Goal: Task Accomplishment & Management: Complete application form

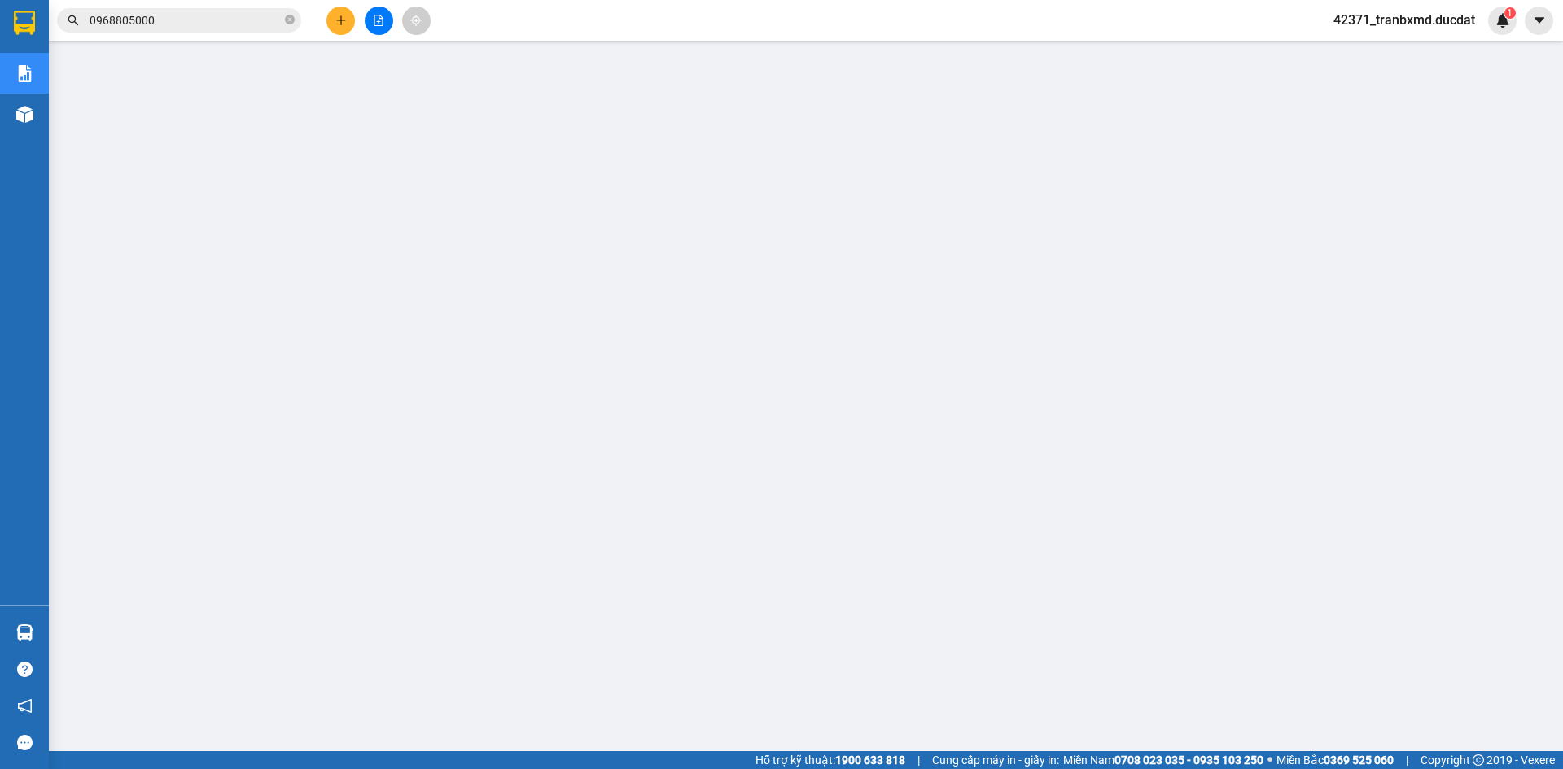
scroll to position [96, 0]
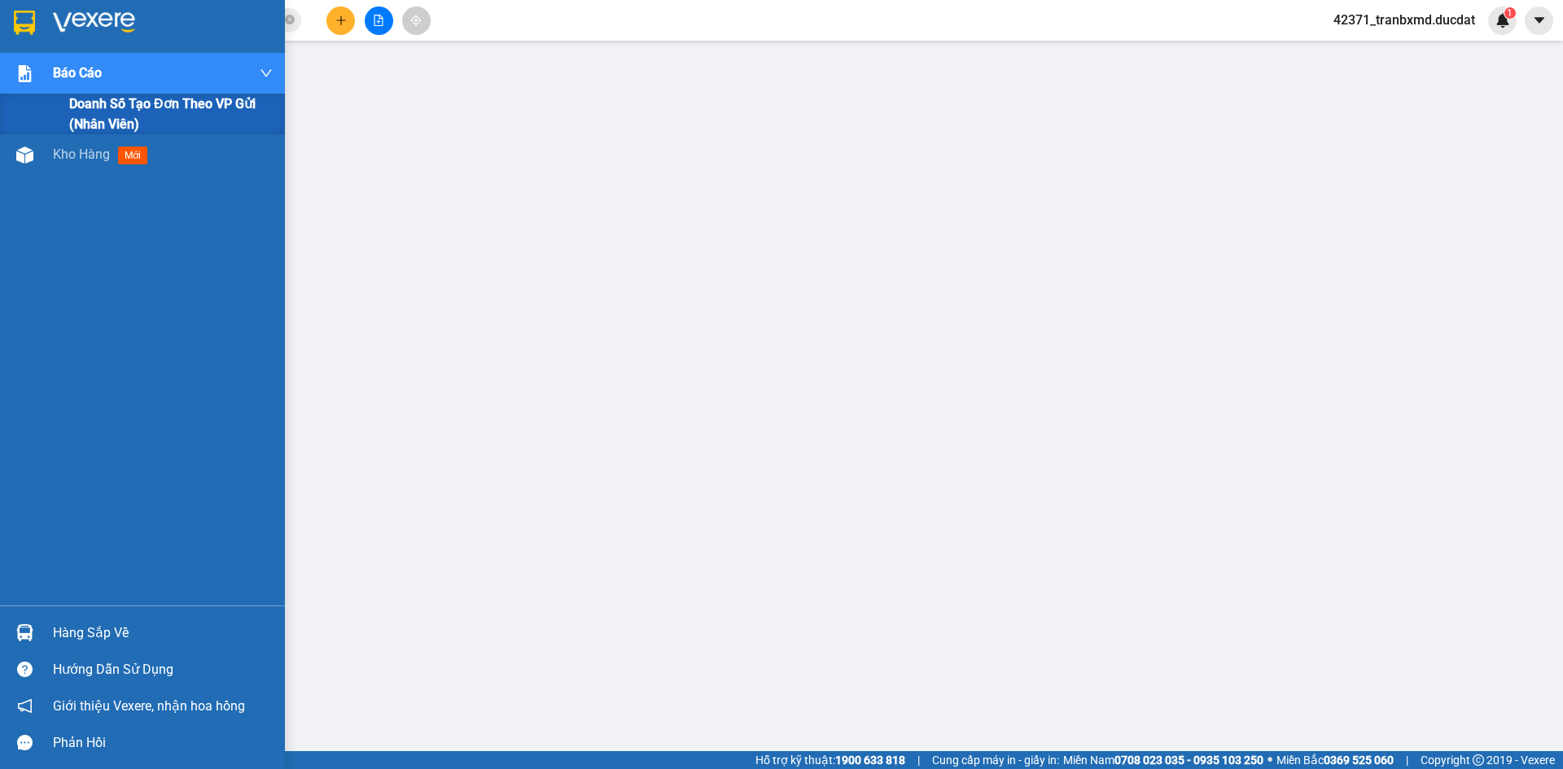
click at [26, 108] on div "Doanh số tạo đơn theo VP gửi (nhân viên)" at bounding box center [142, 114] width 285 height 41
click at [38, 135] on div "Báo cáo Doanh số tạo đơn theo VP gửi (nhân viên) Kho hàng mới" at bounding box center [142, 329] width 285 height 553
click at [52, 120] on div "Kho hàng mới" at bounding box center [142, 114] width 285 height 41
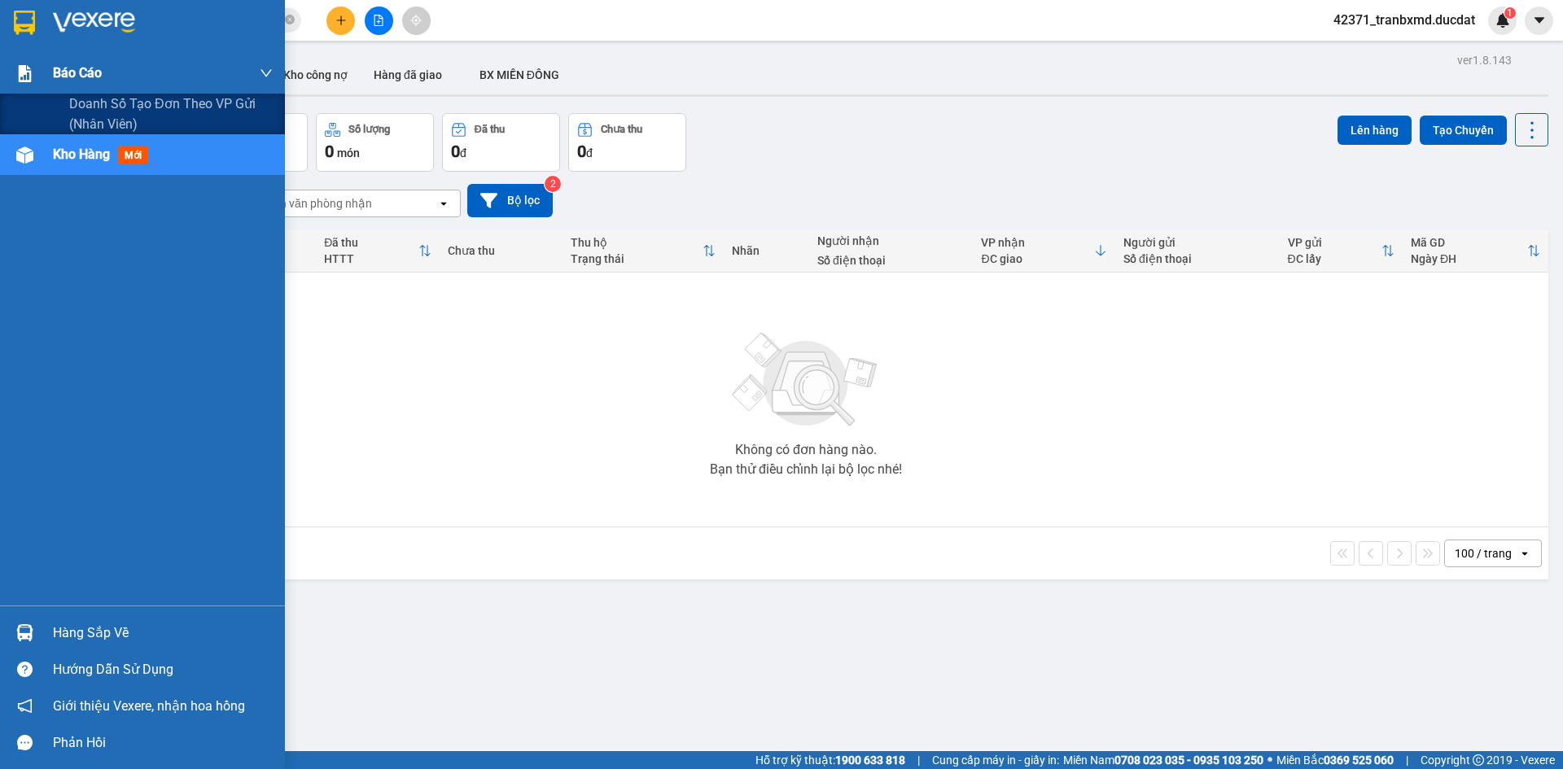
drag, startPoint x: 132, startPoint y: 72, endPoint x: 151, endPoint y: 93, distance: 28.8
click at [136, 72] on div "Báo cáo" at bounding box center [163, 73] width 220 height 41
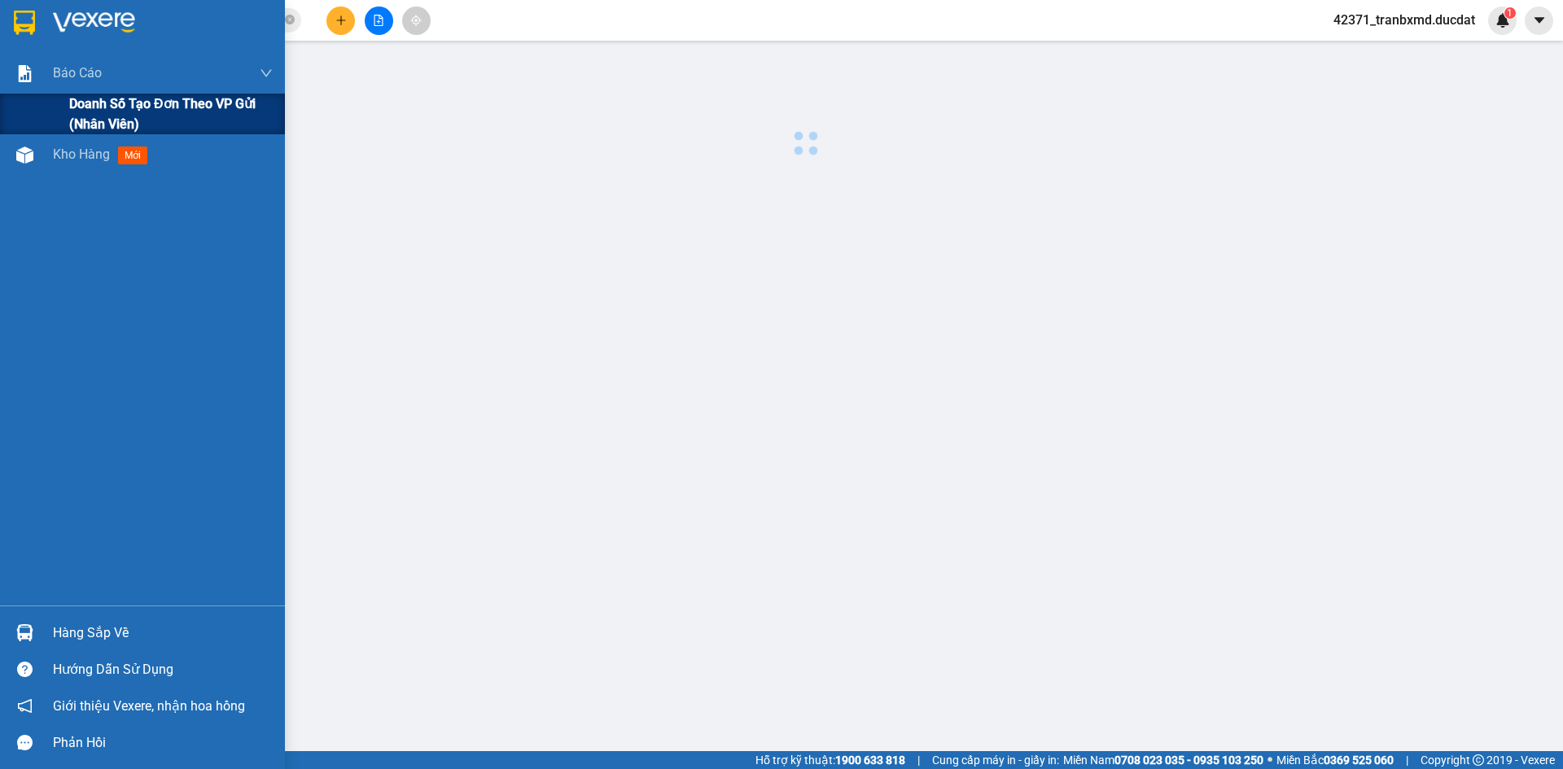
click at [162, 115] on span "Doanh số tạo đơn theo VP gửi (nhân viên)" at bounding box center [170, 114] width 203 height 41
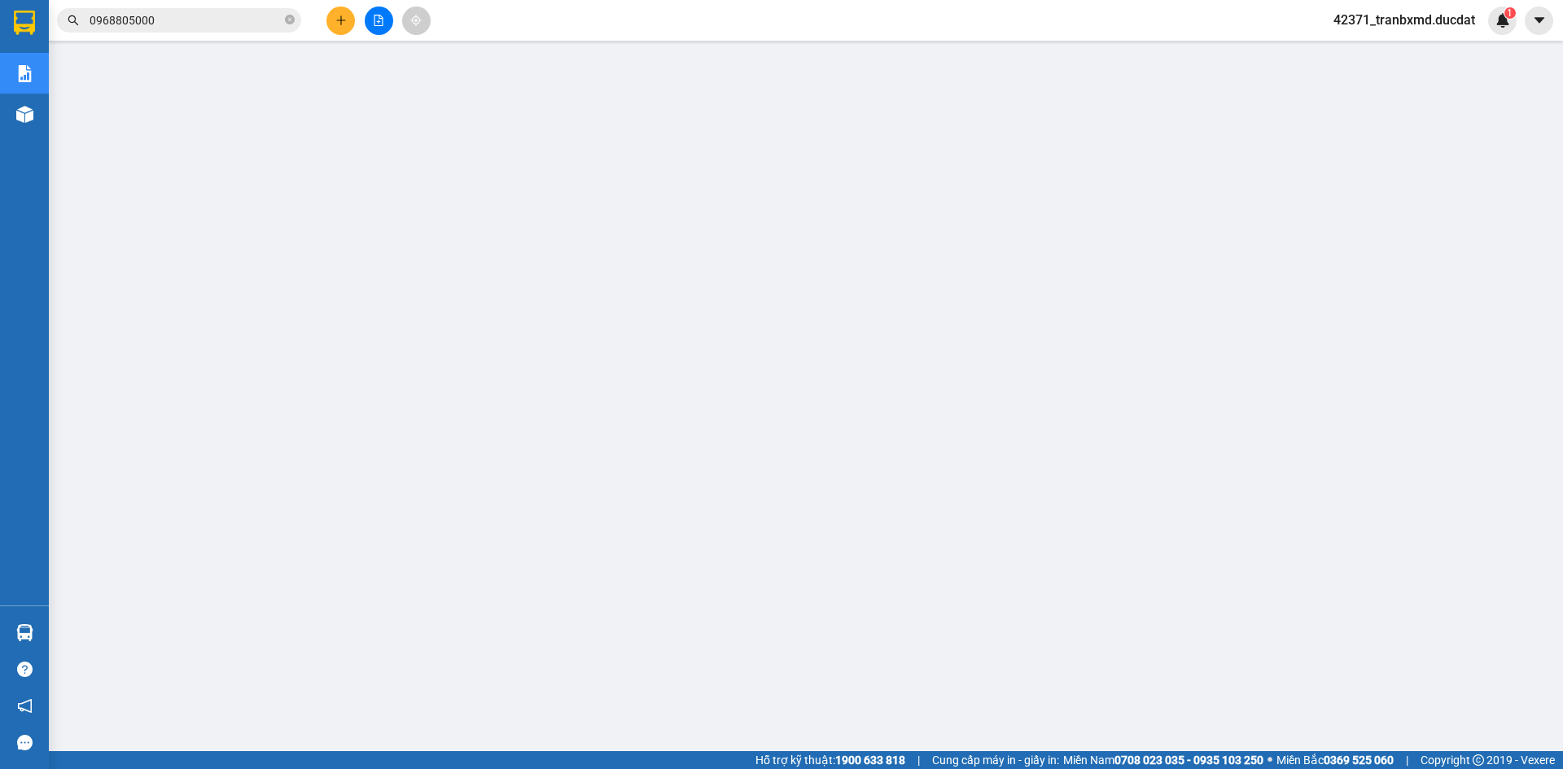
click at [340, 24] on icon "plus" at bounding box center [340, 20] width 11 height 11
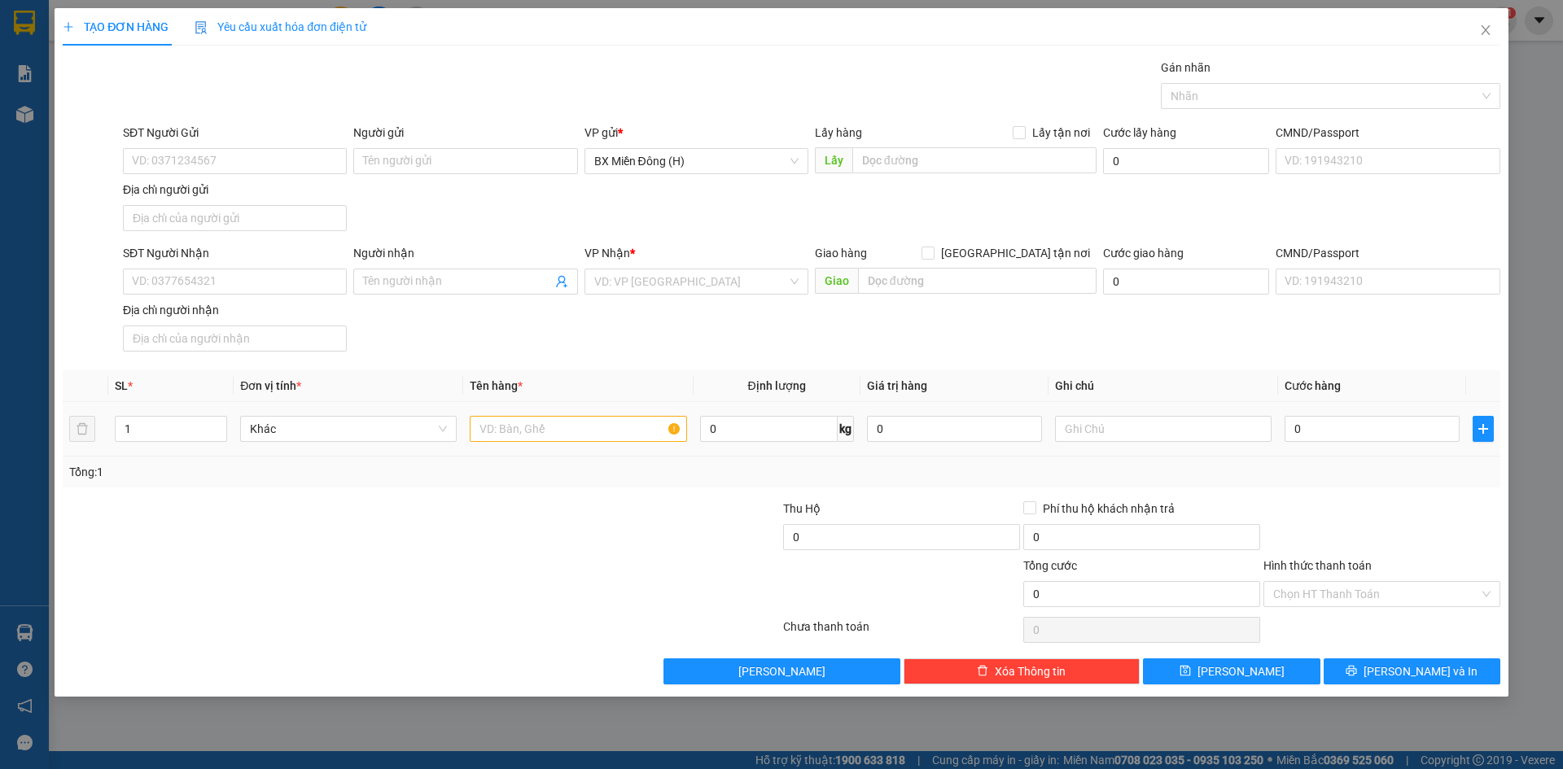
drag, startPoint x: 485, startPoint y: 413, endPoint x: 489, endPoint y: 422, distance: 9.1
click at [488, 420] on div at bounding box center [578, 429] width 217 height 33
click at [496, 430] on input "text" at bounding box center [578, 429] width 217 height 26
type input "1 HS CR"
click at [1399, 426] on input "0" at bounding box center [1371, 429] width 175 height 26
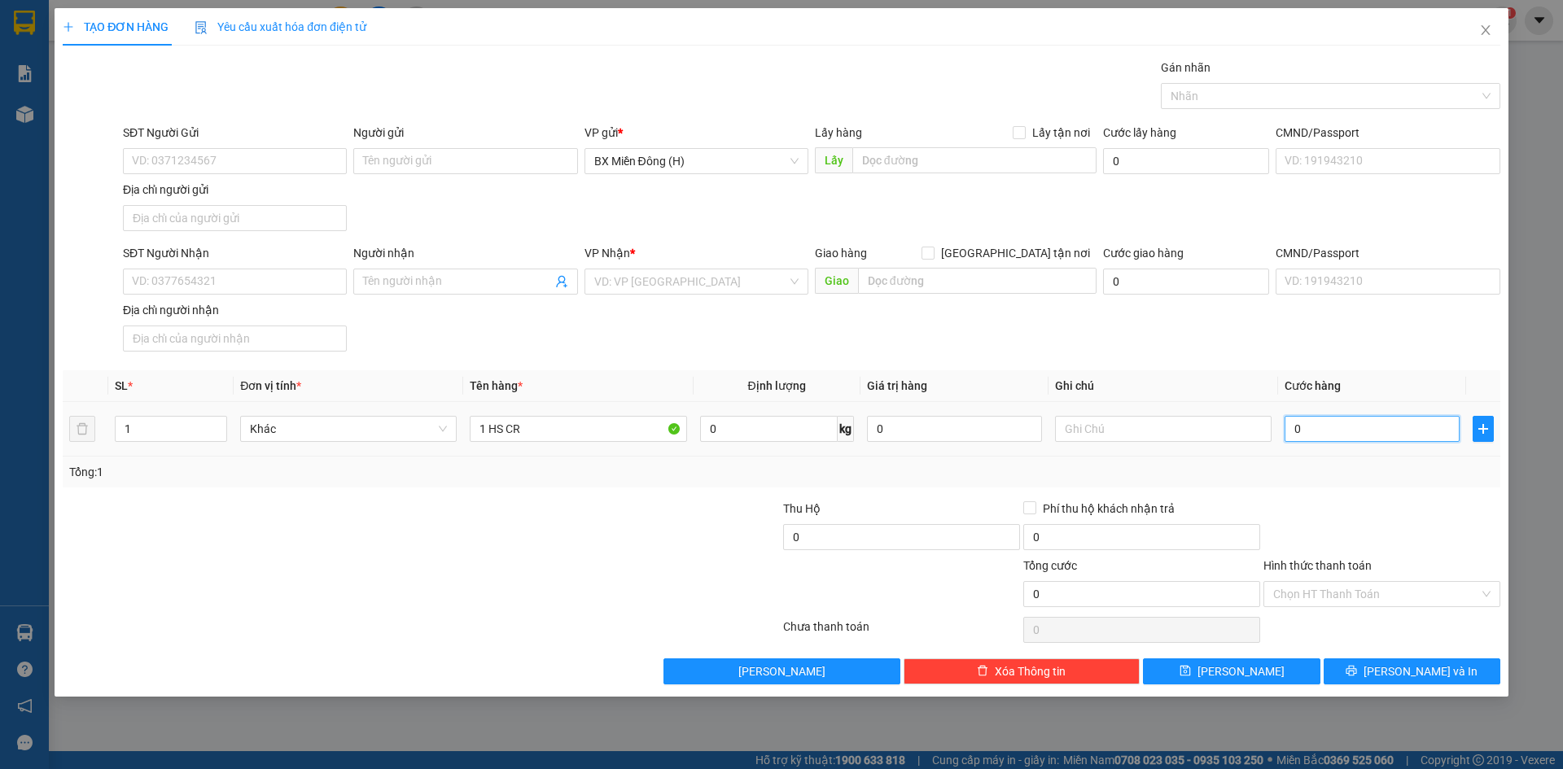
type input "003"
type input "3"
type input "0.030"
type input "30"
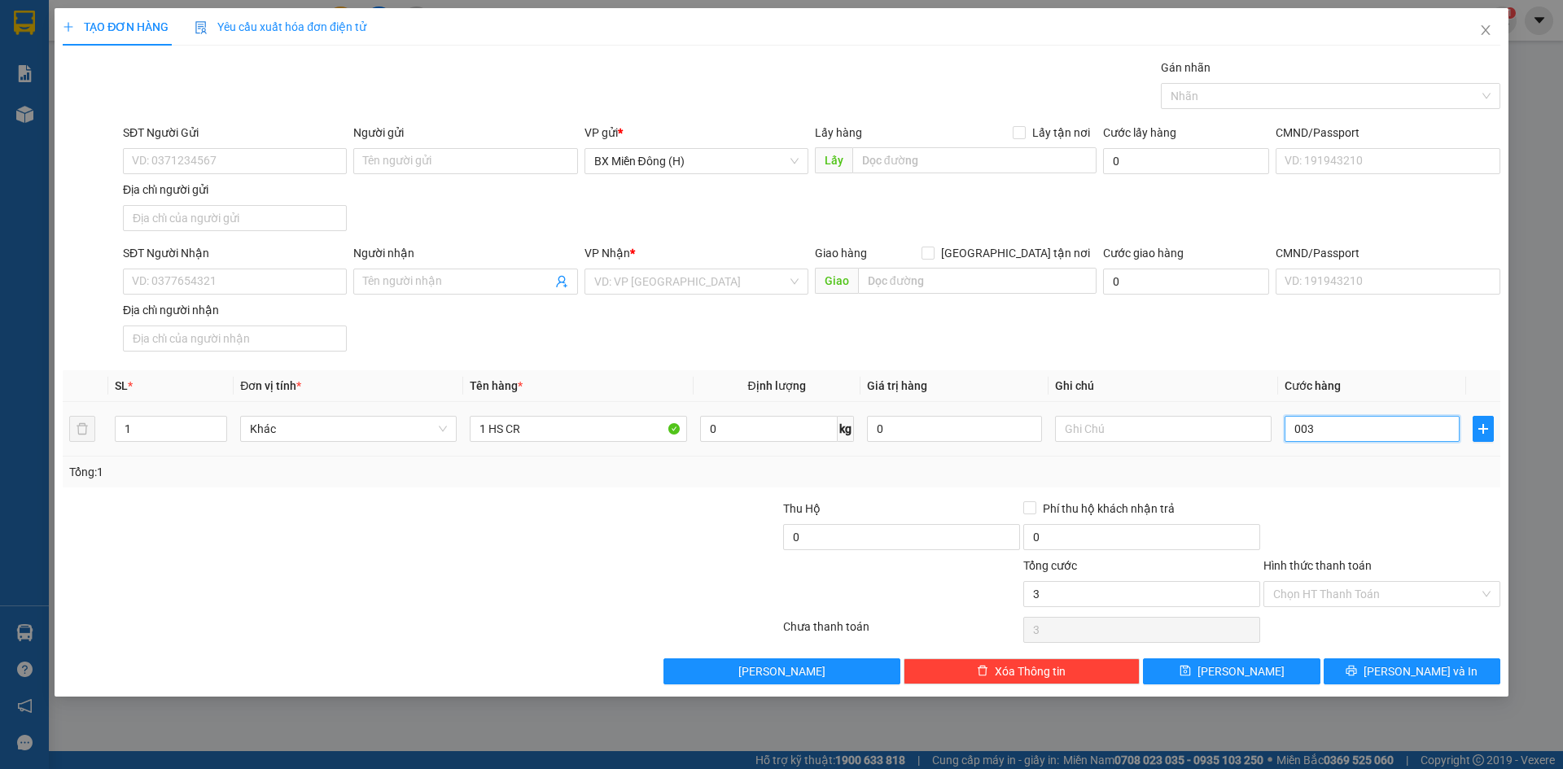
type input "30"
type input "30.000"
click at [1397, 595] on input "Hình thức thanh toán" at bounding box center [1376, 594] width 206 height 24
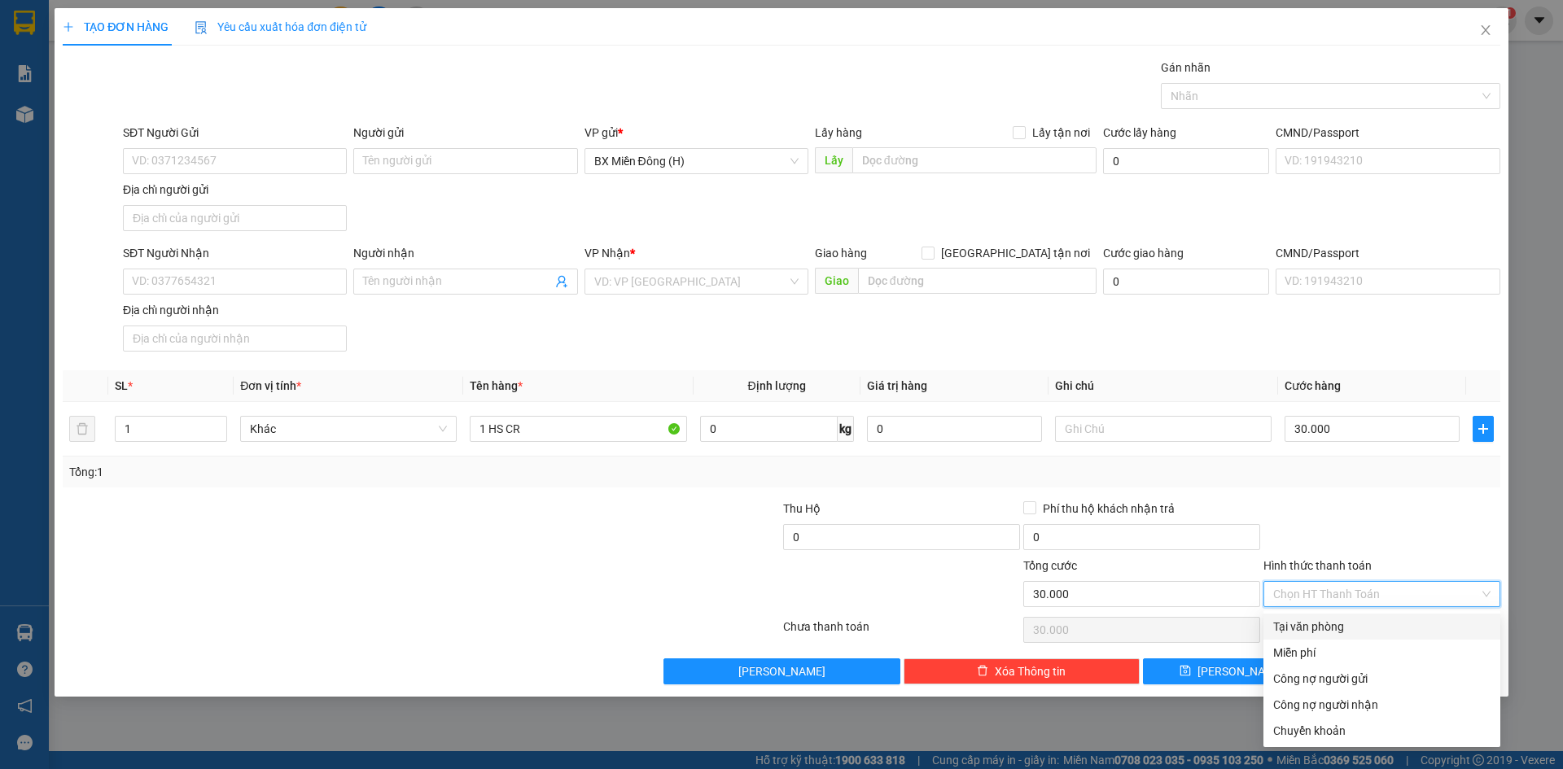
click at [1392, 637] on div "Tại văn phòng" at bounding box center [1381, 627] width 237 height 26
type input "0"
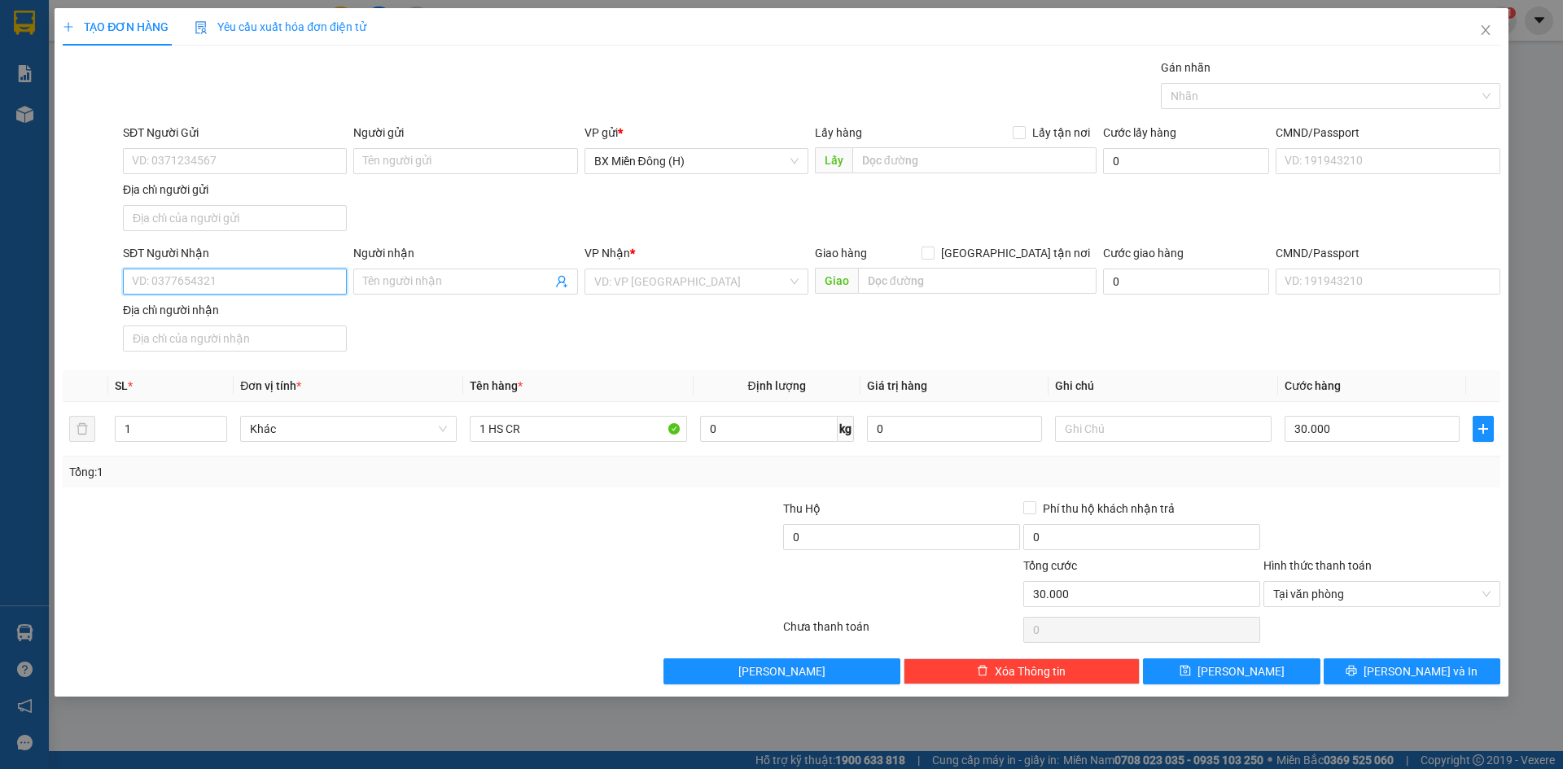
click at [288, 280] on input "SĐT Người Nhận" at bounding box center [235, 282] width 224 height 26
click at [207, 286] on input "SĐT Người Nhận" at bounding box center [235, 282] width 224 height 26
click at [213, 154] on input "SĐT Người Gửi" at bounding box center [235, 161] width 224 height 26
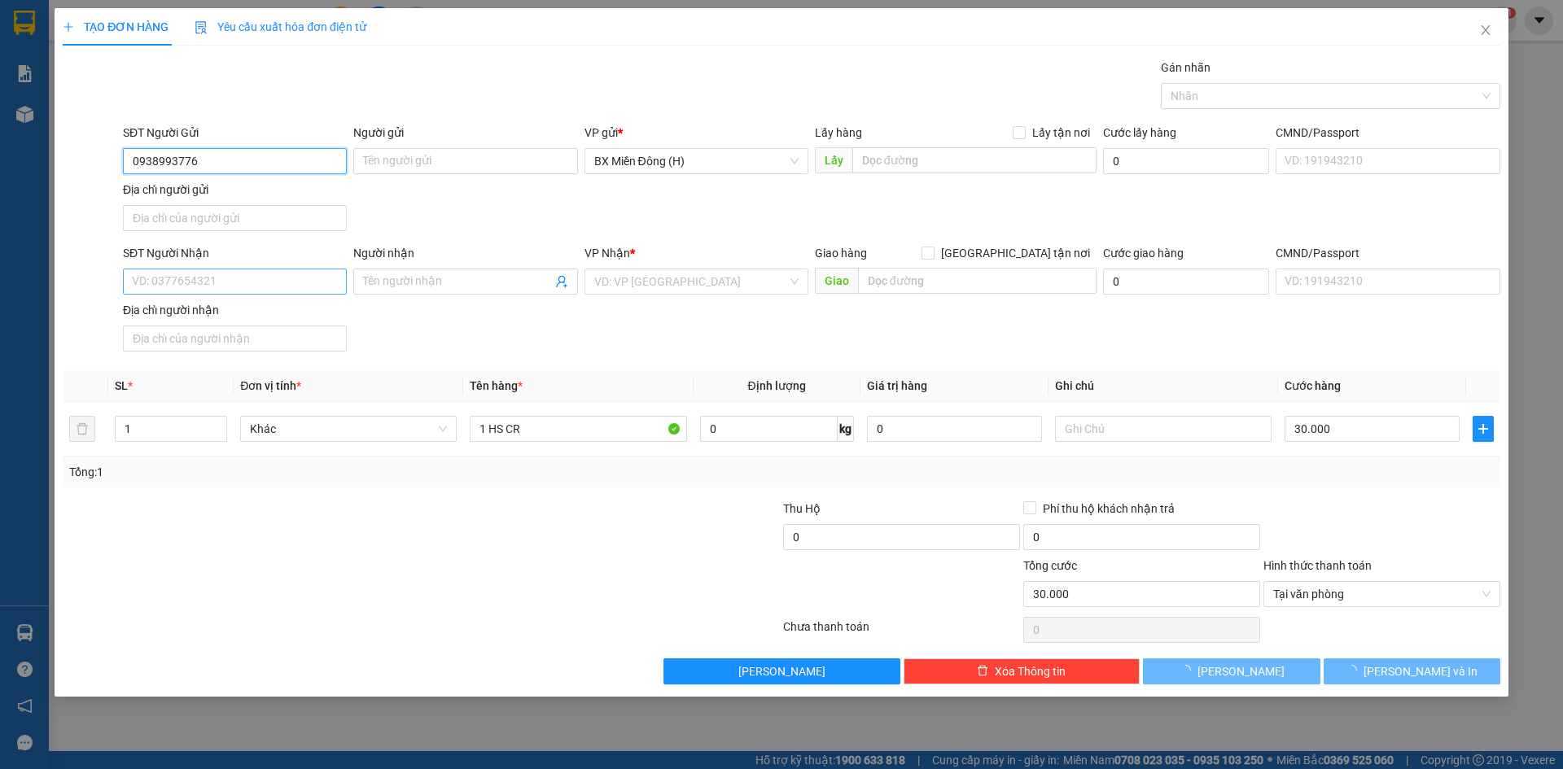
type input "0938993776"
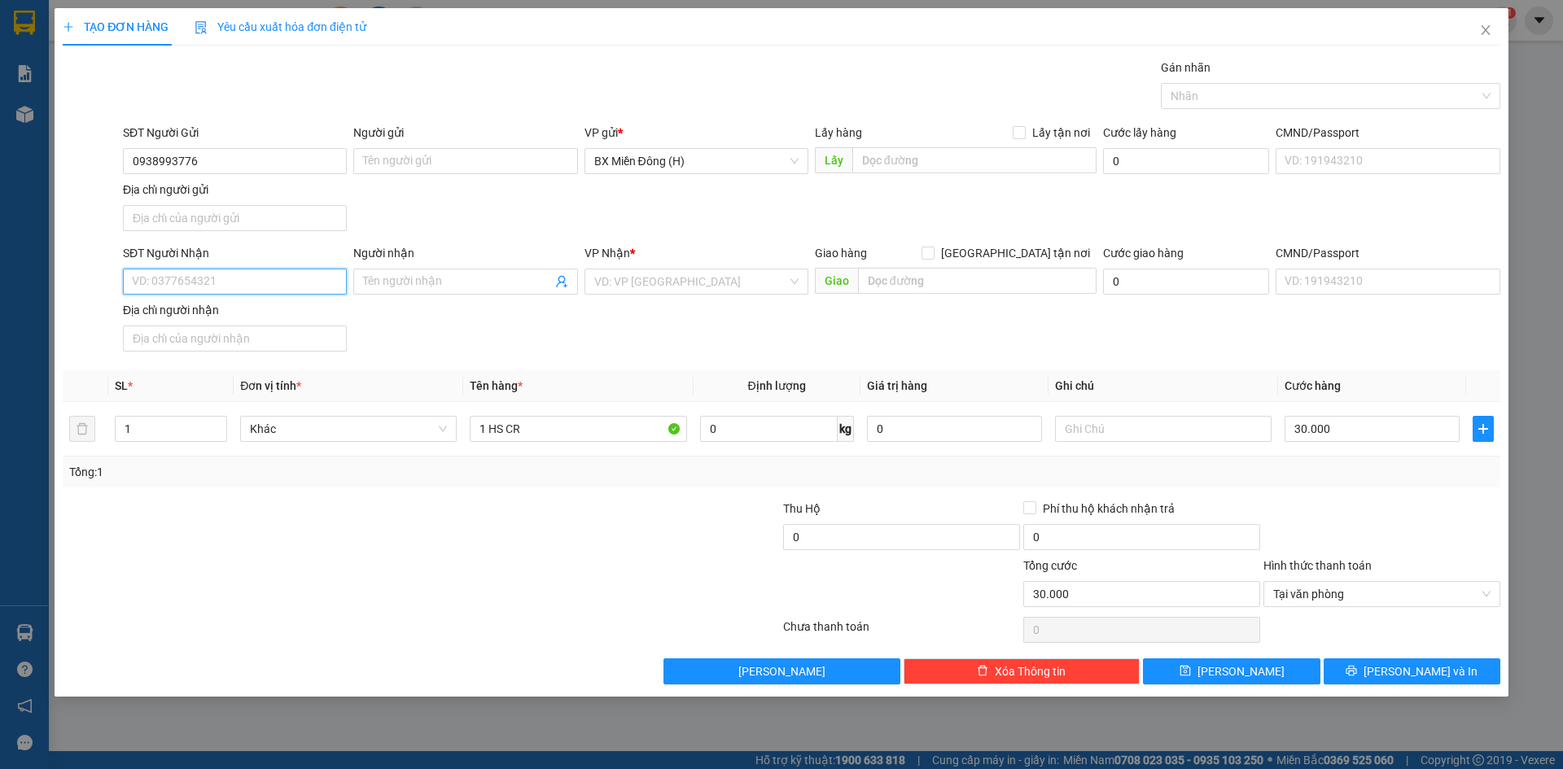
click at [234, 278] on input "SĐT Người Nhận" at bounding box center [235, 282] width 224 height 26
type input "0368382779"
click at [640, 288] on input "search" at bounding box center [690, 281] width 193 height 24
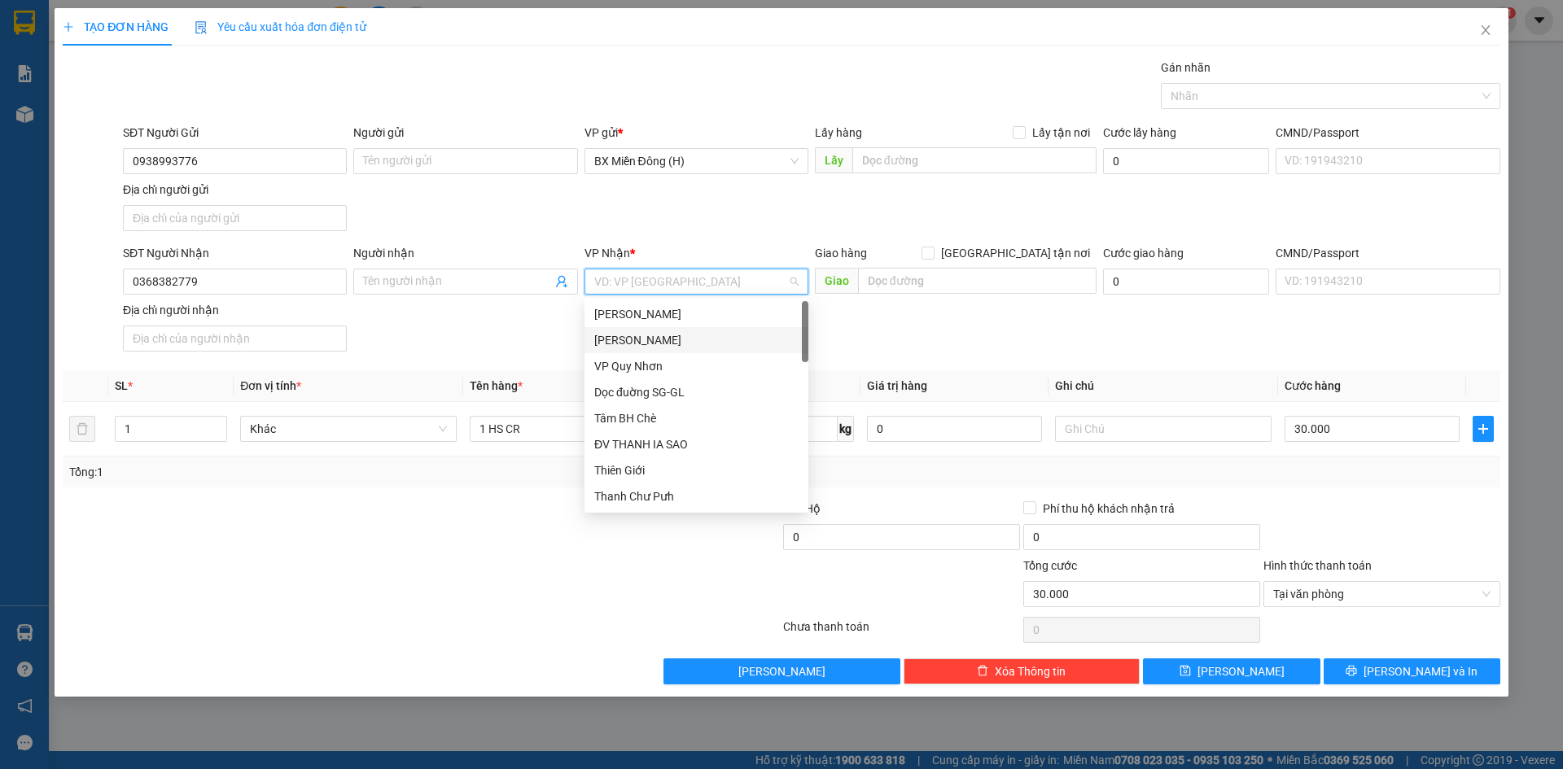
click at [637, 346] on div "[PERSON_NAME]" at bounding box center [696, 340] width 204 height 18
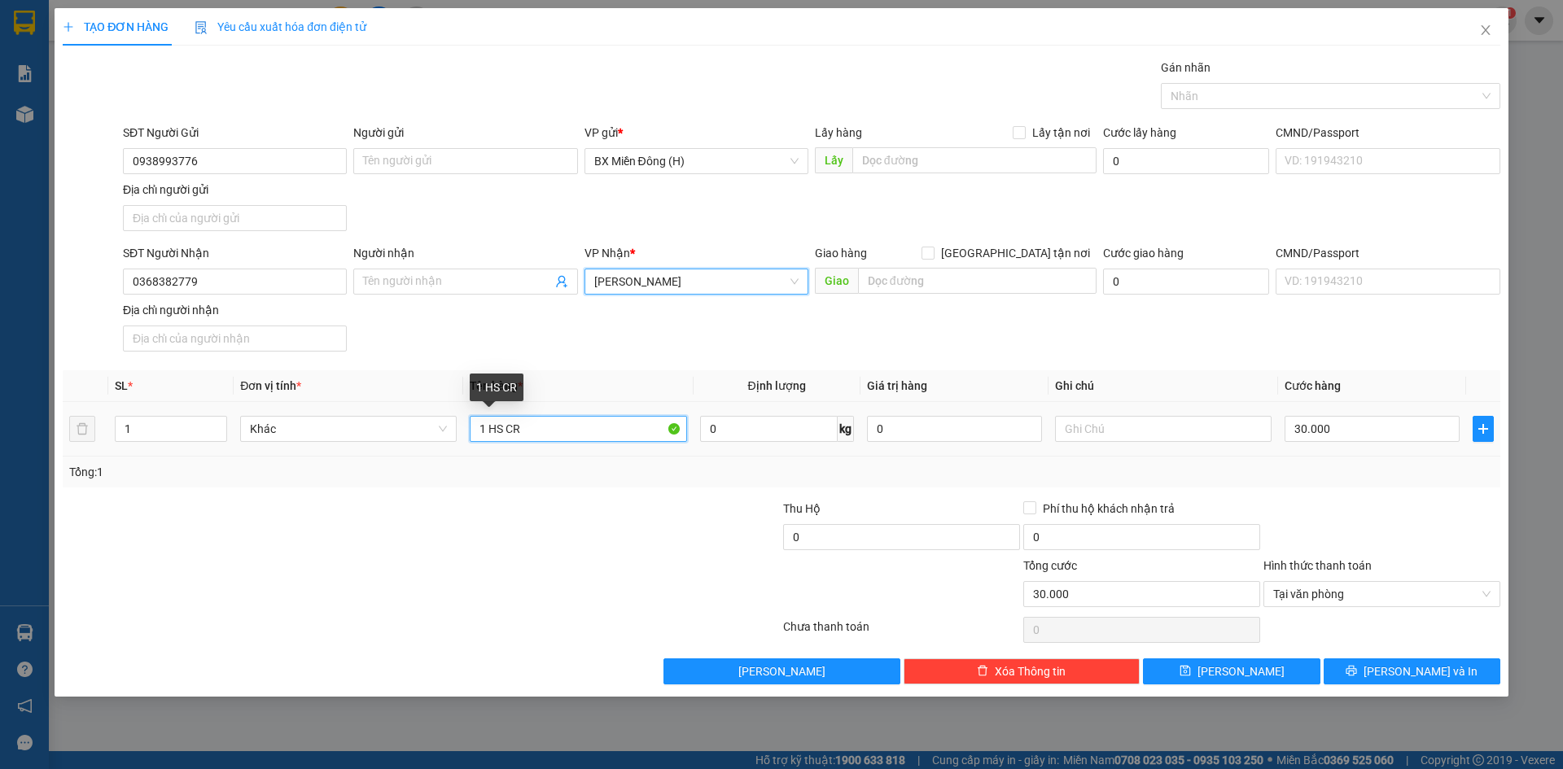
click at [548, 432] on input "1 HS CR" at bounding box center [578, 429] width 217 height 26
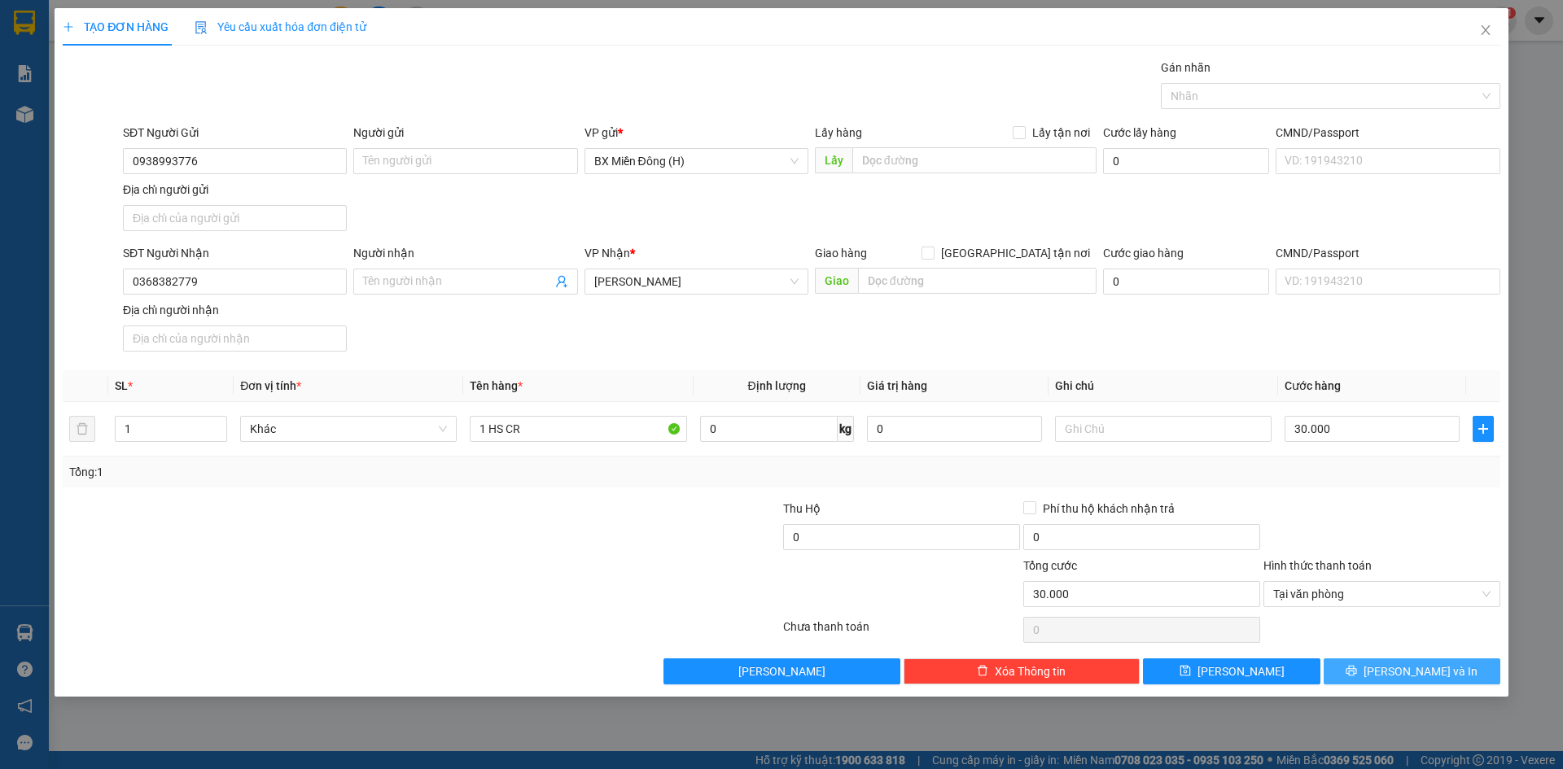
click at [1357, 673] on icon "printer" at bounding box center [1350, 670] width 11 height 11
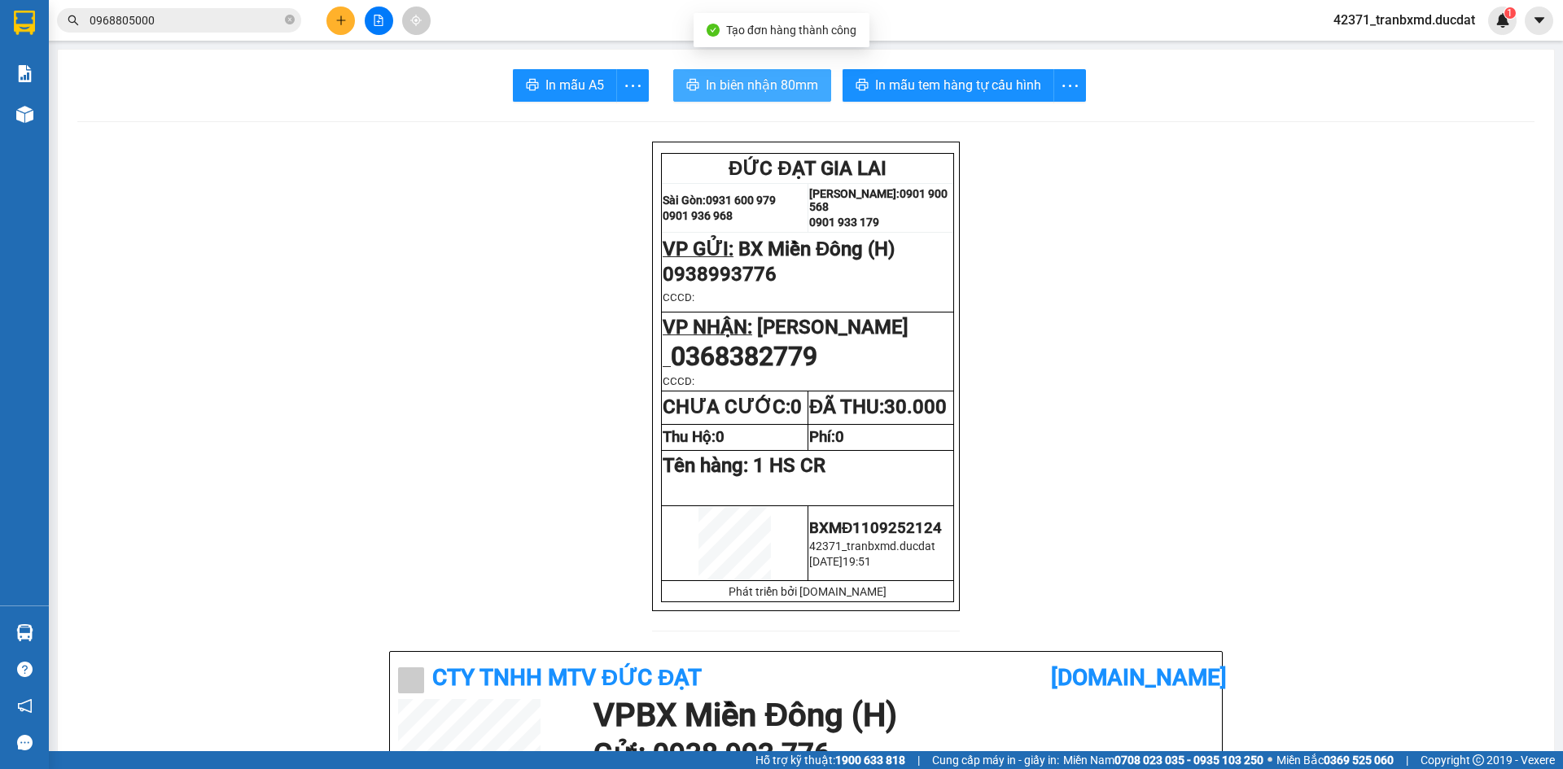
click at [747, 88] on span "In biên nhận 80mm" at bounding box center [762, 85] width 112 height 20
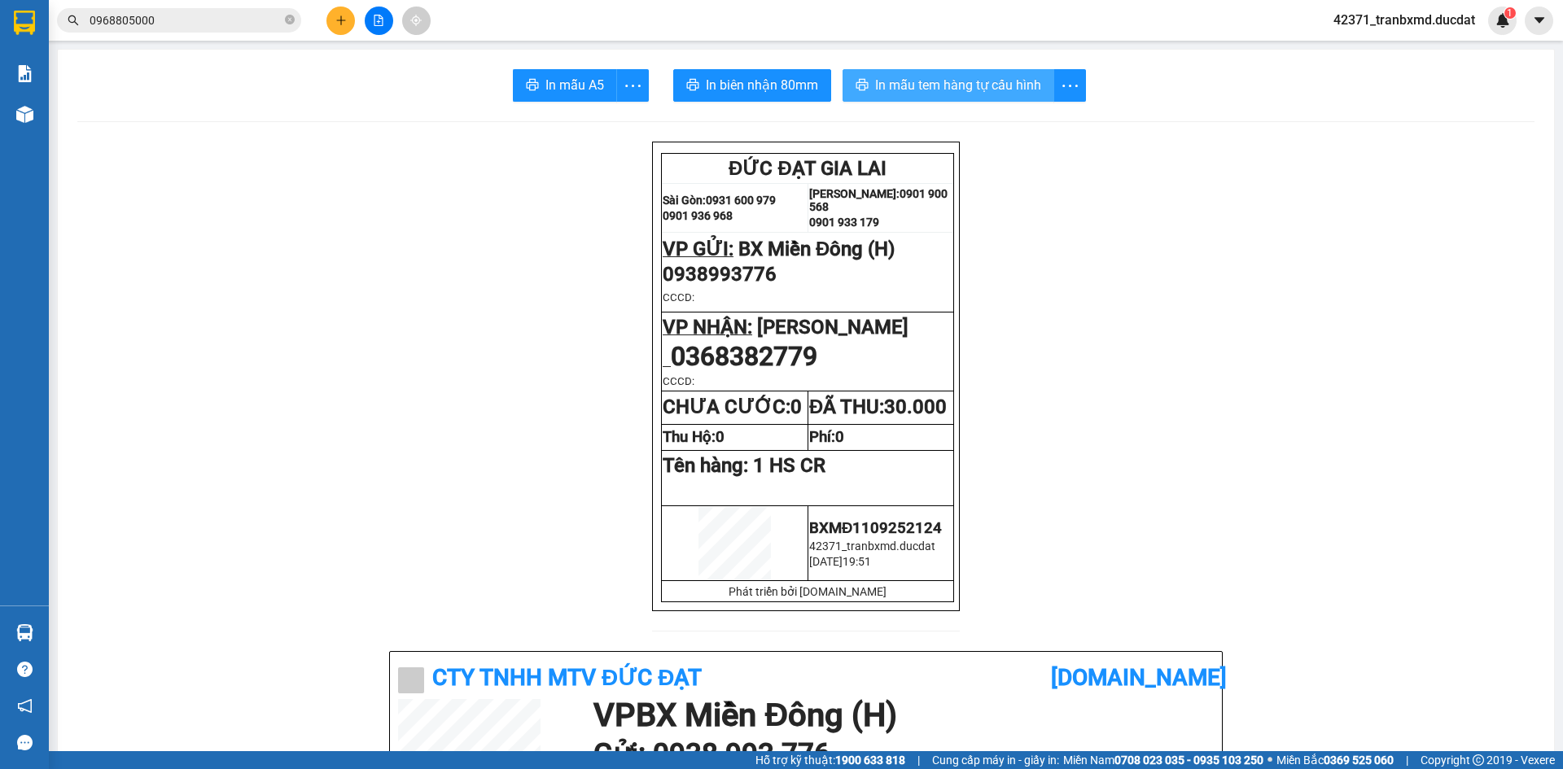
click at [911, 90] on span "In mẫu tem hàng tự cấu hình" at bounding box center [958, 85] width 166 height 20
click at [337, 20] on icon "plus" at bounding box center [340, 20] width 11 height 11
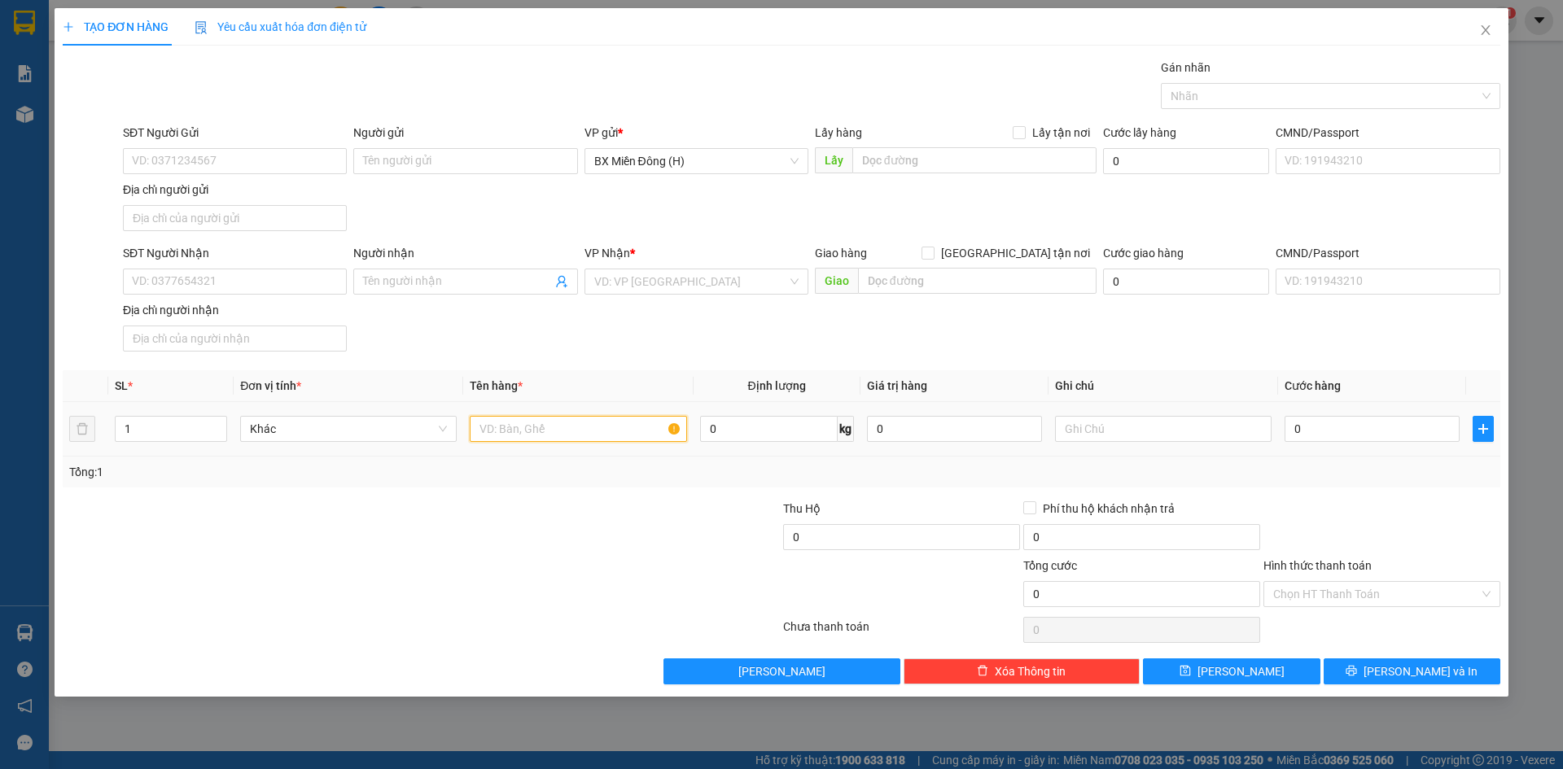
click at [505, 432] on input "text" at bounding box center [578, 429] width 217 height 26
type input "1 BAO CC"
drag, startPoint x: 244, startPoint y: 263, endPoint x: 245, endPoint y: 273, distance: 9.8
click at [245, 267] on div "SĐT Người Nhận" at bounding box center [235, 256] width 224 height 24
click at [248, 274] on input "SĐT Người Nhận" at bounding box center [235, 282] width 224 height 26
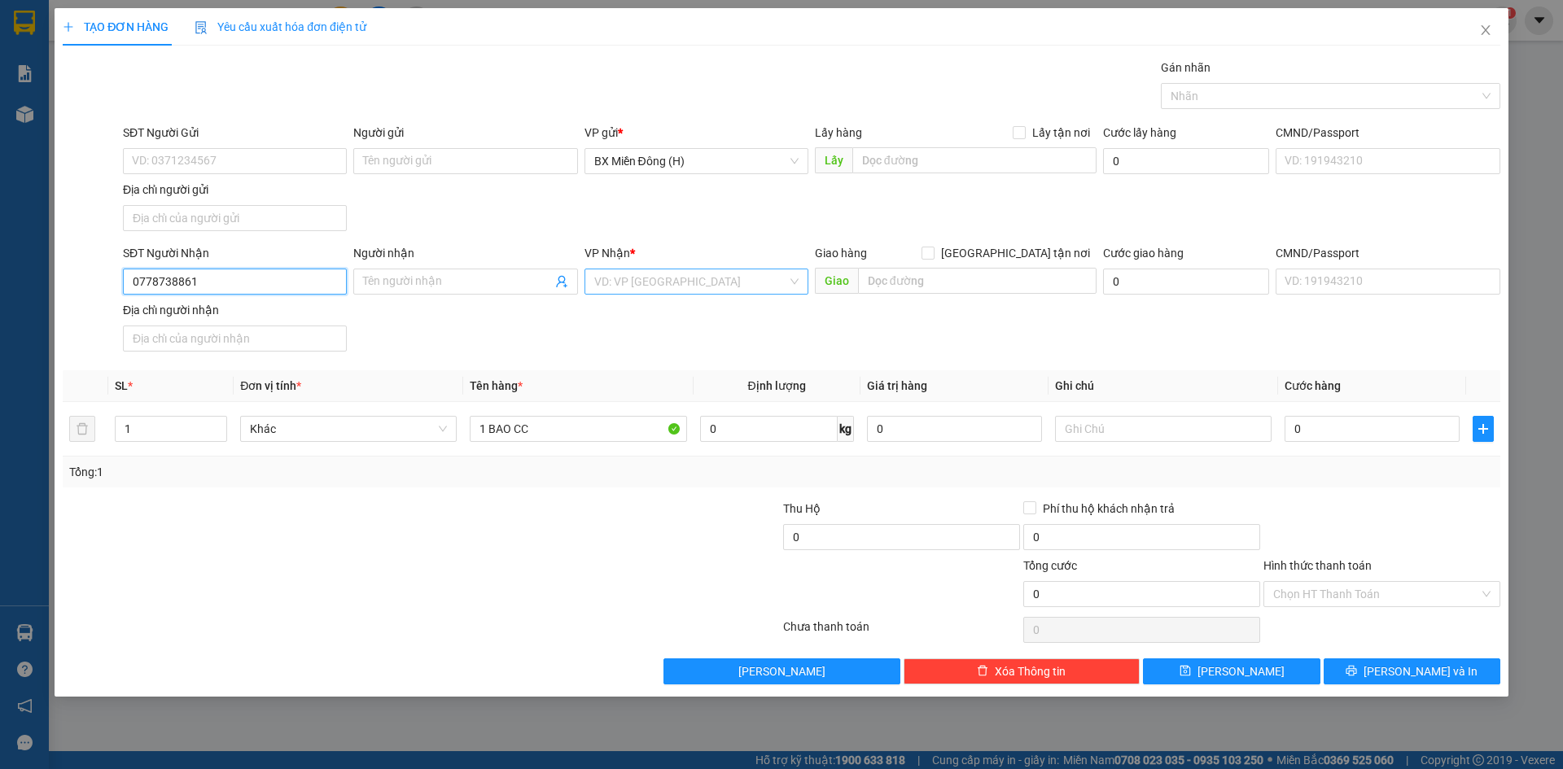
type input "0778738861"
click at [662, 282] on input "search" at bounding box center [690, 281] width 193 height 24
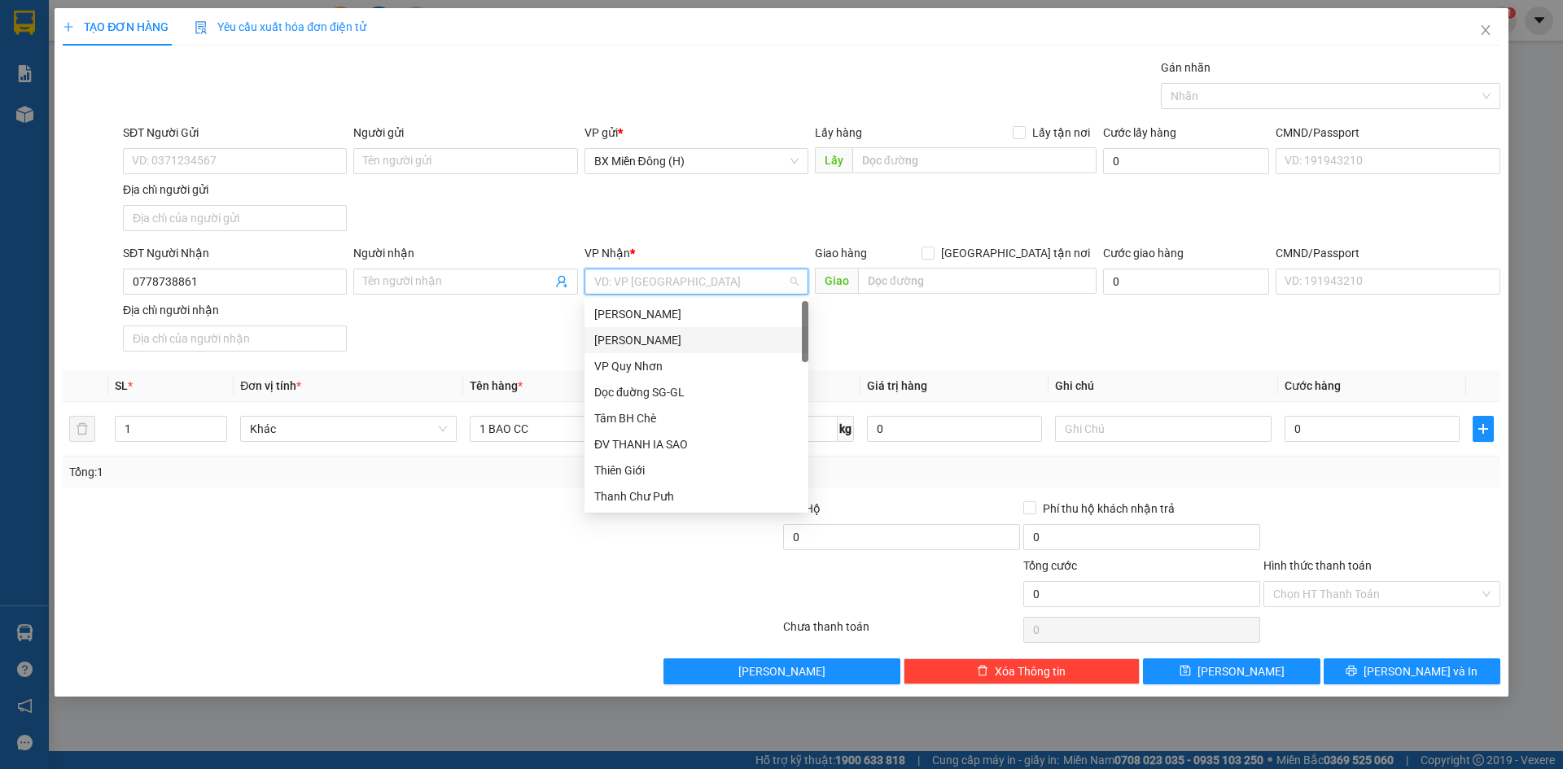
click at [657, 341] on div "[PERSON_NAME]" at bounding box center [696, 340] width 204 height 18
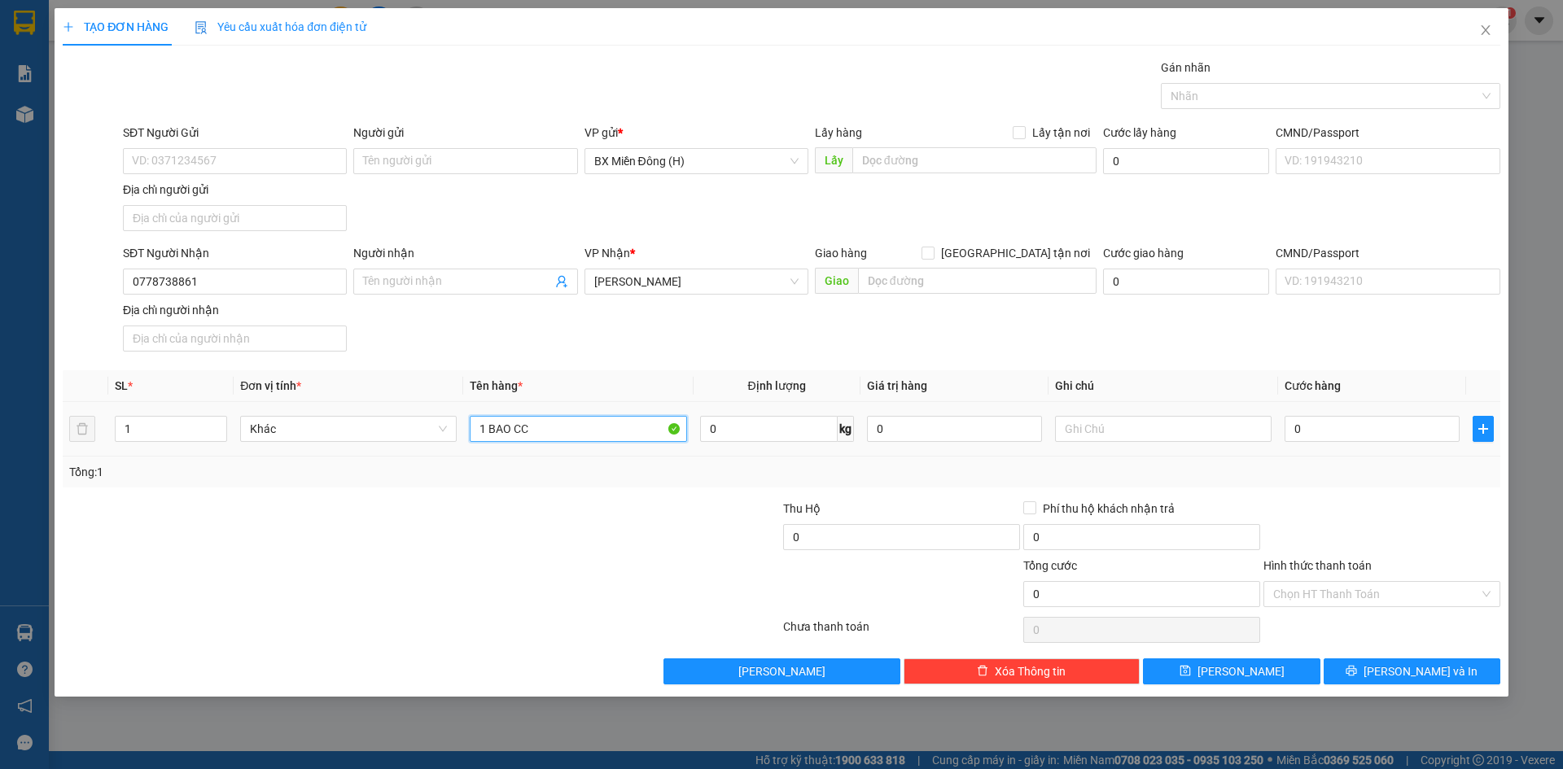
click at [572, 434] on input "1 BAO CC" at bounding box center [578, 429] width 217 height 26
click at [1430, 672] on span "[PERSON_NAME] và In" at bounding box center [1420, 672] width 114 height 18
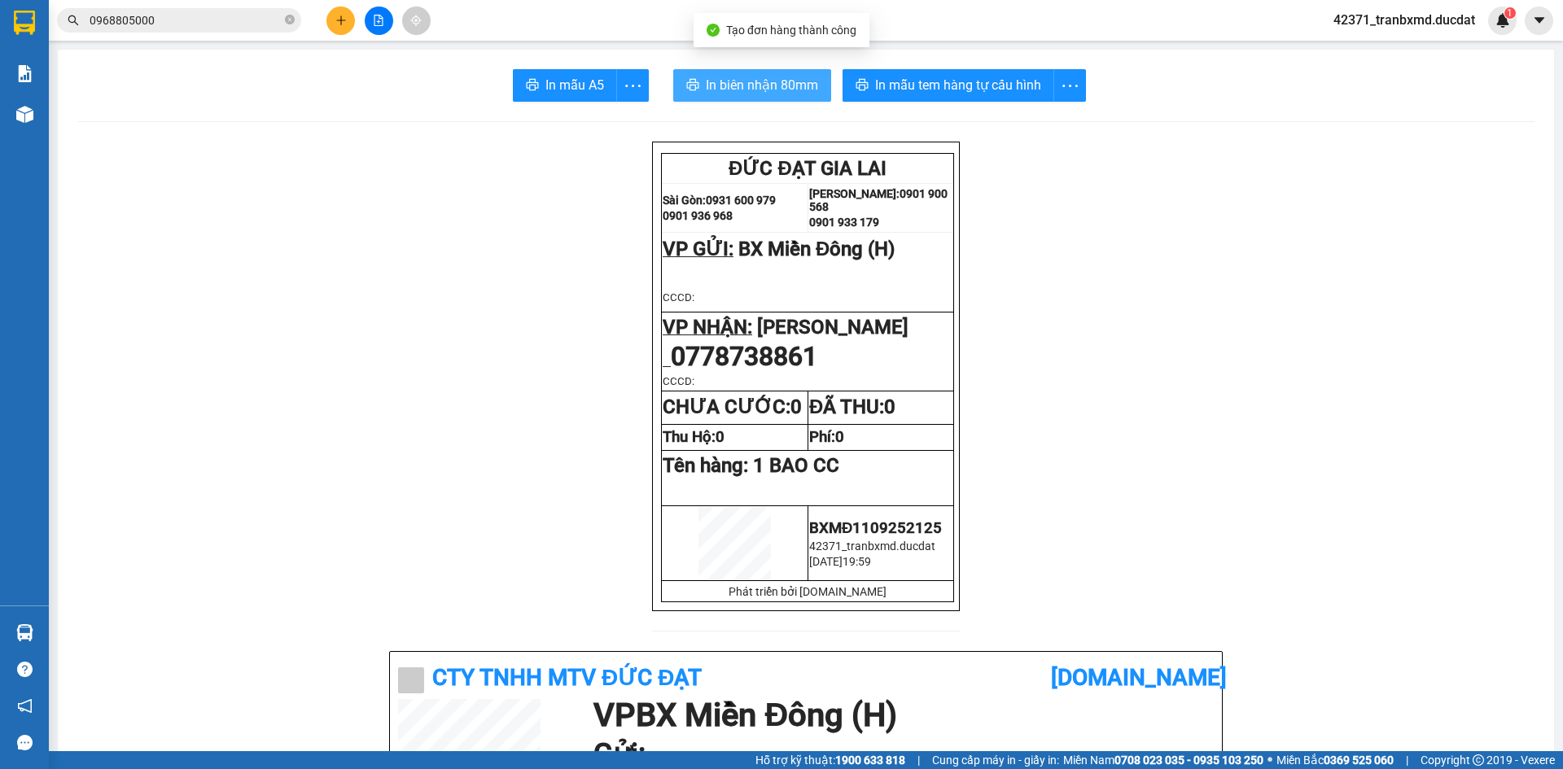
click at [733, 91] on span "In biên nhận 80mm" at bounding box center [762, 85] width 112 height 20
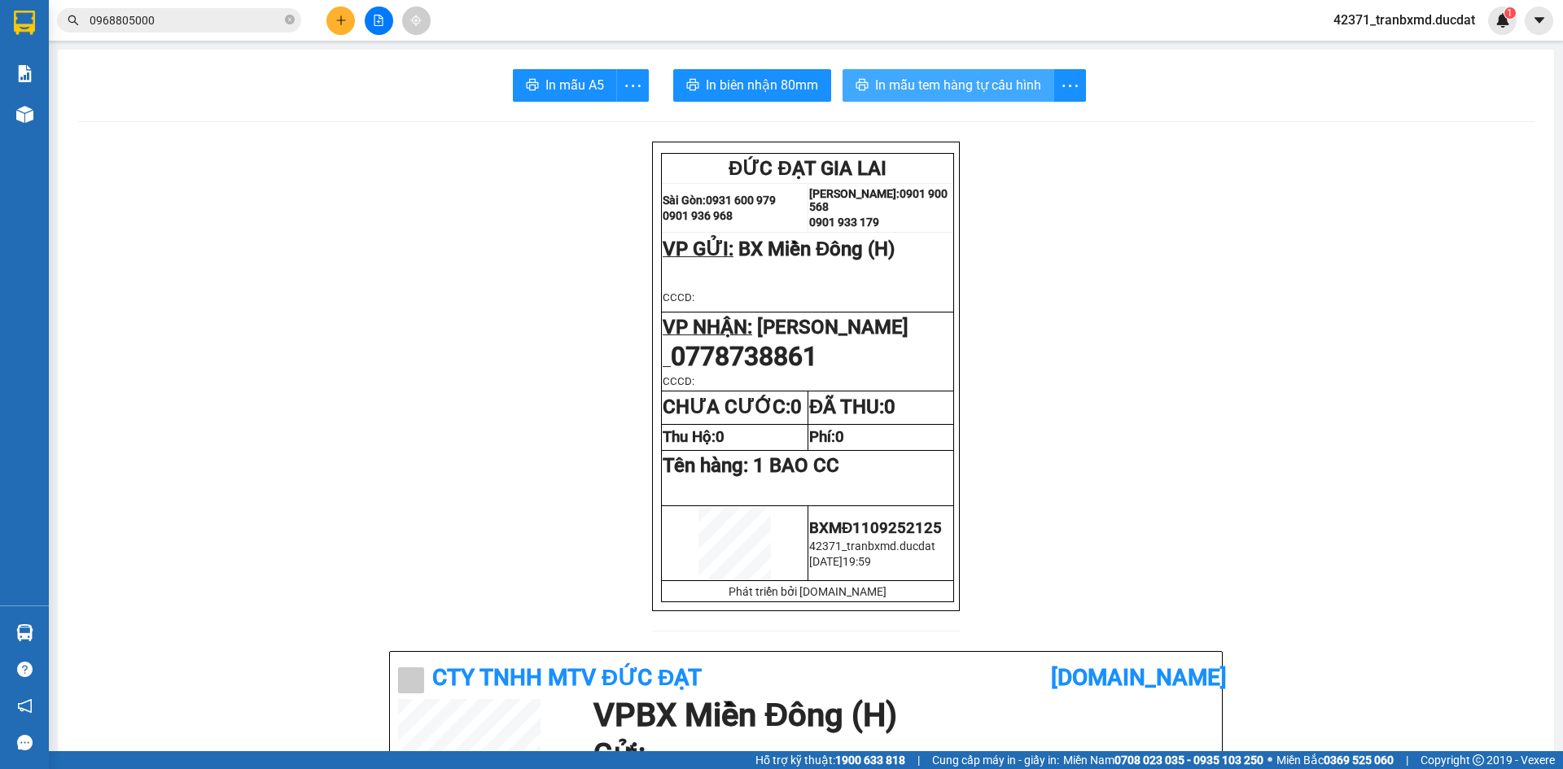
click at [991, 91] on span "In mẫu tem hàng tự cấu hình" at bounding box center [958, 85] width 166 height 20
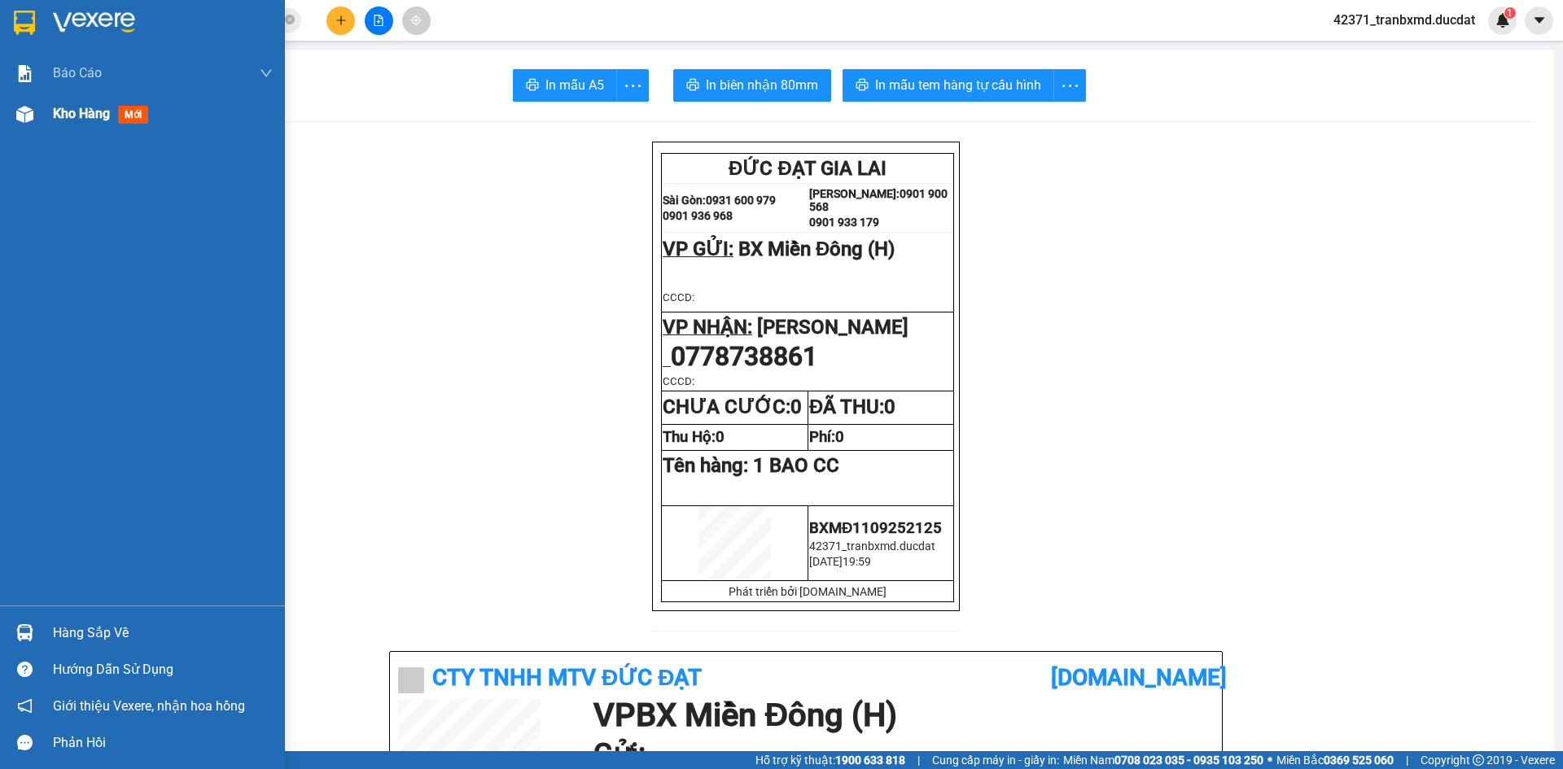
click at [78, 115] on span "Kho hàng" at bounding box center [81, 113] width 57 height 15
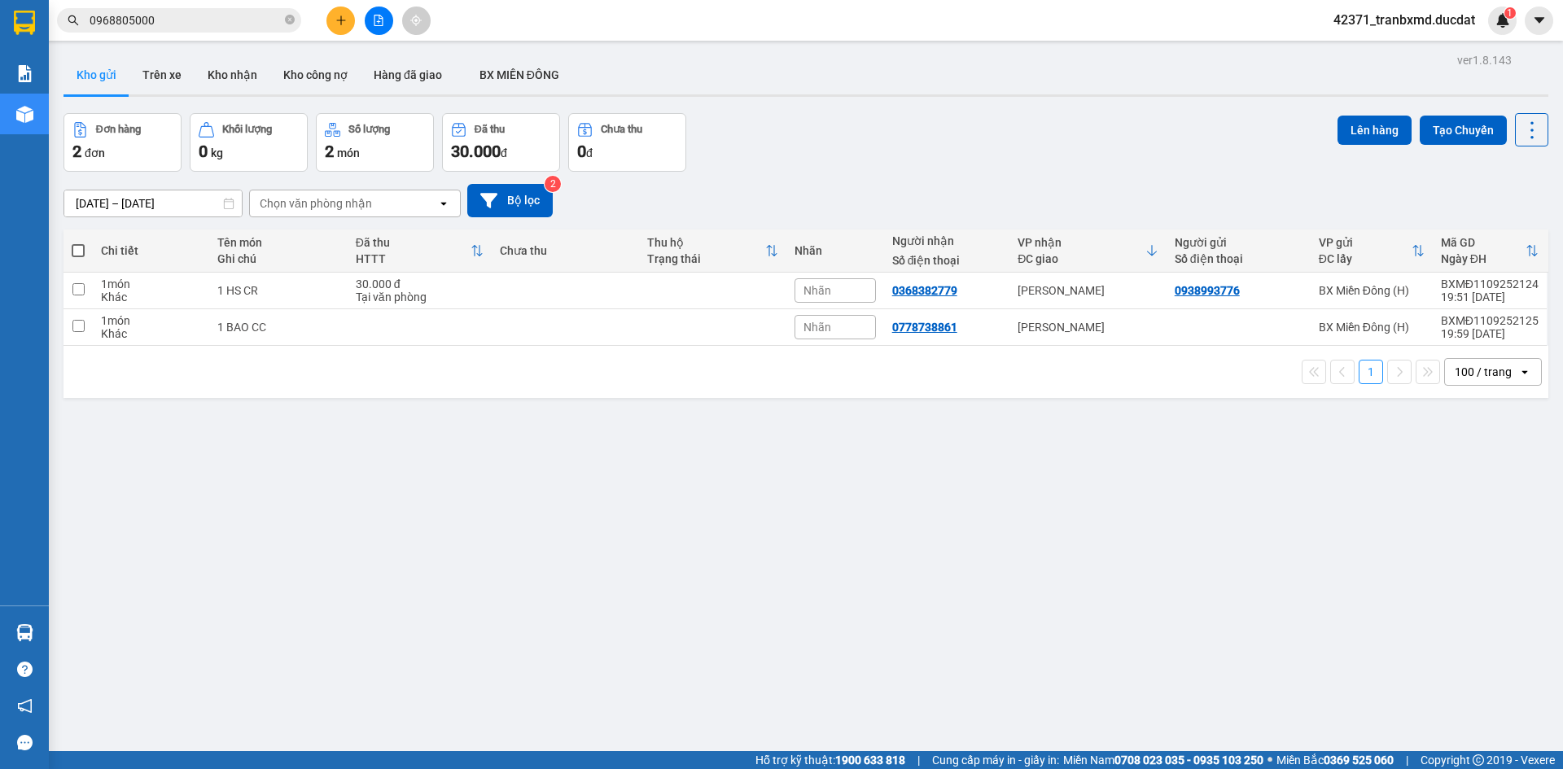
click at [74, 248] on span at bounding box center [78, 250] width 13 height 13
click at [78, 243] on input "checkbox" at bounding box center [78, 243] width 0 height 0
checkbox input "true"
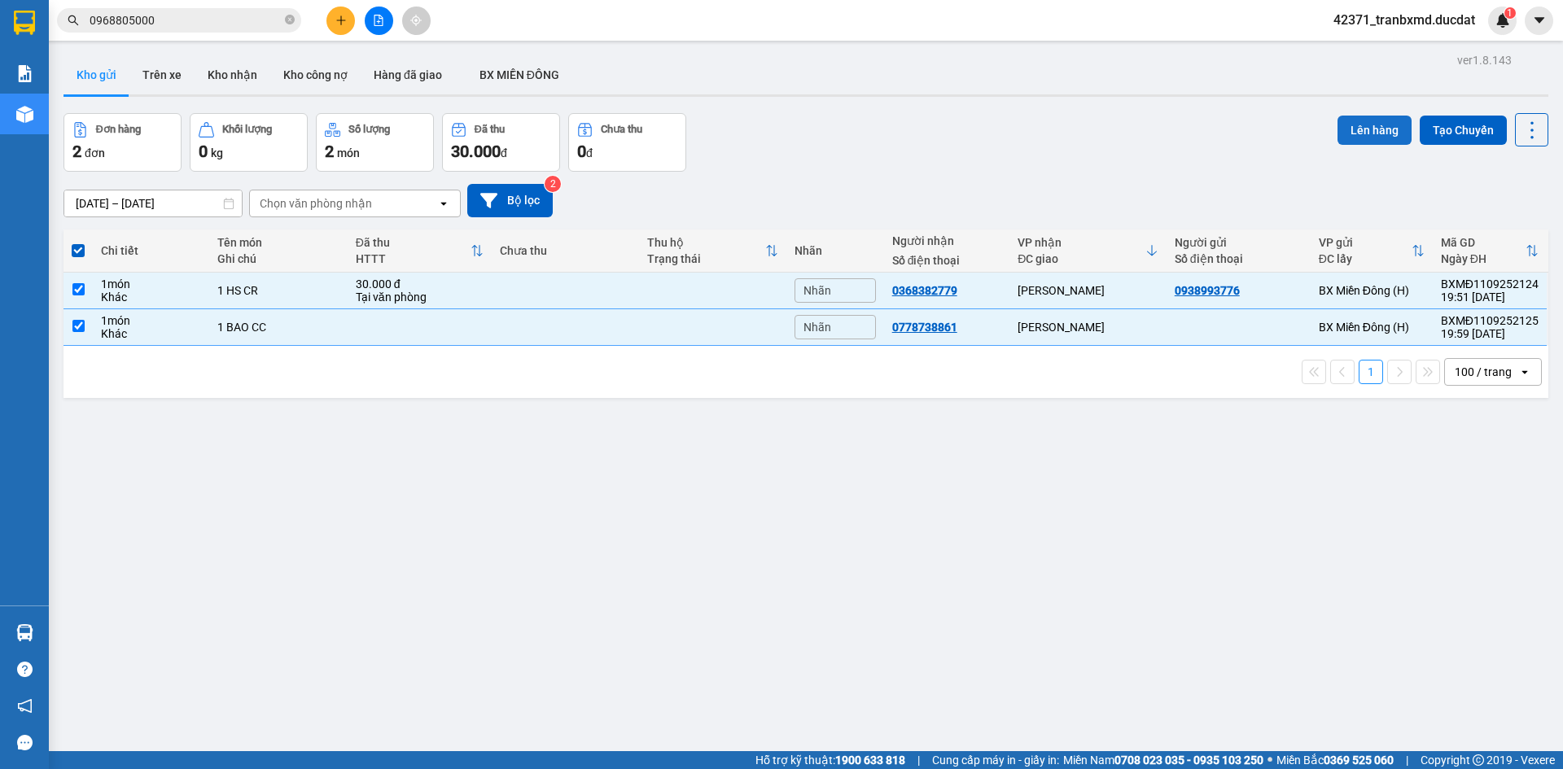
click at [1378, 129] on button "Lên hàng" at bounding box center [1374, 130] width 74 height 29
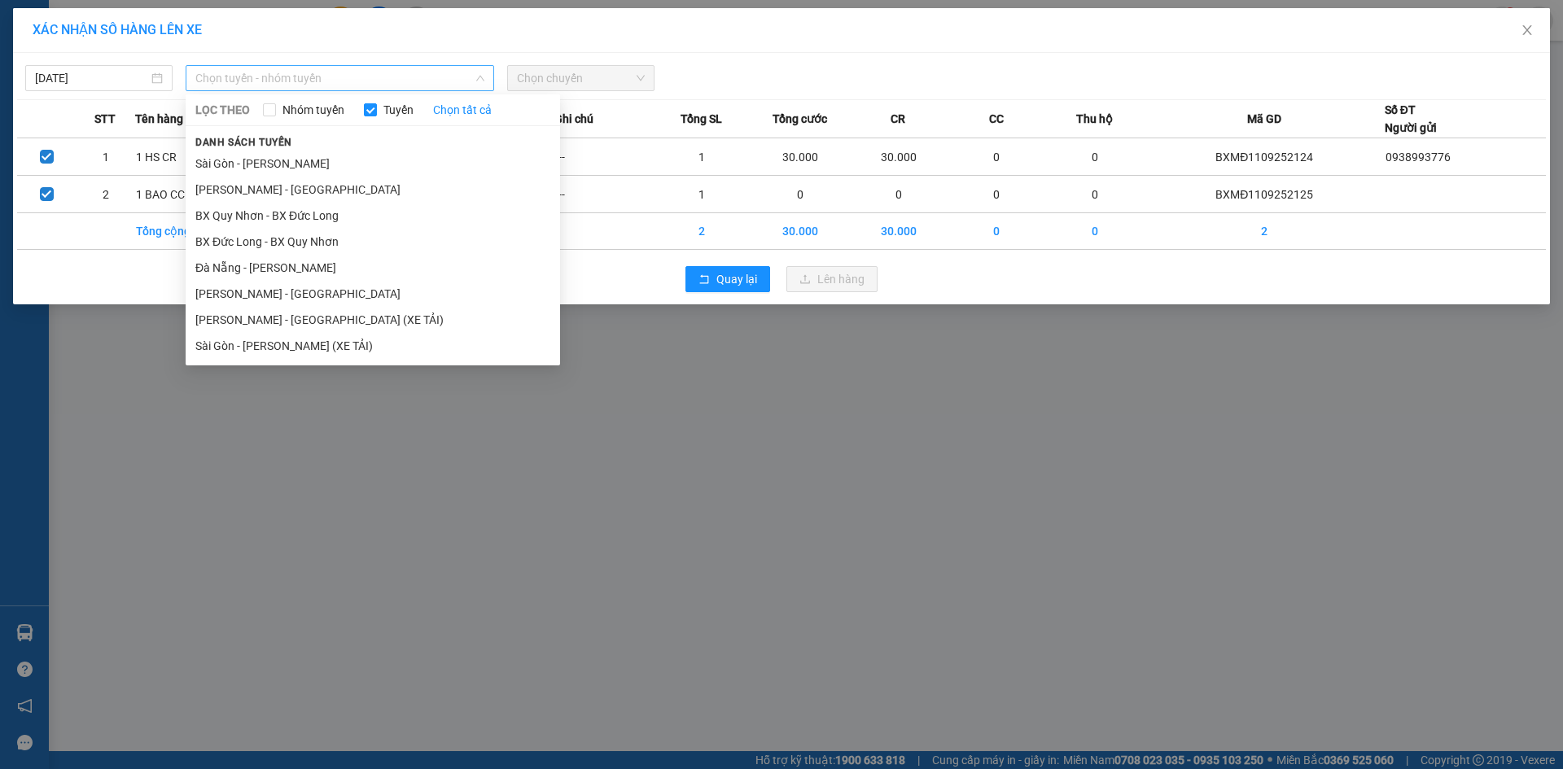
click at [409, 80] on span "Chọn tuyến - nhóm tuyến" at bounding box center [339, 78] width 289 height 24
click at [357, 164] on li "Sài Gòn - [PERSON_NAME]" at bounding box center [373, 164] width 374 height 26
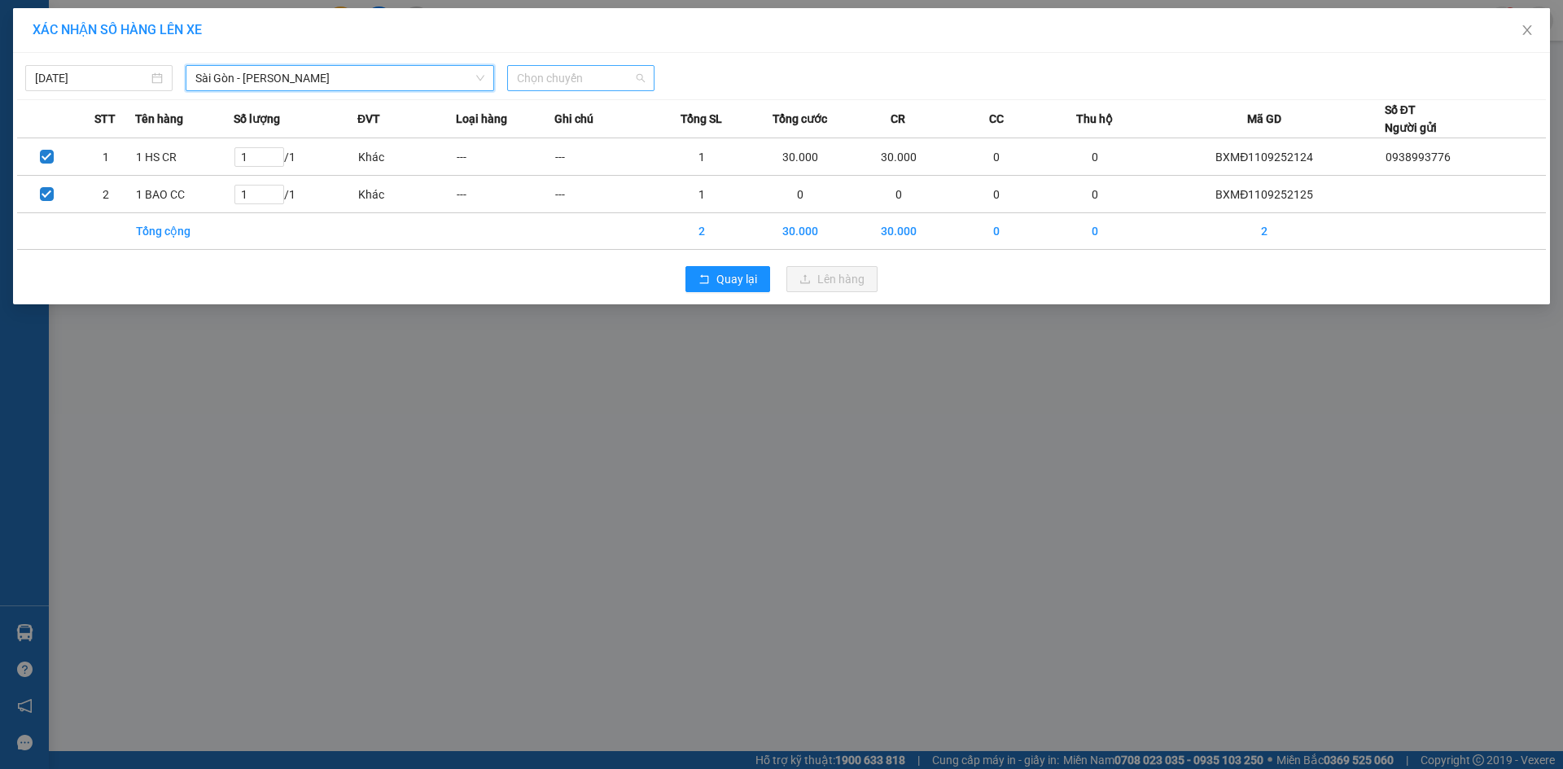
click at [571, 81] on span "Chọn chuyến" at bounding box center [581, 78] width 128 height 24
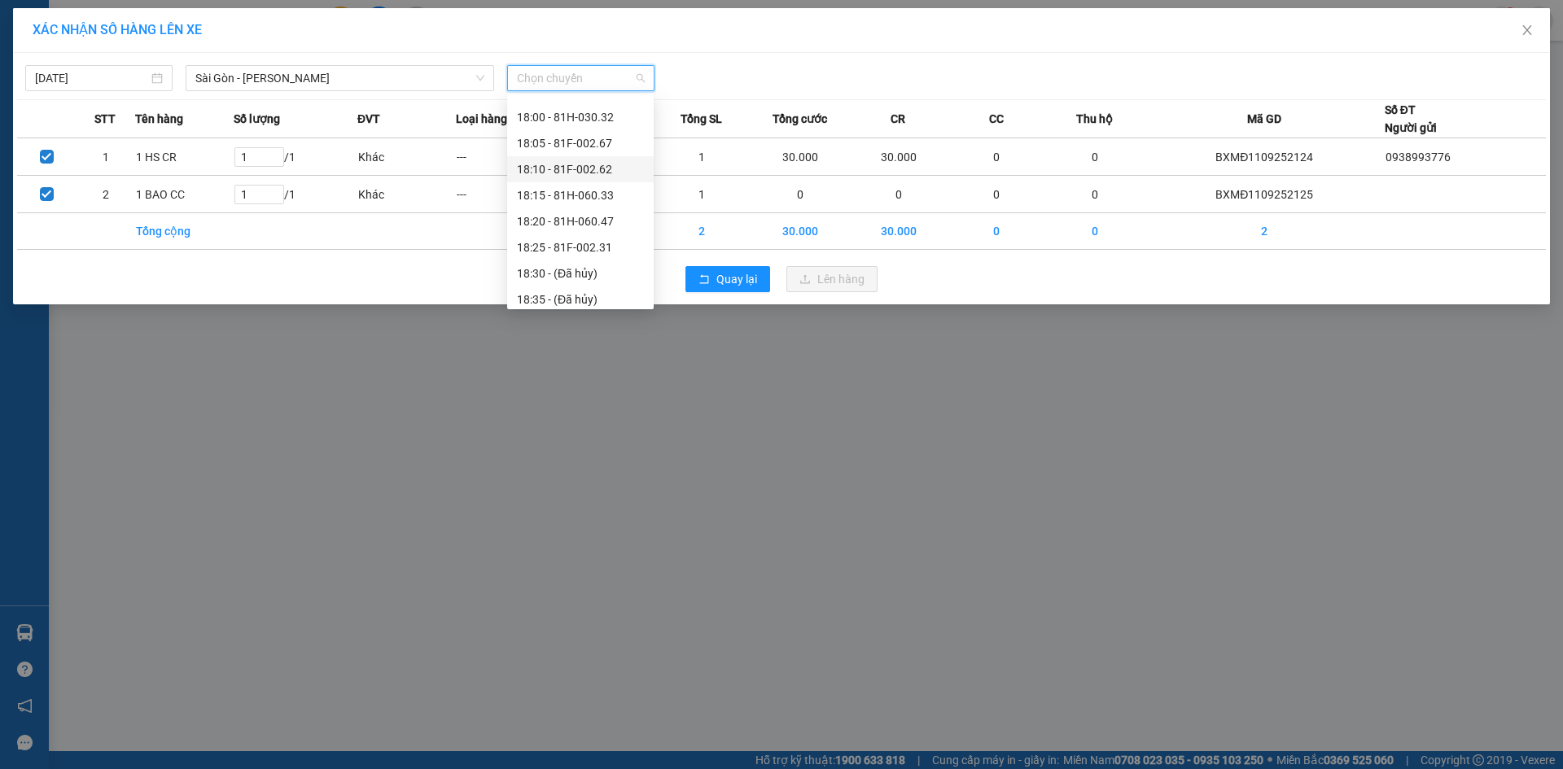
scroll to position [130, 0]
click at [613, 298] on div "20:15 (TC) - 81H-029.74" at bounding box center [580, 293] width 127 height 18
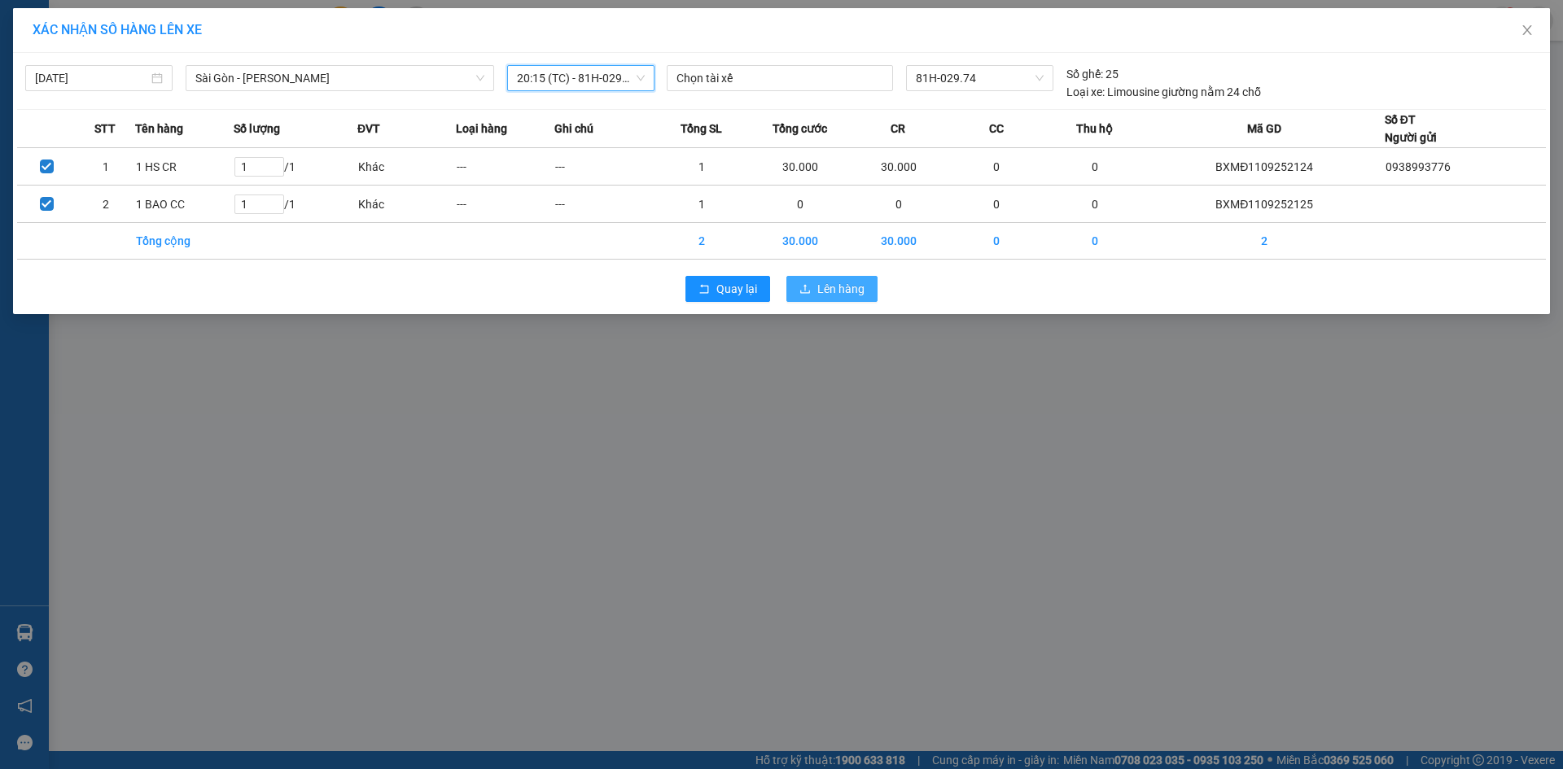
click at [817, 288] on span "Lên hàng" at bounding box center [840, 289] width 47 height 18
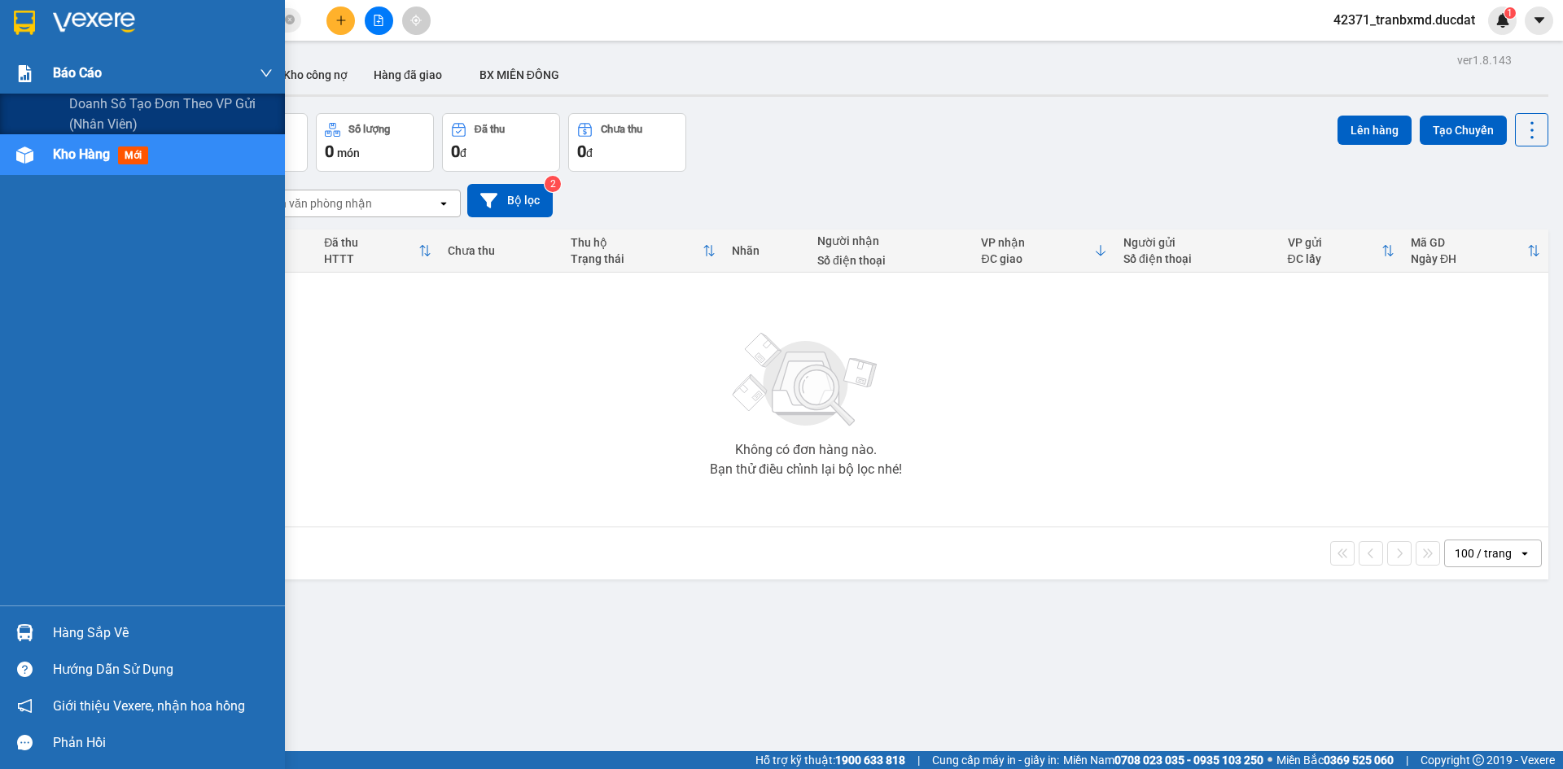
click at [83, 70] on span "Báo cáo" at bounding box center [77, 73] width 49 height 20
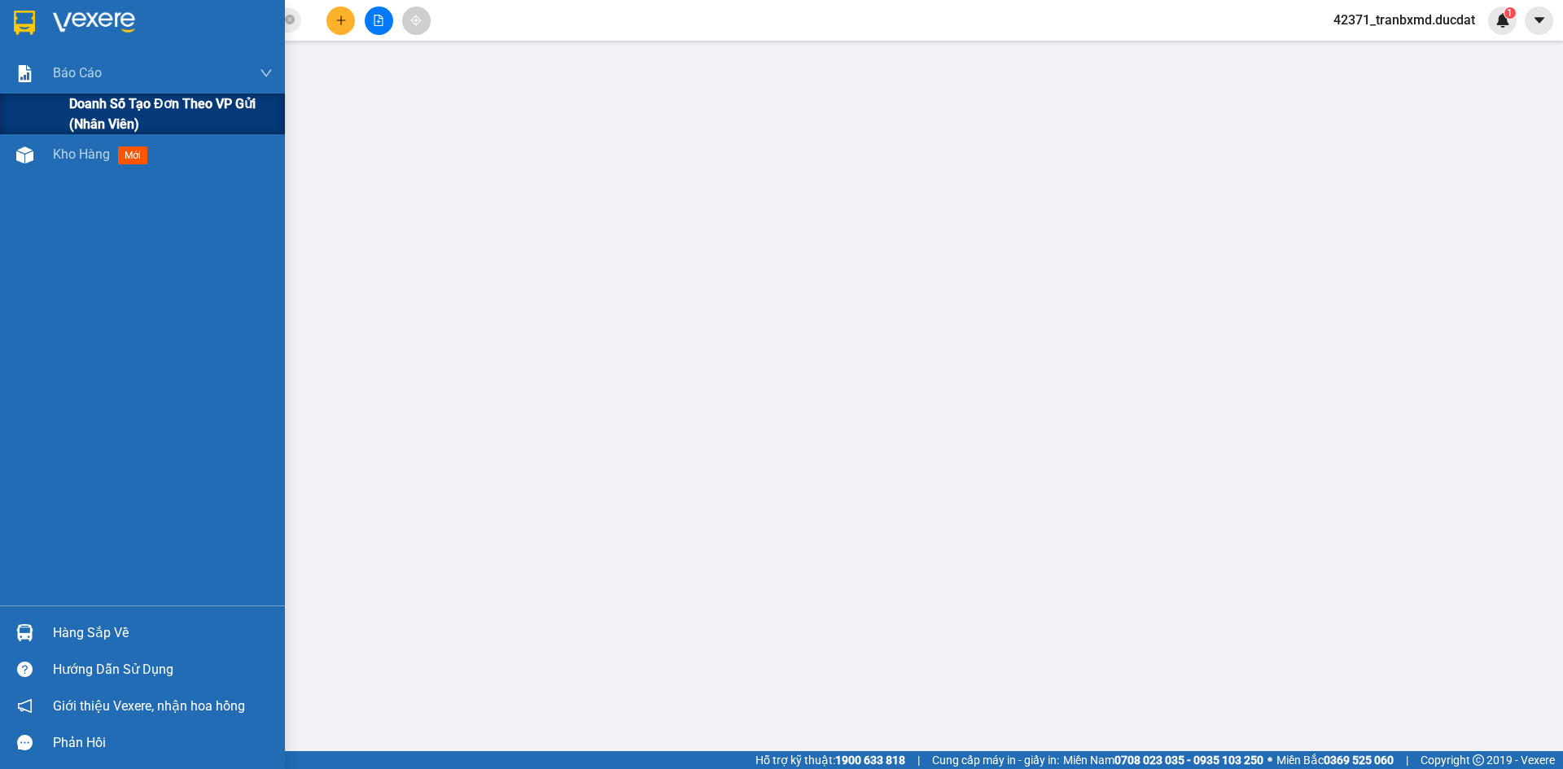
click at [98, 121] on span "Doanh số tạo đơn theo VP gửi (nhân viên)" at bounding box center [170, 114] width 203 height 41
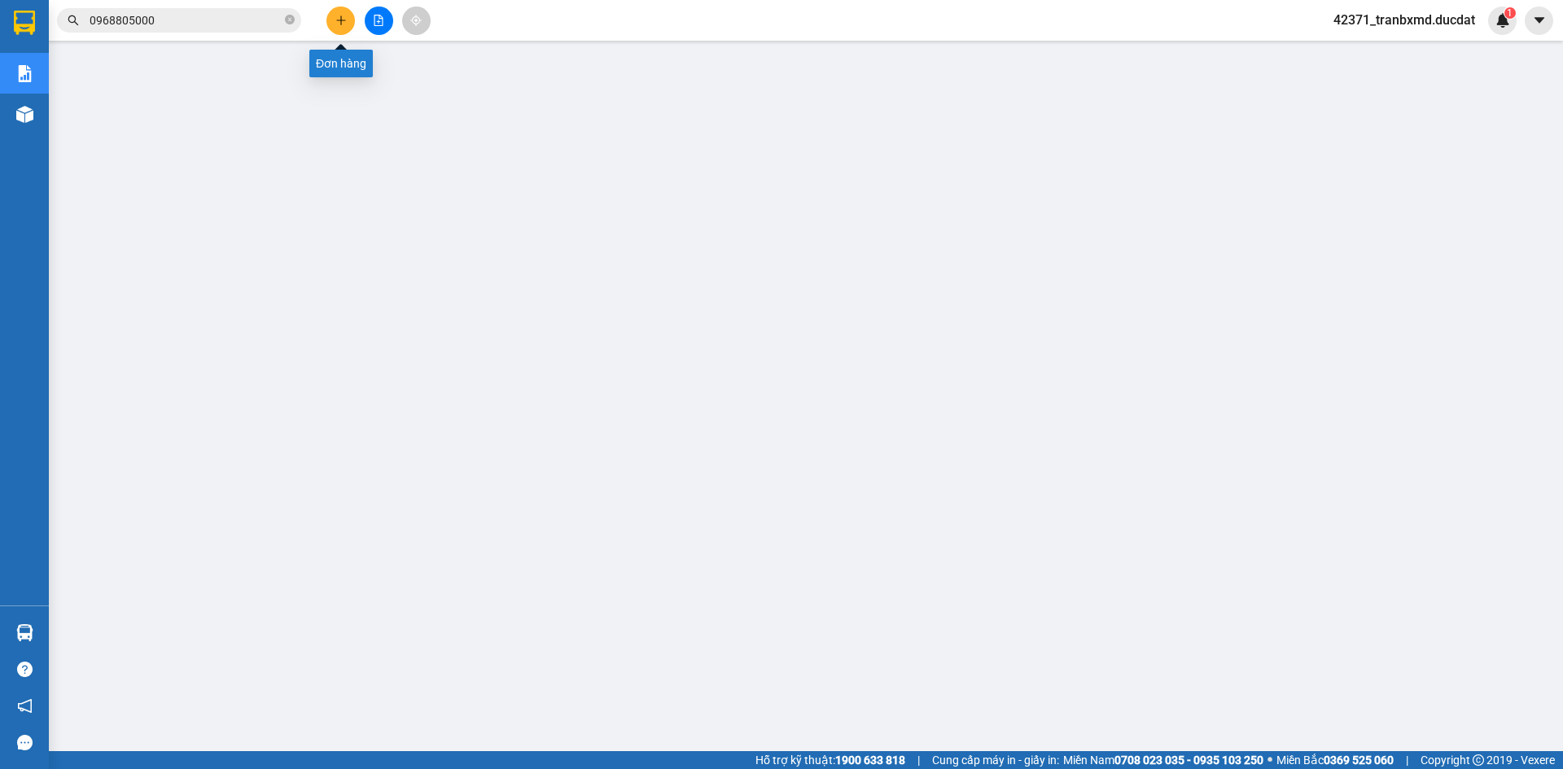
click at [343, 22] on icon "plus" at bounding box center [340, 20] width 11 height 11
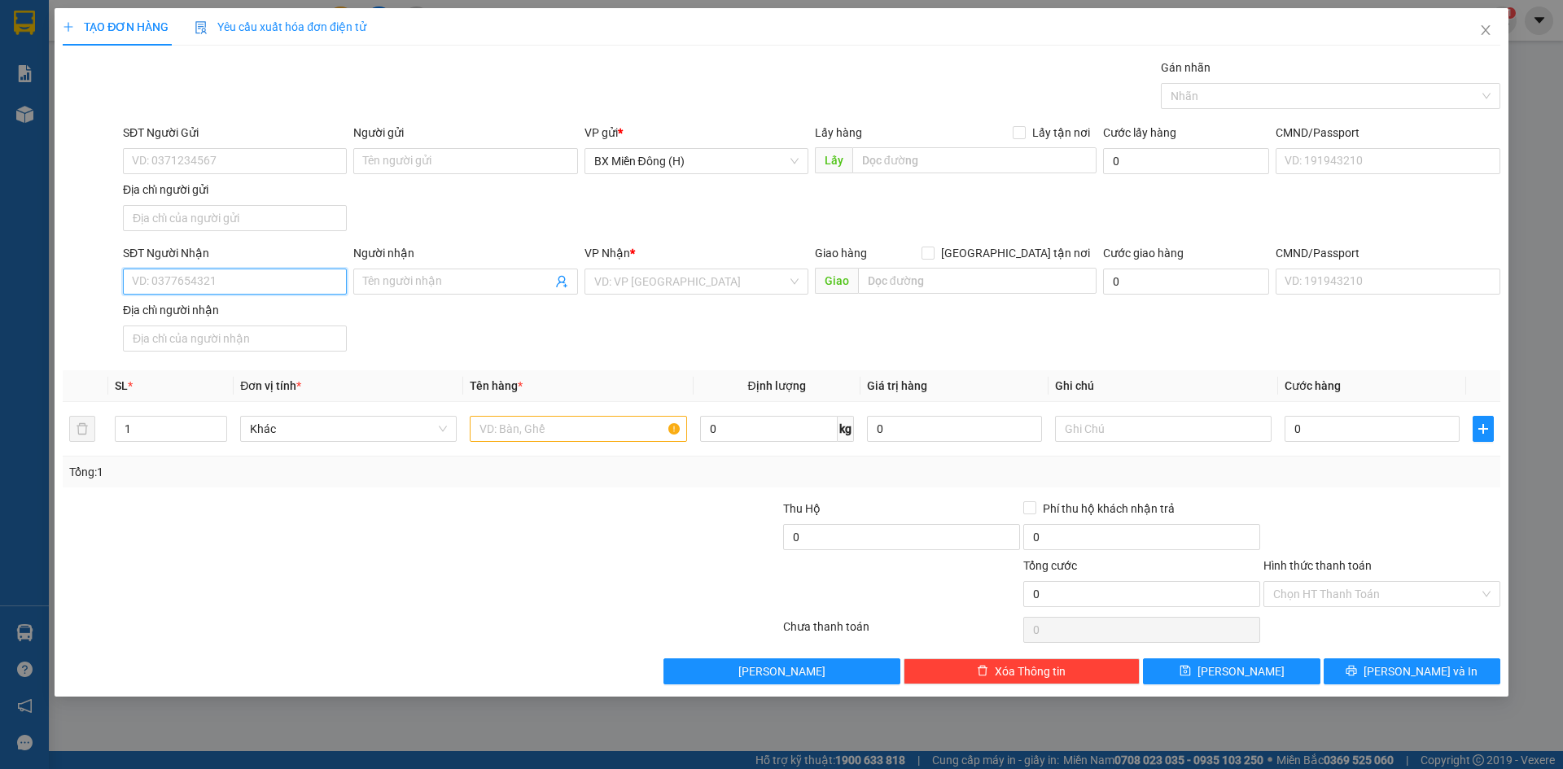
click at [190, 278] on input "SĐT Người Nhận" at bounding box center [235, 282] width 224 height 26
type input "0914180540"
click at [219, 319] on div "0914180540 - HIỀN" at bounding box center [235, 314] width 204 height 18
type input "HIỀN"
type input "0914180540"
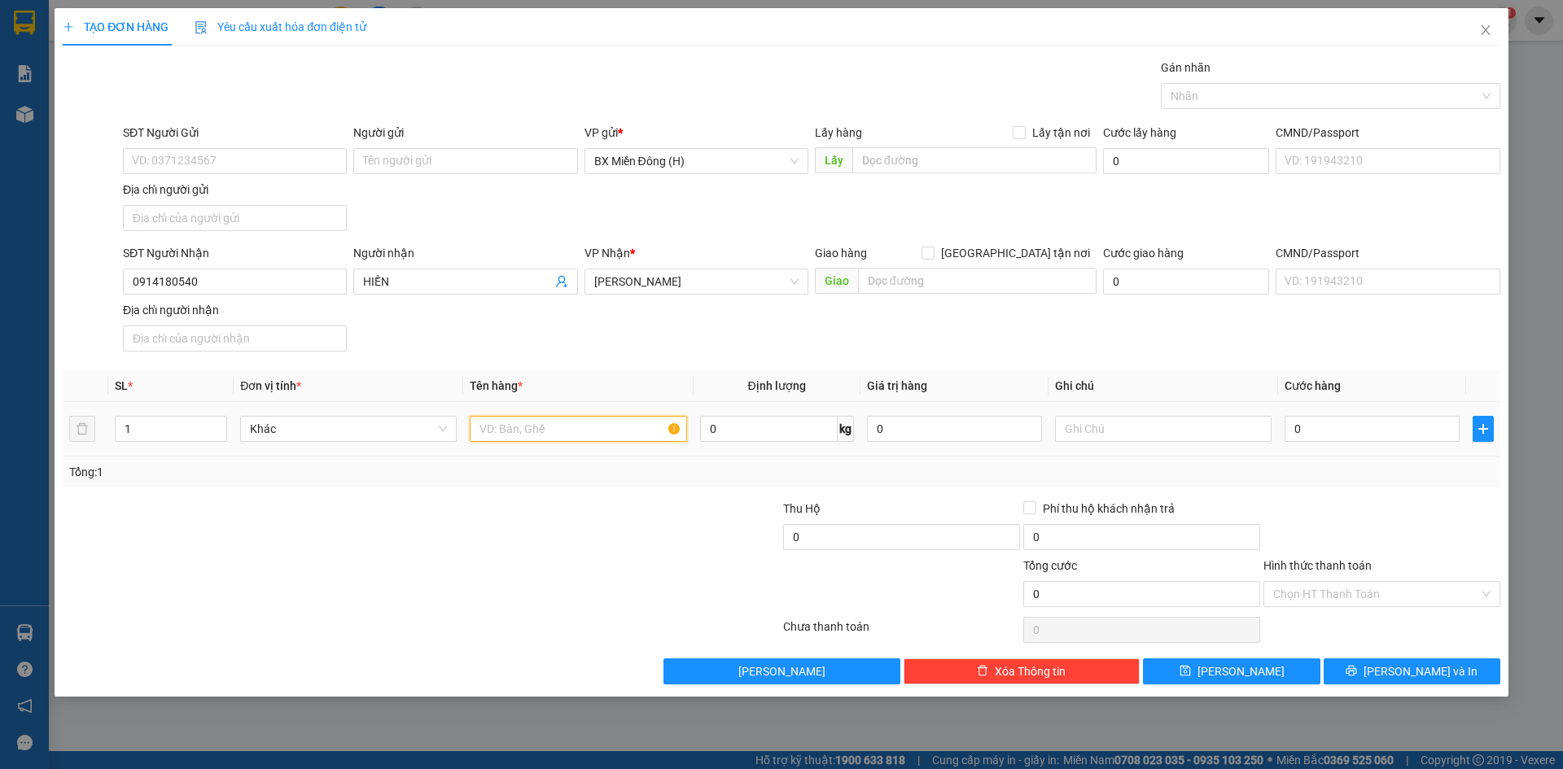
click at [536, 419] on input "text" at bounding box center [578, 429] width 217 height 26
type input "1 HS CR"
click at [1340, 425] on input "0" at bounding box center [1371, 429] width 175 height 26
type input "003"
type input "3"
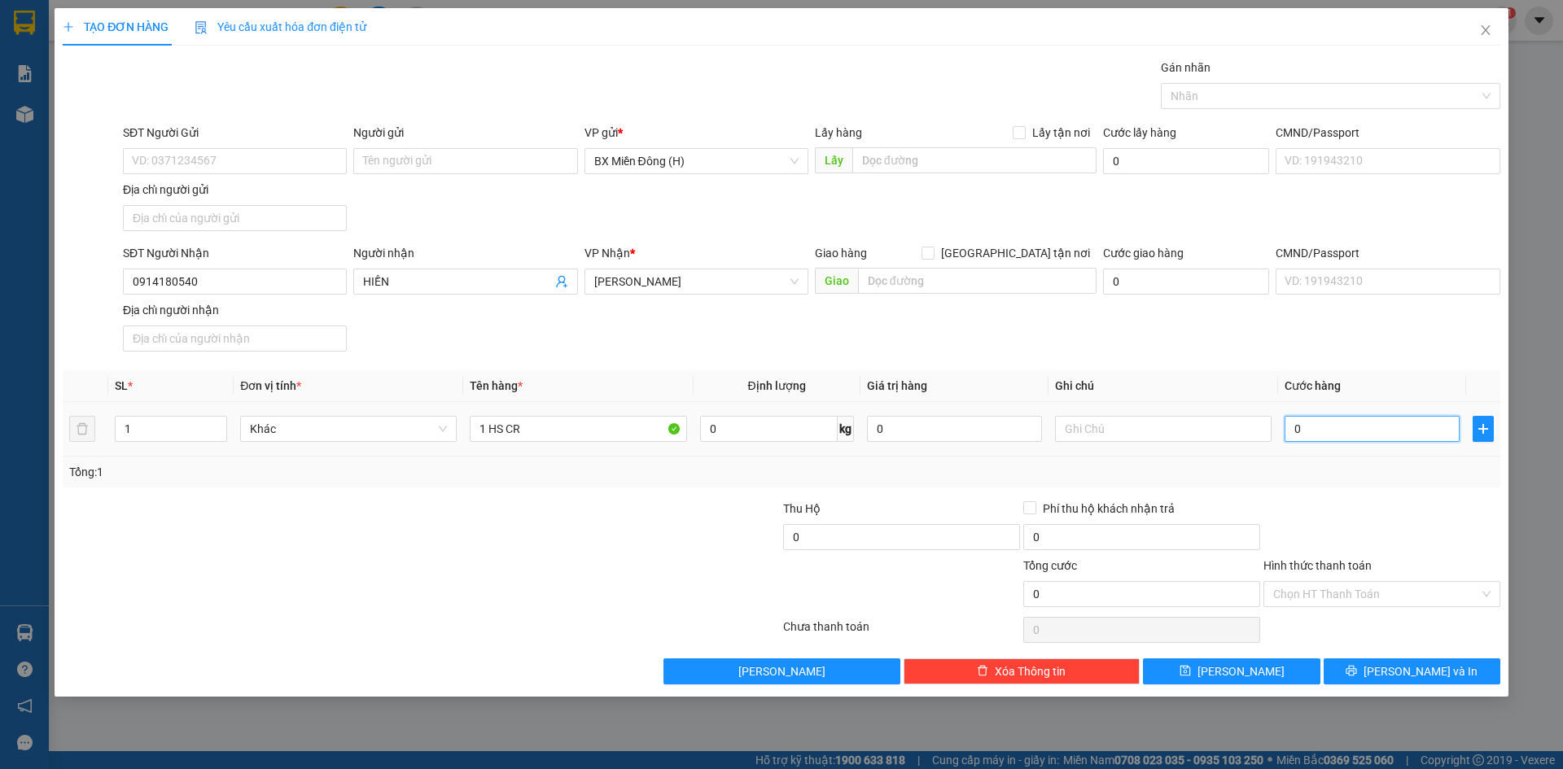
type input "3"
type input "0.030"
type input "30"
type input "30.000"
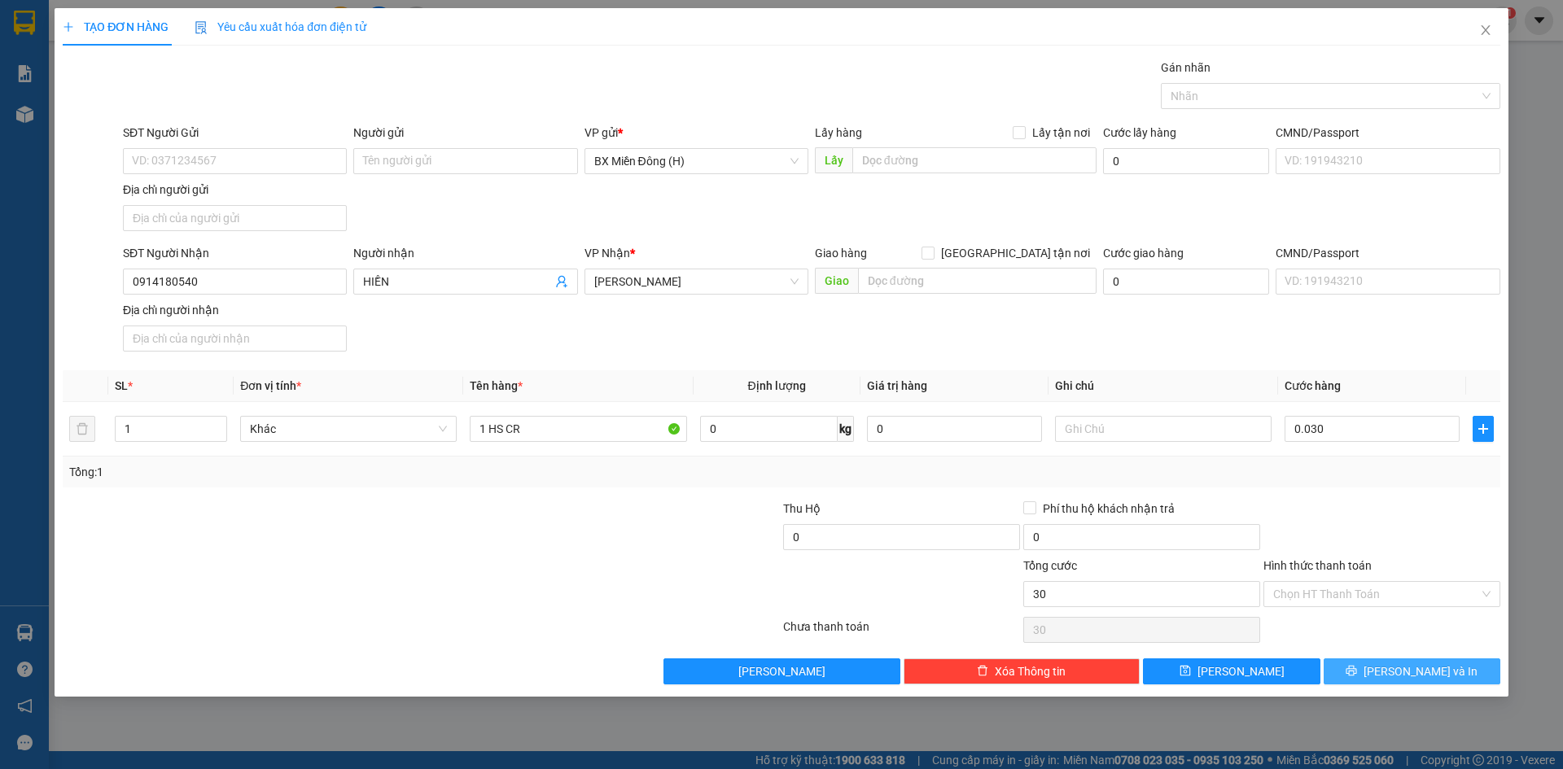
type input "30.000"
click at [1420, 682] on button "[PERSON_NAME] và In" at bounding box center [1411, 671] width 177 height 26
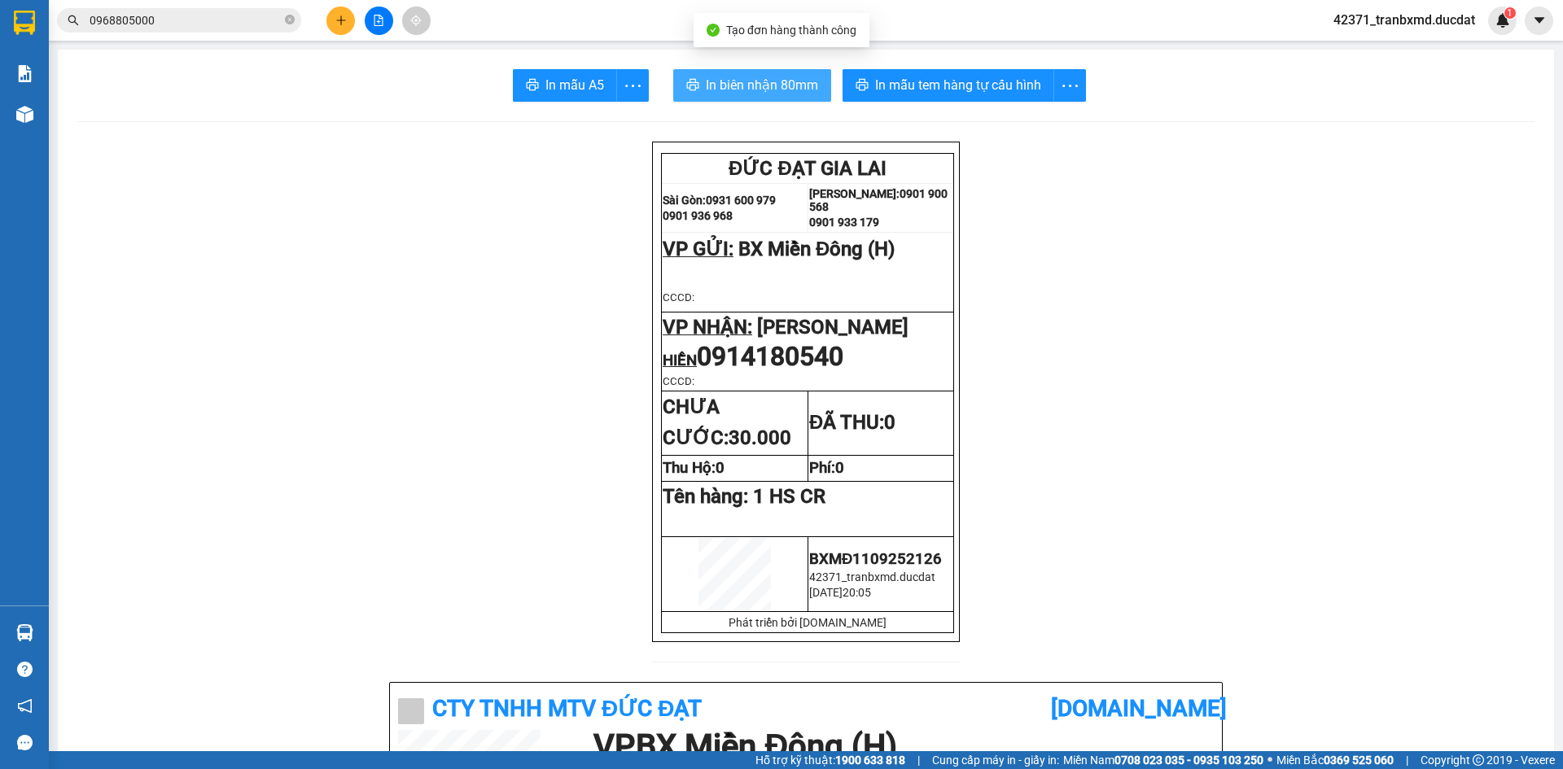
click at [808, 88] on span "In biên nhận 80mm" at bounding box center [762, 85] width 112 height 20
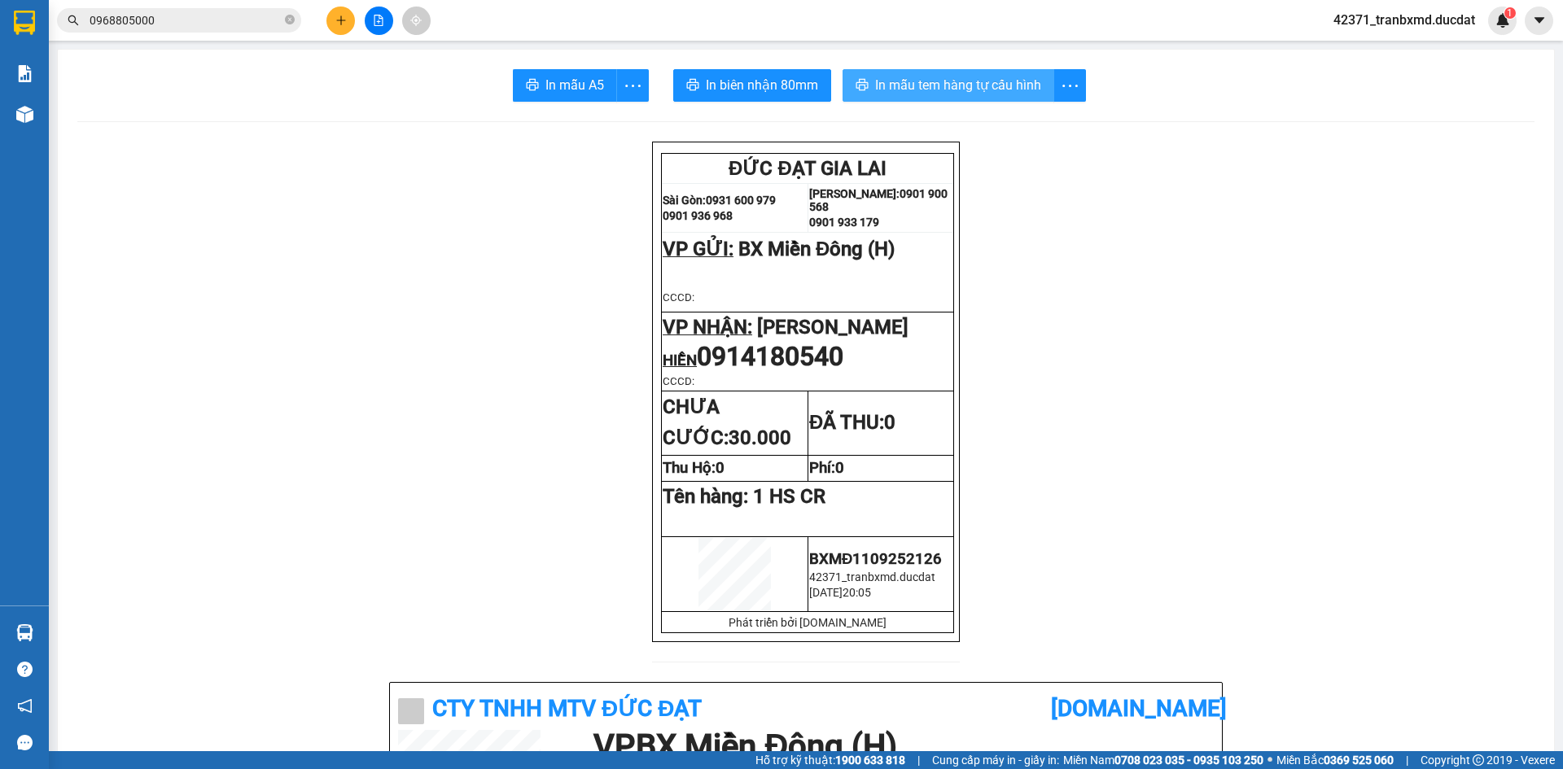
click at [903, 90] on span "In mẫu tem hàng tự cấu hình" at bounding box center [958, 85] width 166 height 20
click at [706, 79] on span "In biên nhận 80mm" at bounding box center [762, 85] width 112 height 20
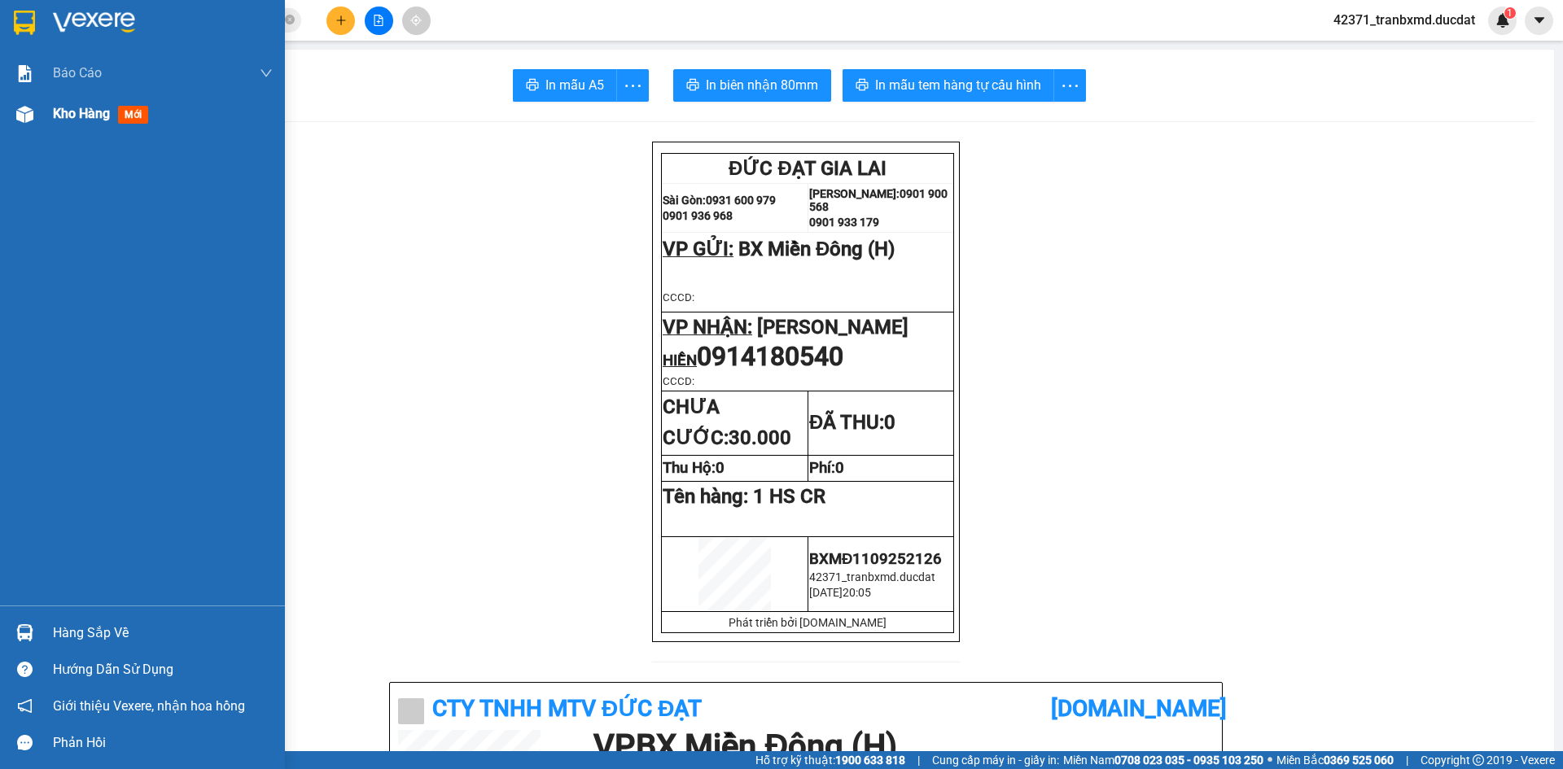
click at [30, 113] on img at bounding box center [24, 114] width 17 height 17
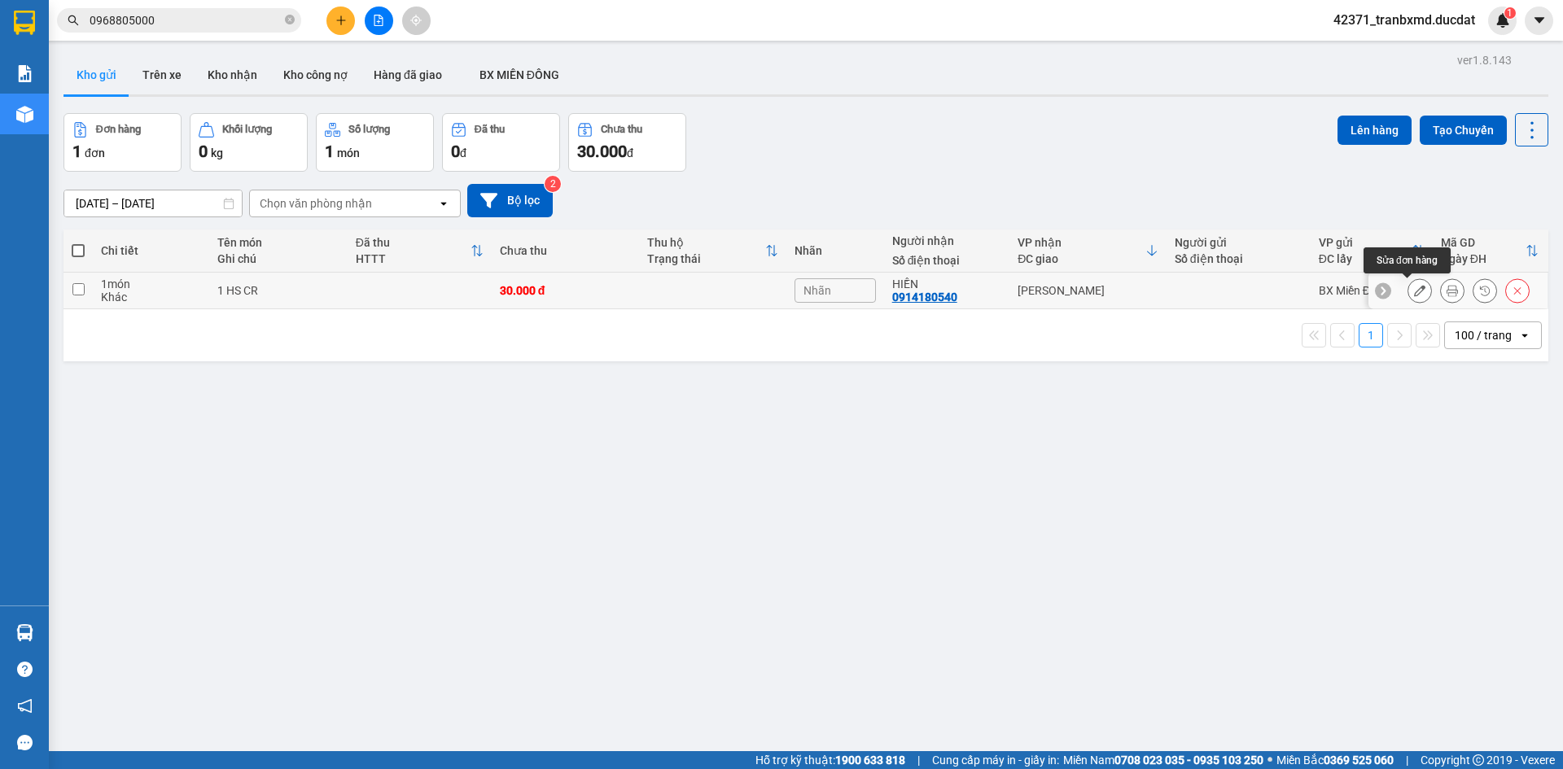
click at [1408, 289] on button at bounding box center [1419, 291] width 23 height 28
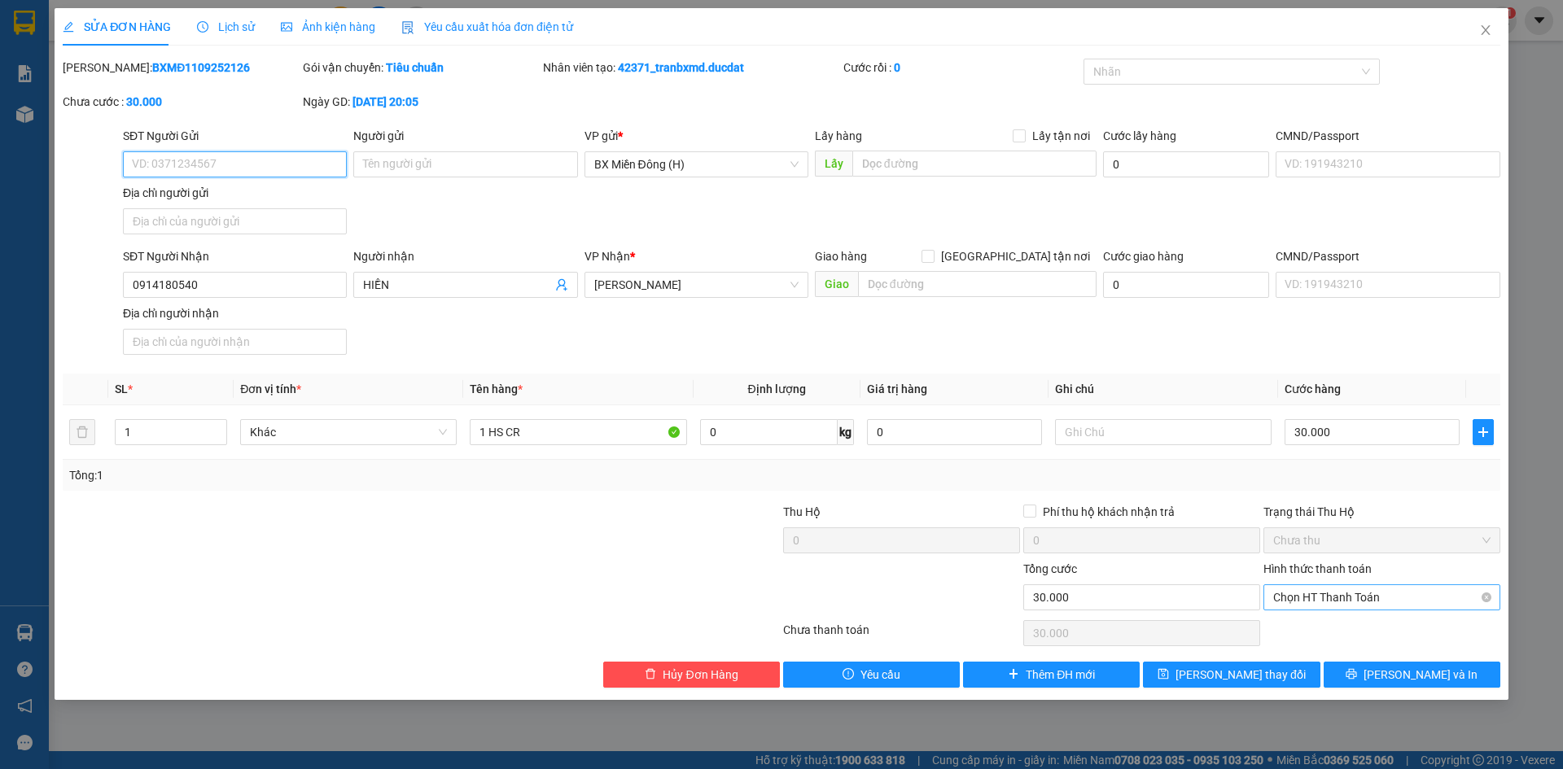
click at [1371, 595] on span "Chọn HT Thanh Toán" at bounding box center [1381, 597] width 217 height 24
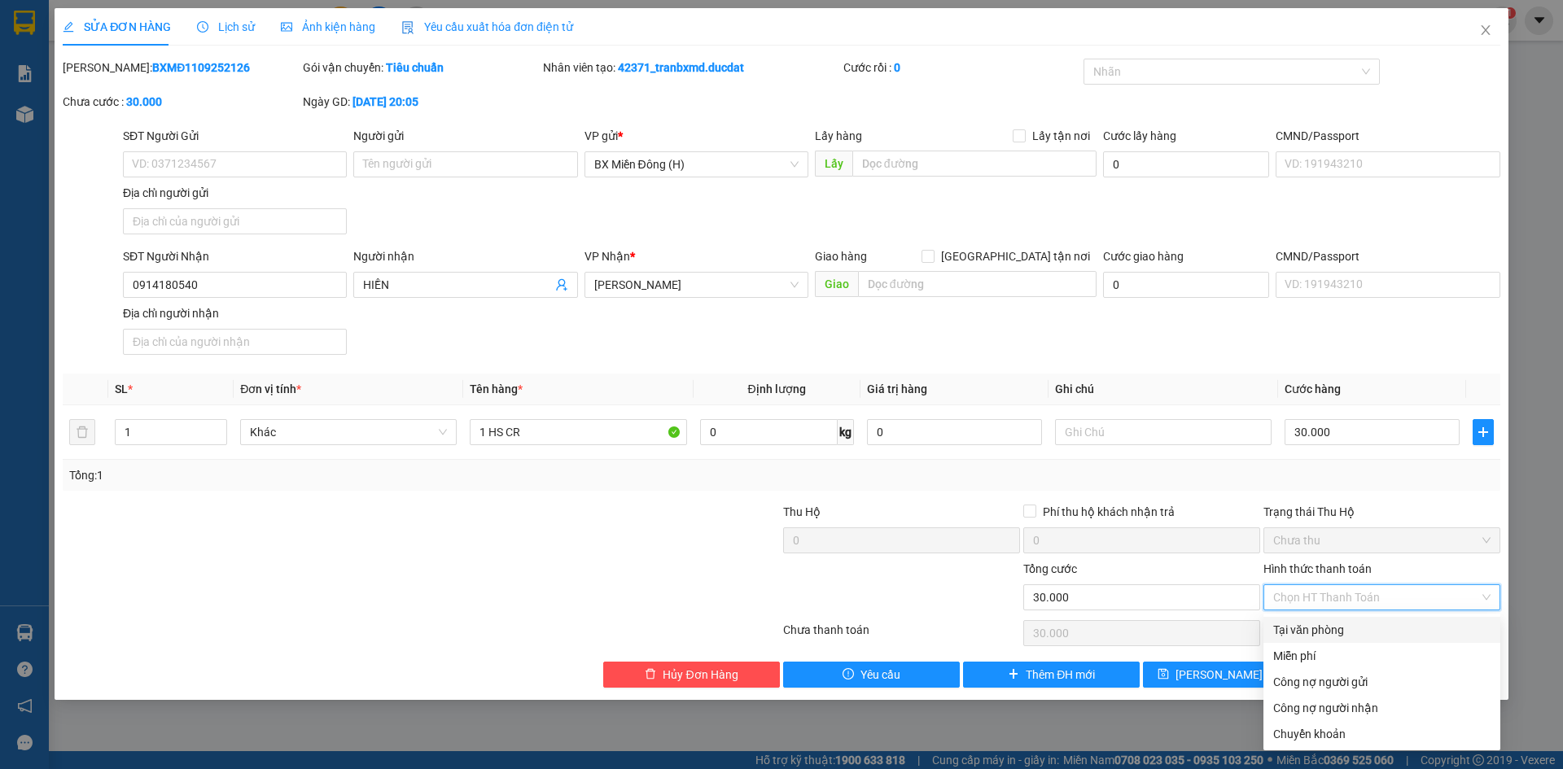
click at [1342, 632] on div "Tại văn phòng" at bounding box center [1381, 630] width 217 height 18
type input "0"
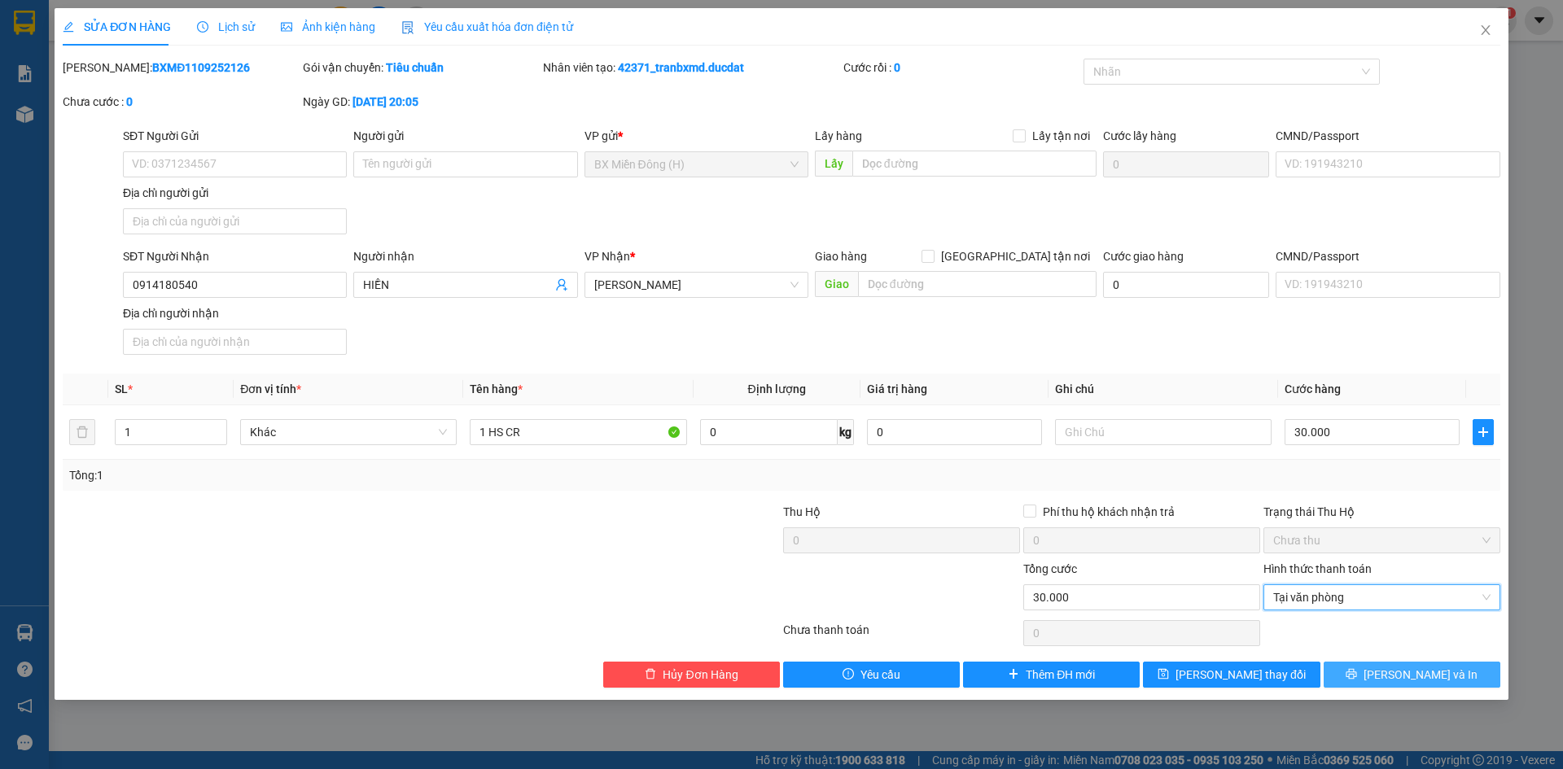
click at [1357, 681] on span "printer" at bounding box center [1350, 674] width 11 height 13
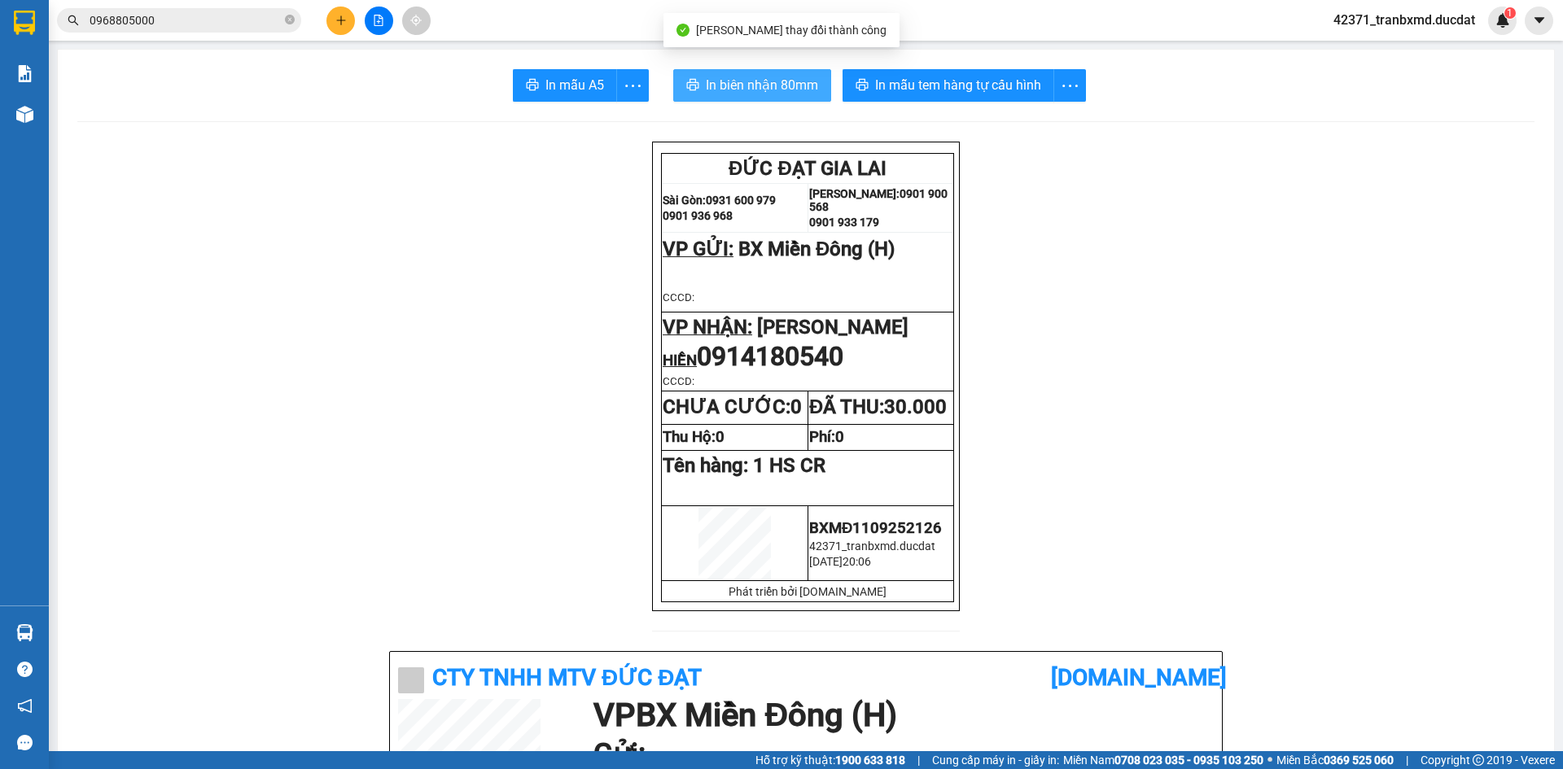
click at [729, 80] on span "In biên nhận 80mm" at bounding box center [762, 85] width 112 height 20
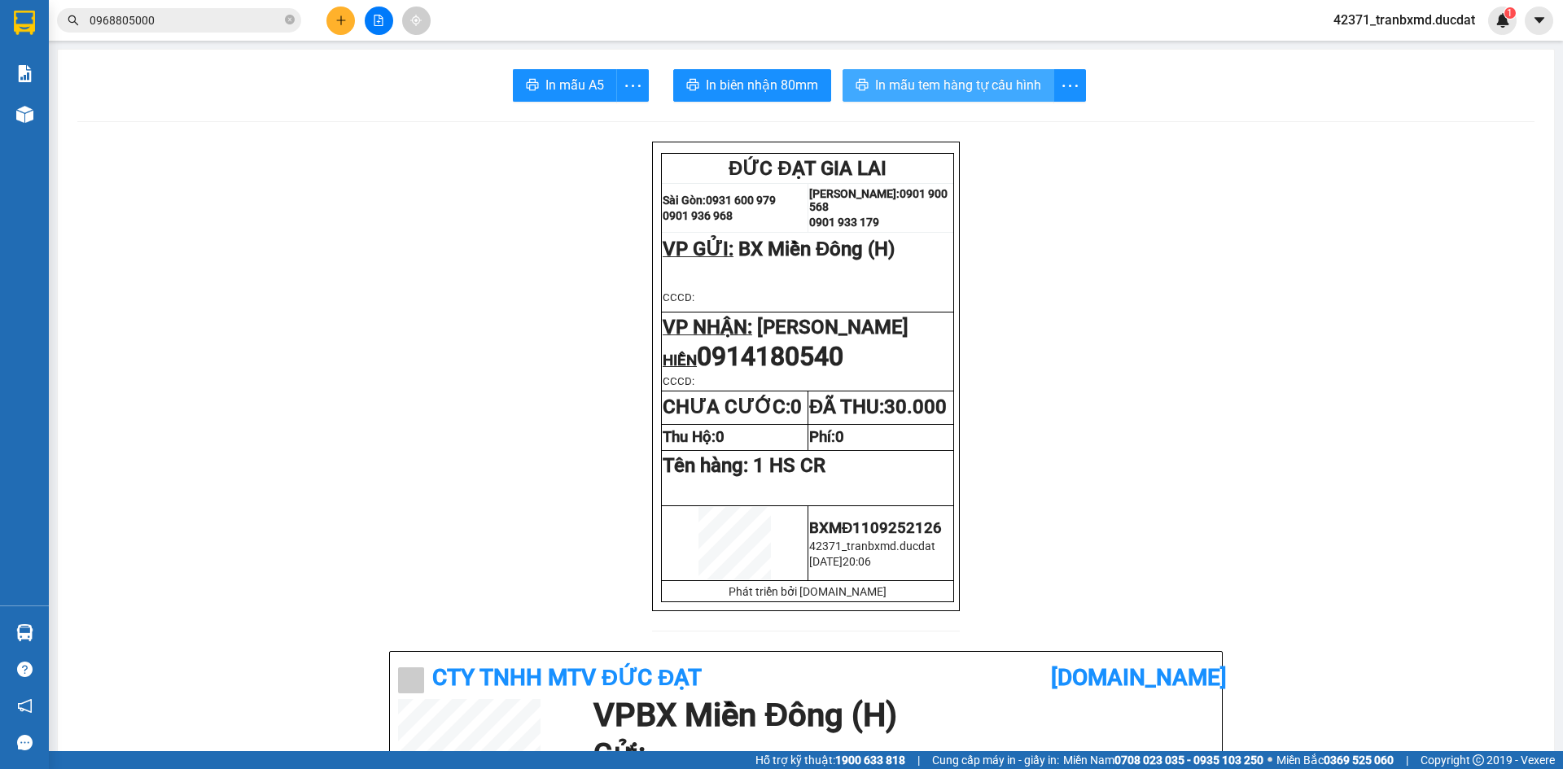
click at [912, 88] on span "In mẫu tem hàng tự cấu hình" at bounding box center [958, 85] width 166 height 20
click at [998, 82] on span "In mẫu tem hàng tự cấu hình" at bounding box center [958, 85] width 166 height 20
click at [350, 26] on button at bounding box center [340, 21] width 28 height 28
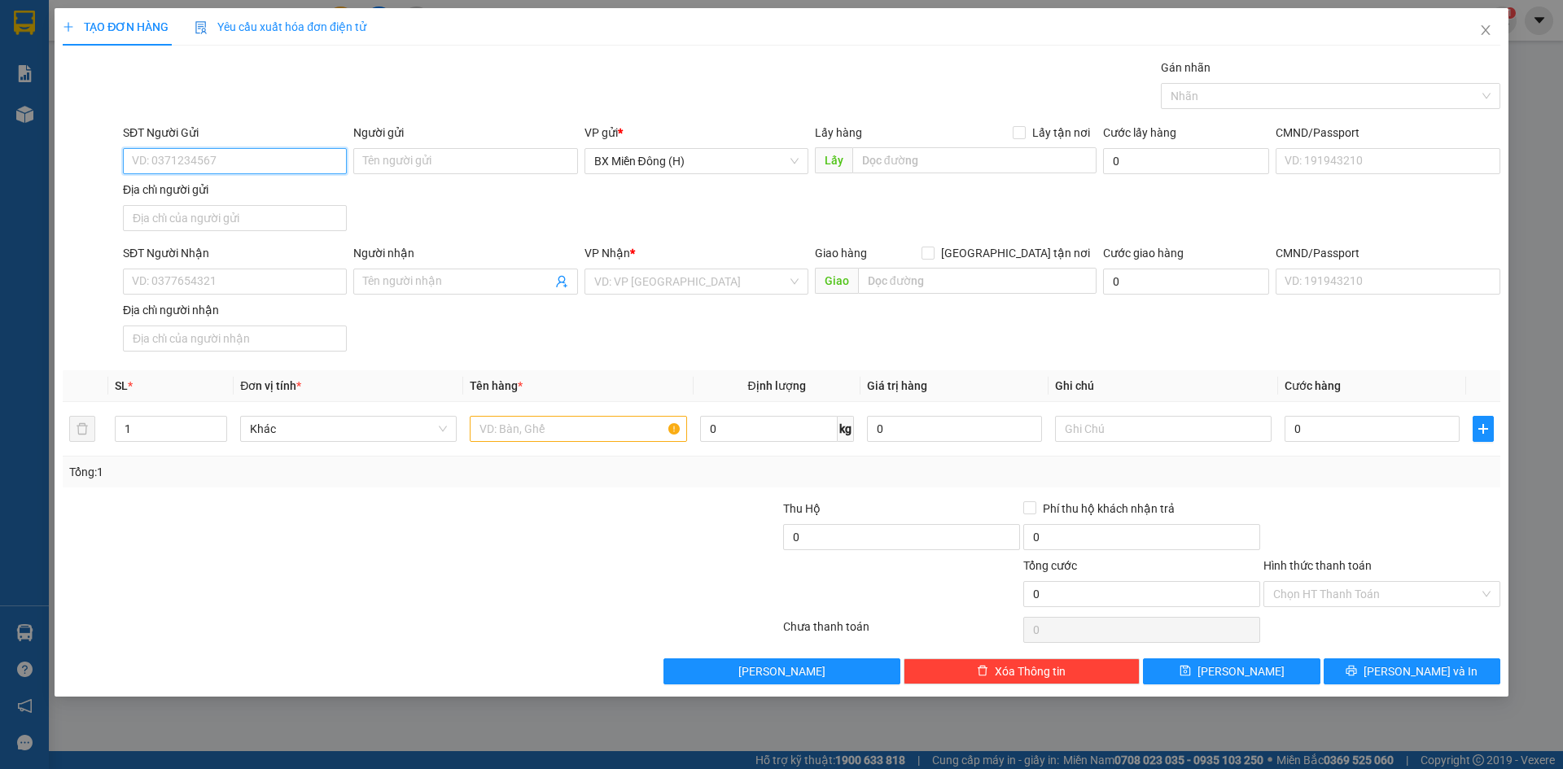
click at [183, 157] on input "SĐT Người Gửi" at bounding box center [235, 161] width 224 height 26
click at [224, 198] on div "0933325222" at bounding box center [235, 194] width 204 height 18
type input "0933325222"
type input "BV HOÀN MỸ BÌNH PHƯỚC"
type input "0933325222"
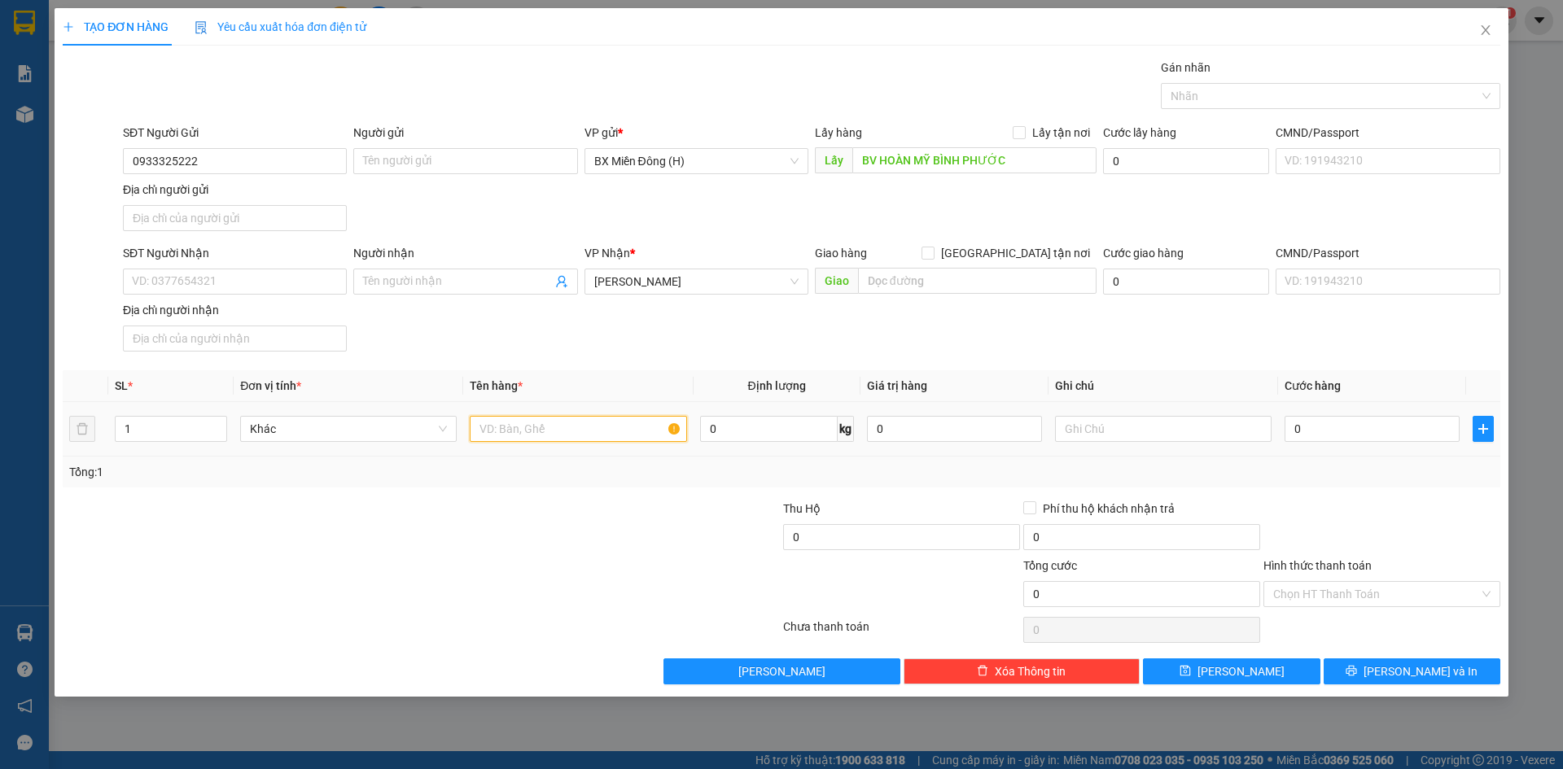
click at [636, 418] on input "text" at bounding box center [578, 429] width 217 height 26
type input "1 HỘP"
click at [1442, 669] on span "[PERSON_NAME] và In" at bounding box center [1420, 672] width 114 height 18
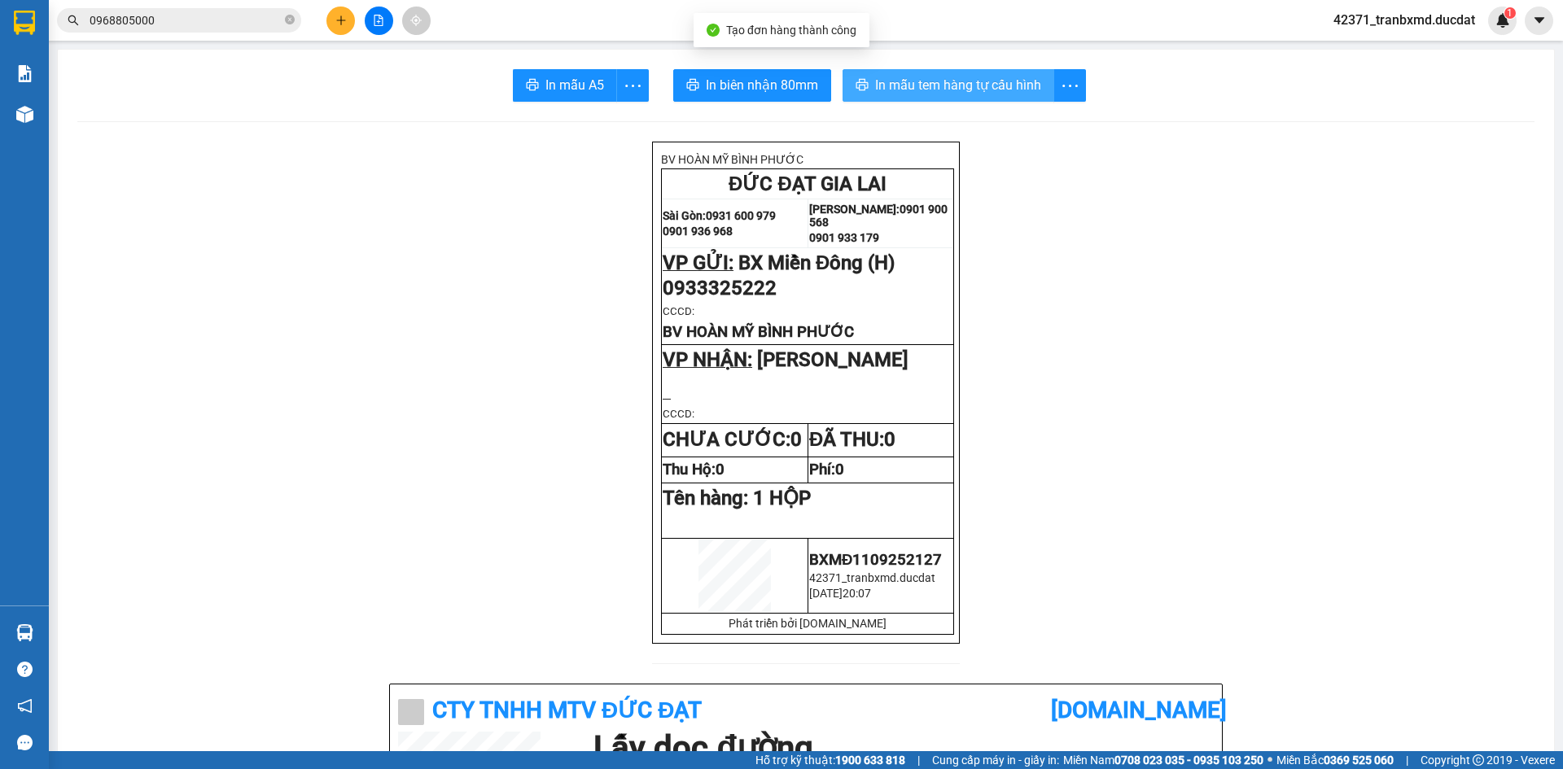
click at [925, 78] on span "In mẫu tem hàng tự cấu hình" at bounding box center [958, 85] width 166 height 20
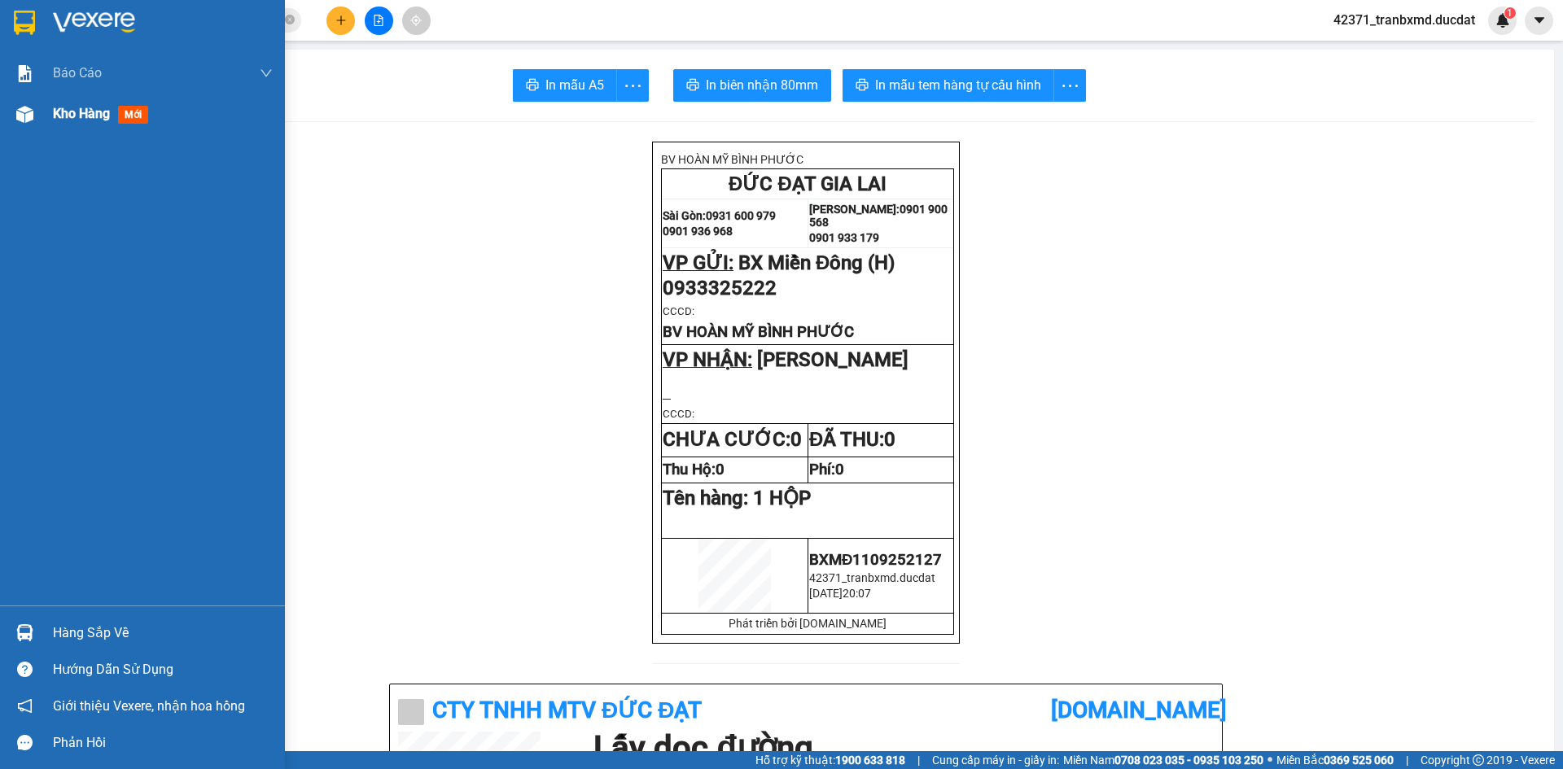
click at [42, 119] on div "Kho hàng mới" at bounding box center [142, 114] width 285 height 41
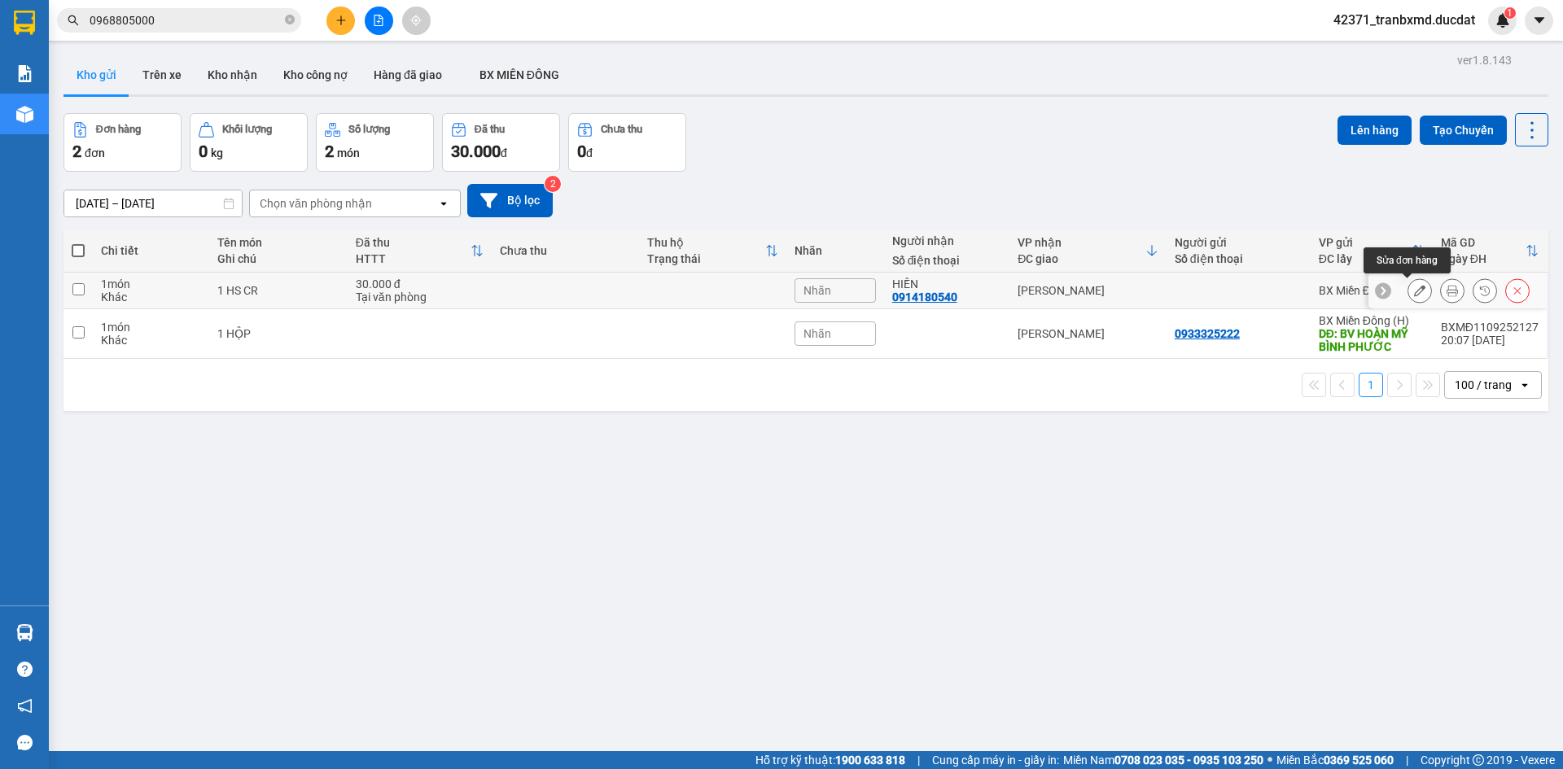
click at [1414, 291] on icon at bounding box center [1419, 290] width 11 height 11
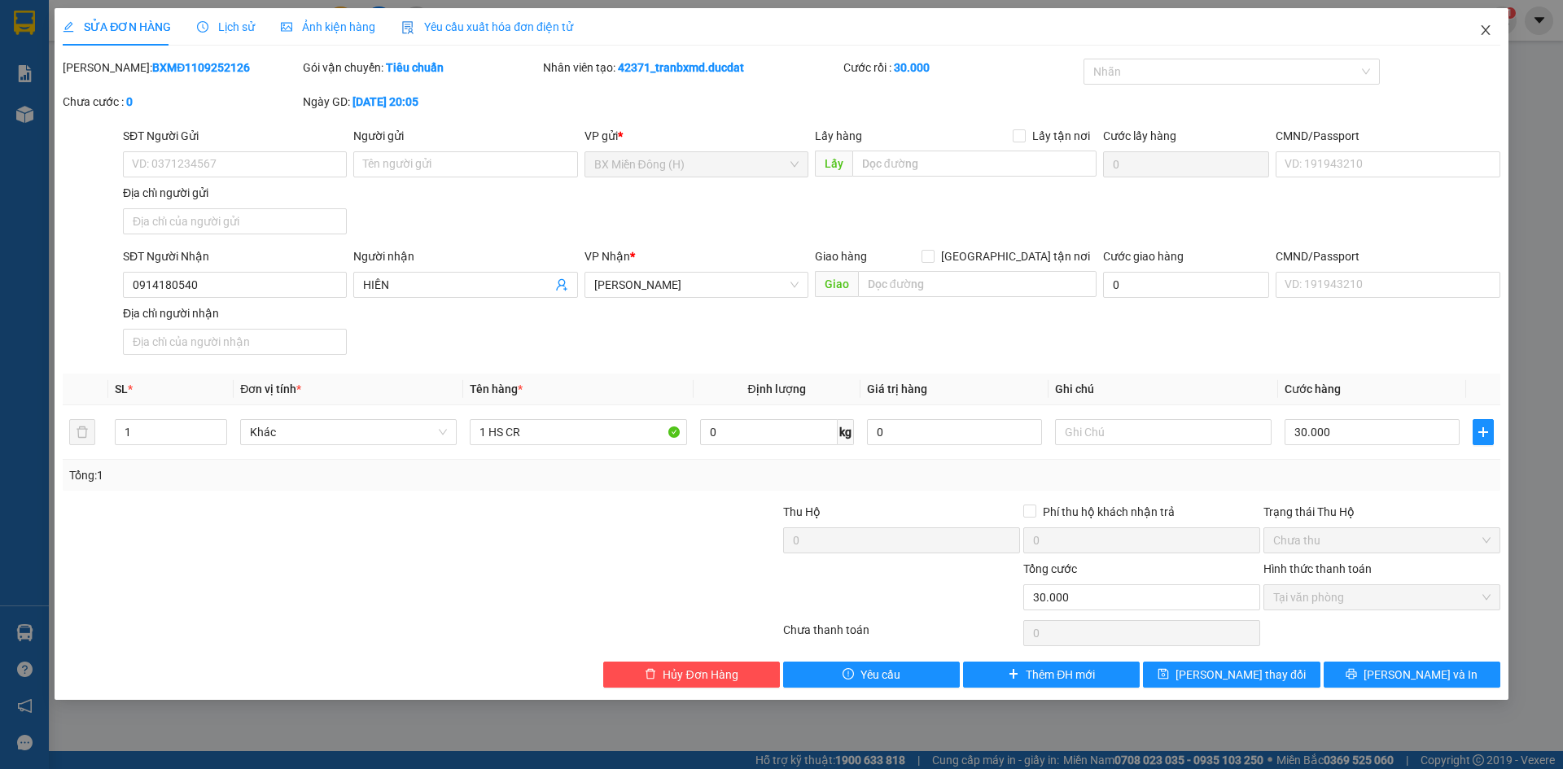
click at [1480, 32] on icon "close" at bounding box center [1485, 30] width 13 height 13
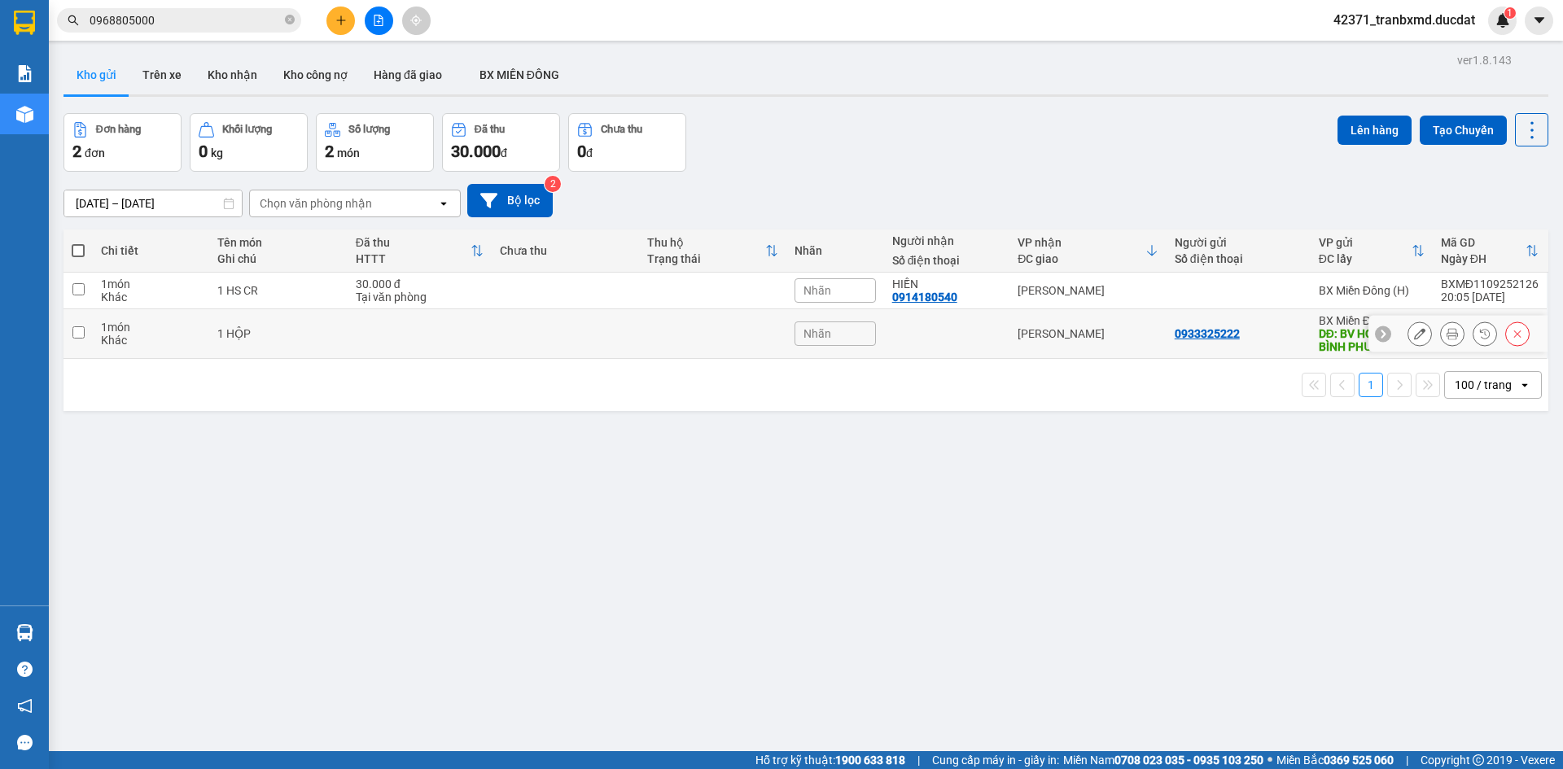
click at [1414, 331] on icon at bounding box center [1419, 333] width 11 height 11
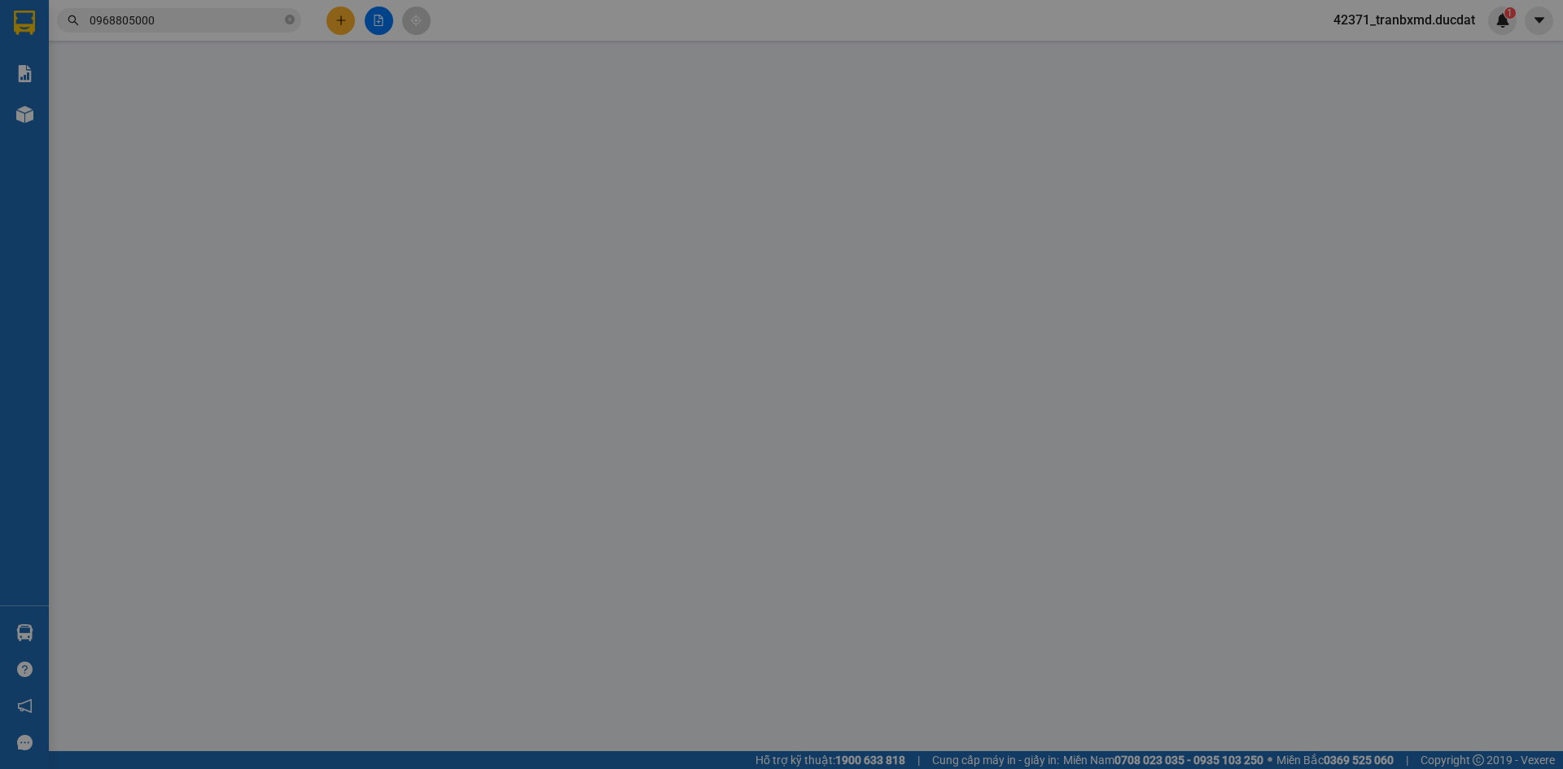
type input "0933325222"
type input "BV HOÀN MỸ BÌNH PHƯỚC"
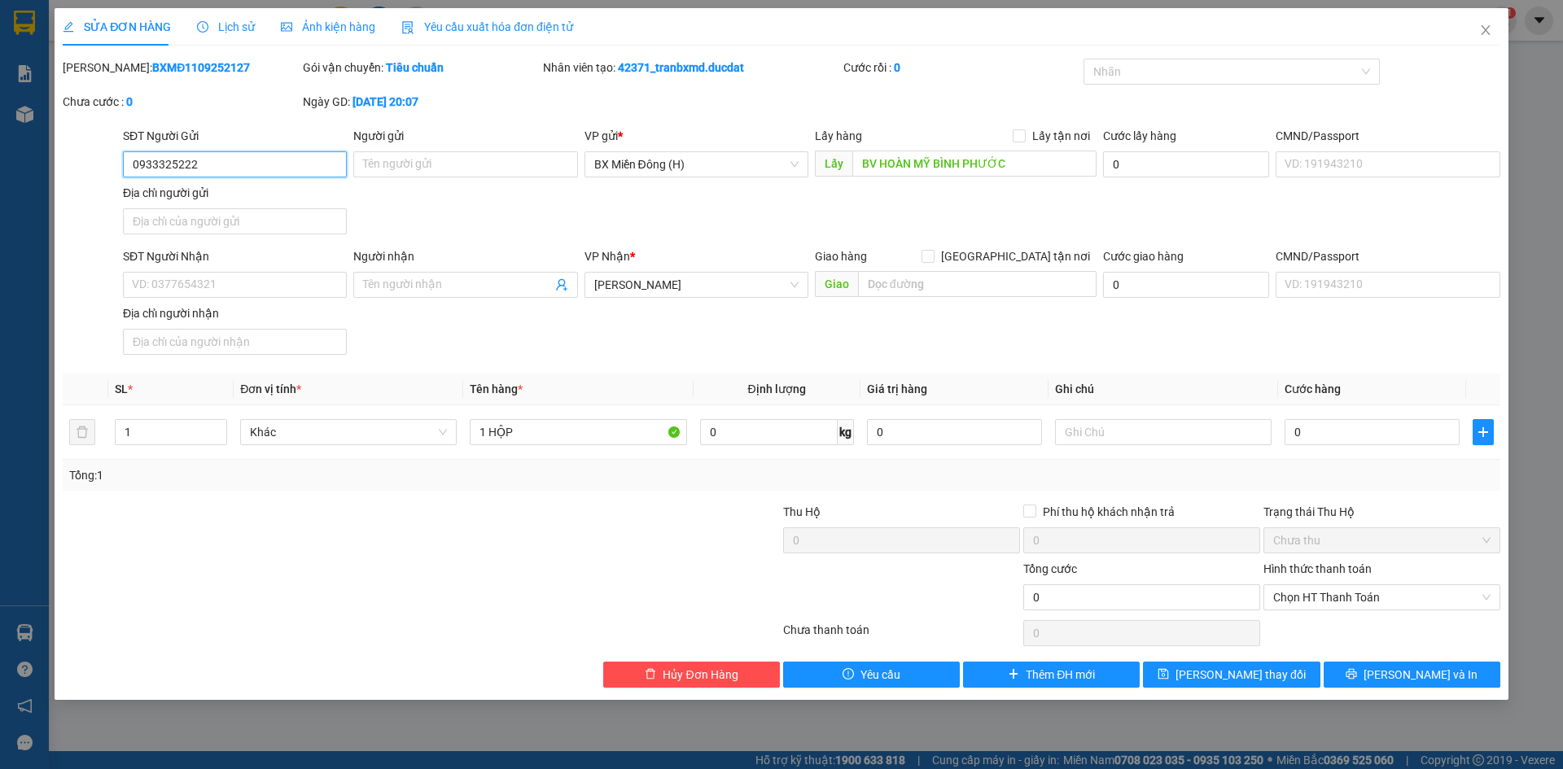
drag, startPoint x: 318, startPoint y: 157, endPoint x: 0, endPoint y: 177, distance: 318.9
click at [0, 175] on div "SỬA ĐƠN HÀNG Lịch sử Ảnh kiện hàng Yêu cầu xuất hóa đơn điện tử Total Paid Fee …" at bounding box center [781, 384] width 1563 height 769
type input "0906855372"
click at [1450, 687] on button "[PERSON_NAME] và In" at bounding box center [1411, 675] width 177 height 26
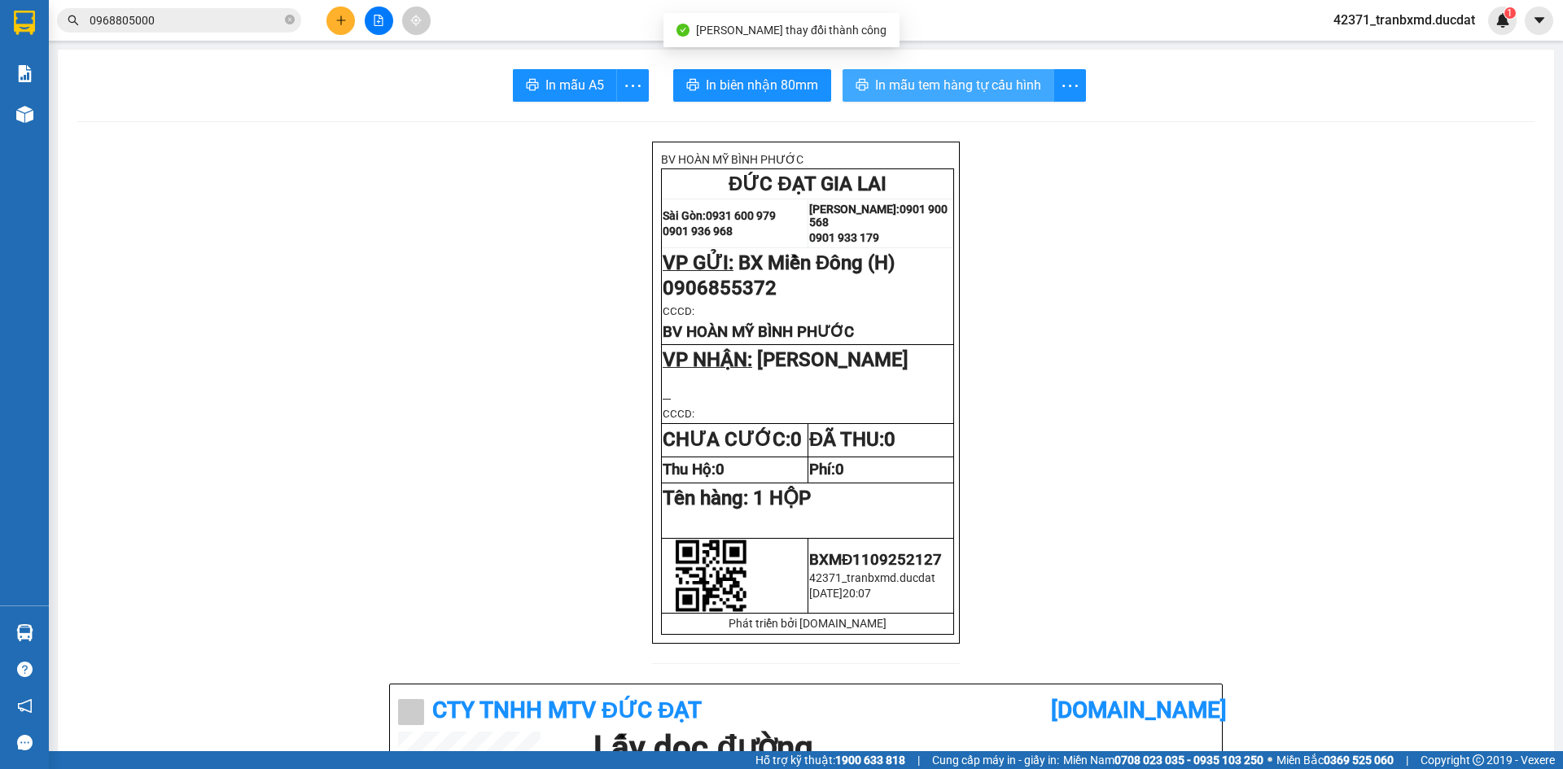
click at [986, 89] on span "In mẫu tem hàng tự cấu hình" at bounding box center [958, 85] width 166 height 20
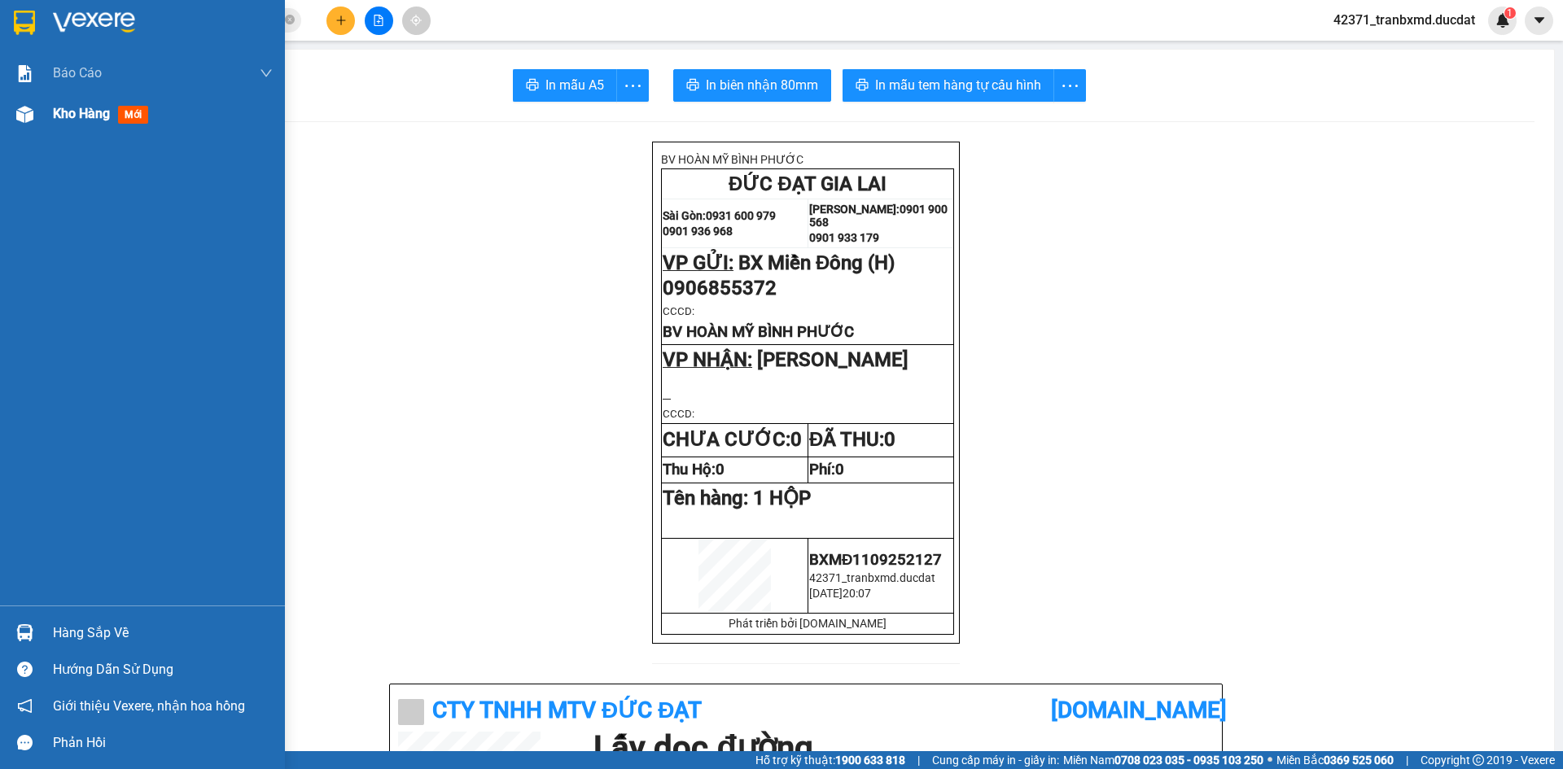
click at [90, 119] on span "Kho hàng" at bounding box center [81, 113] width 57 height 15
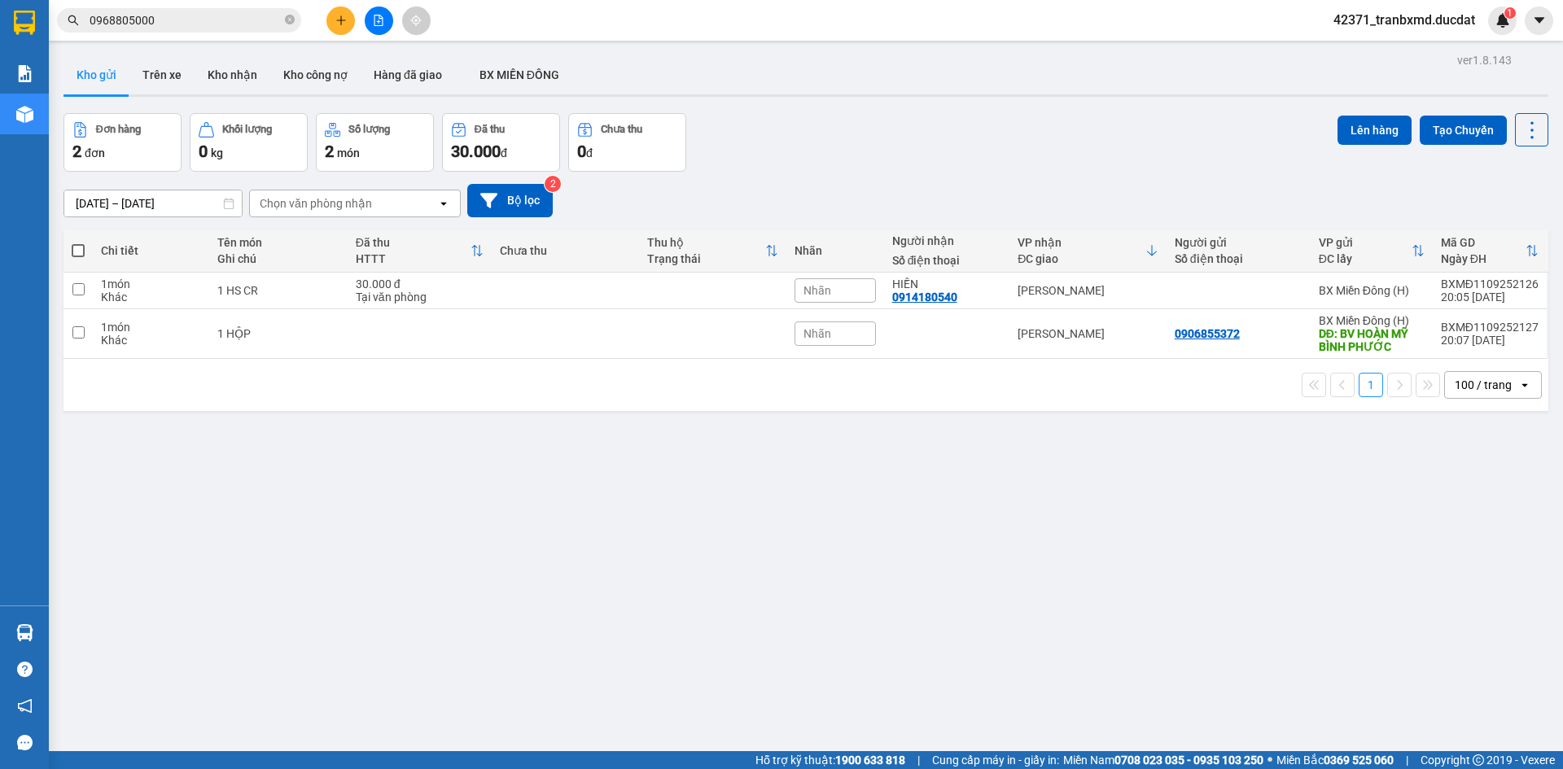
click at [74, 251] on span at bounding box center [78, 250] width 13 height 13
click at [78, 243] on input "checkbox" at bounding box center [78, 243] width 0 height 0
checkbox input "true"
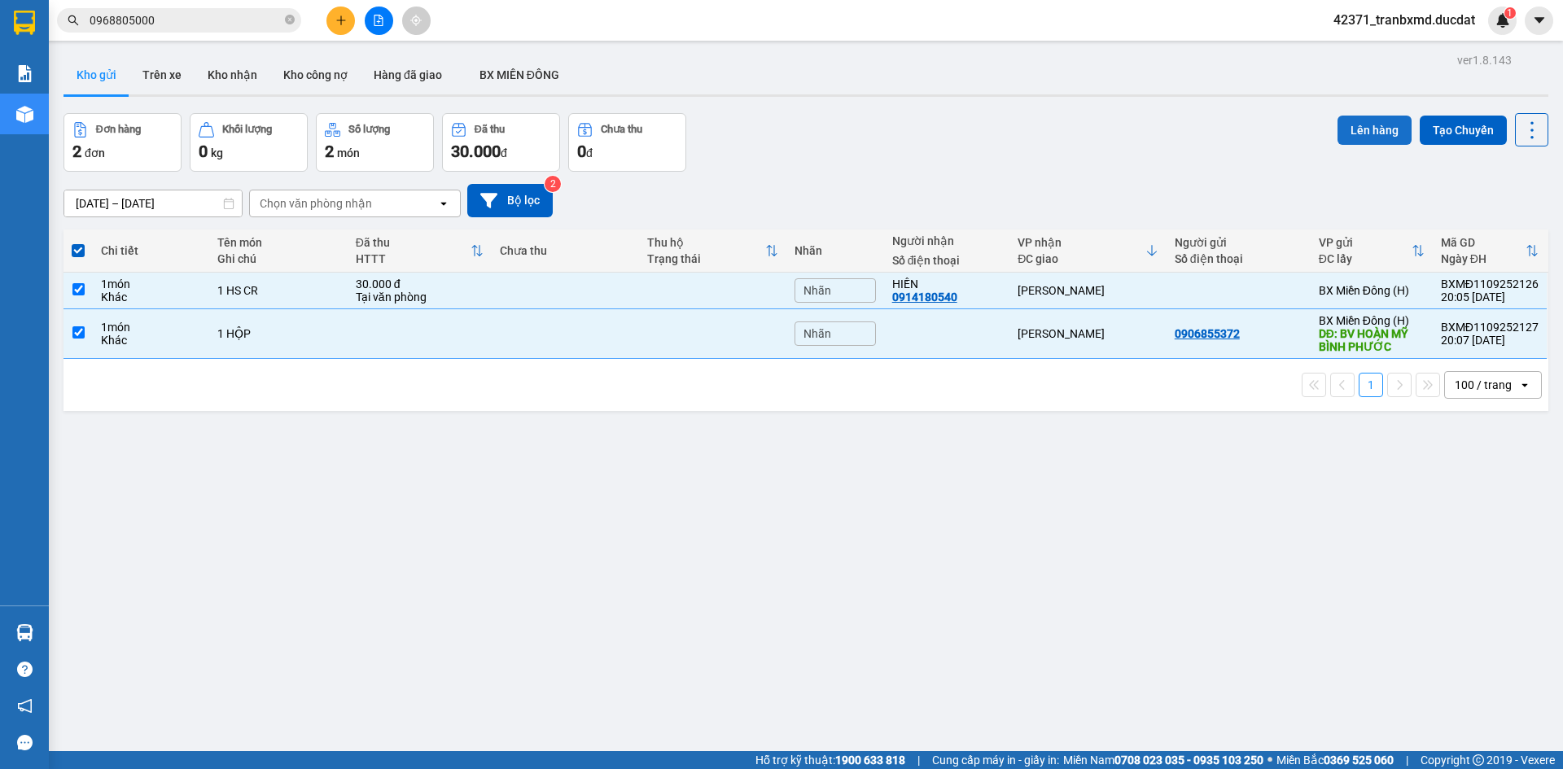
click at [1358, 137] on button "Lên hàng" at bounding box center [1374, 130] width 74 height 29
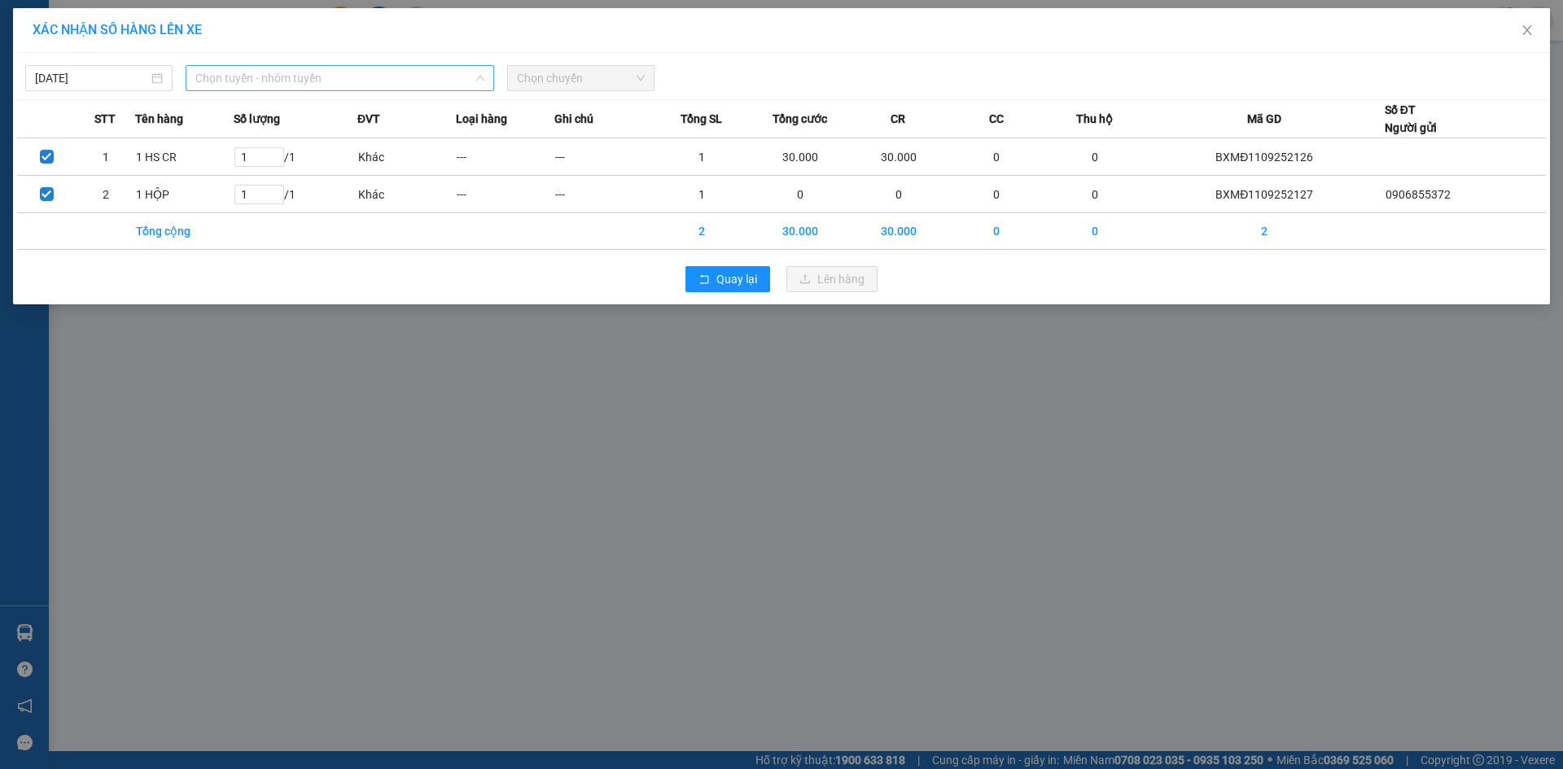
click at [436, 83] on span "Chọn tuyến - nhóm tuyến" at bounding box center [339, 78] width 289 height 24
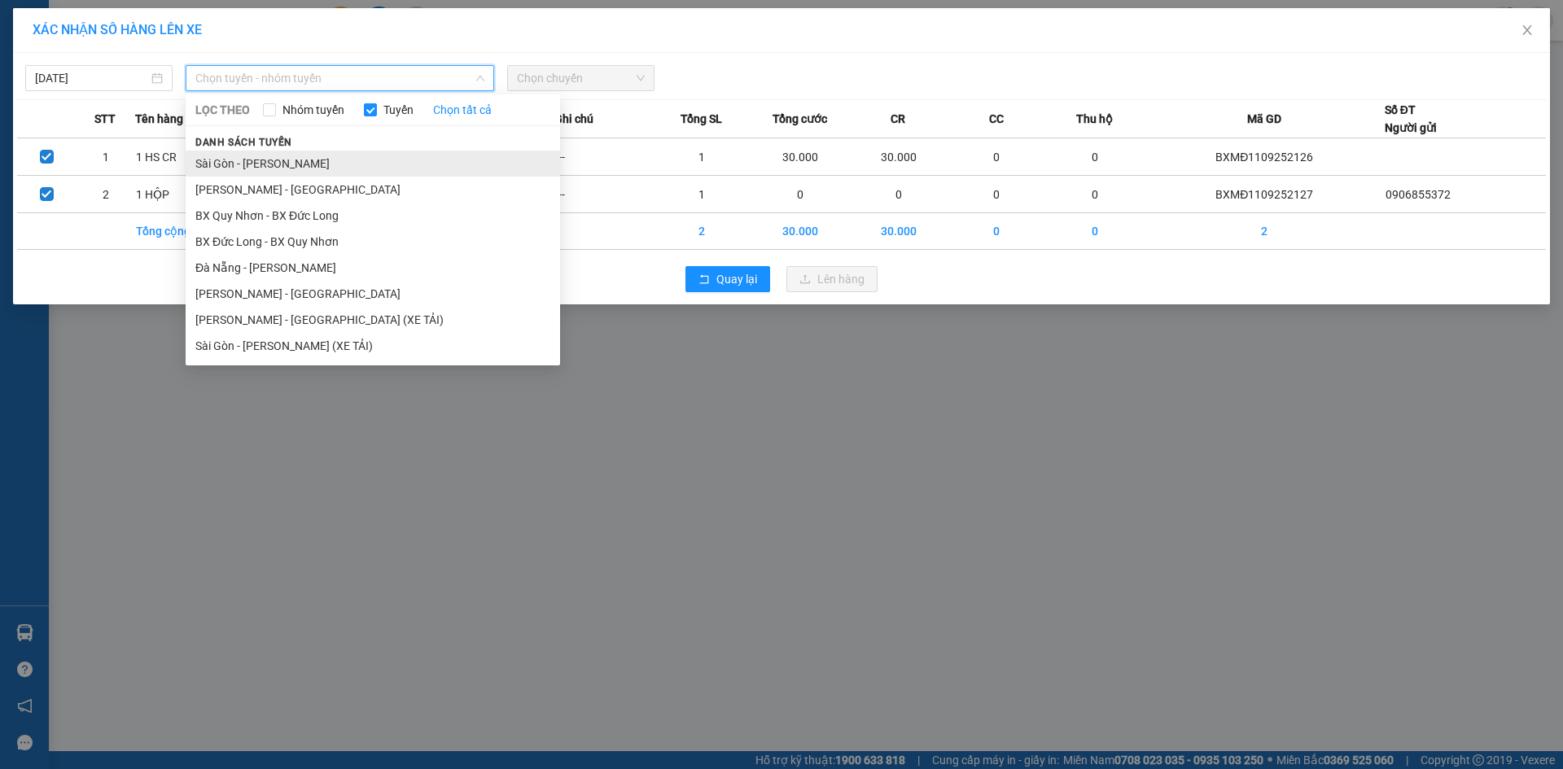
click at [426, 159] on li "Sài Gòn - [PERSON_NAME]" at bounding box center [373, 164] width 374 height 26
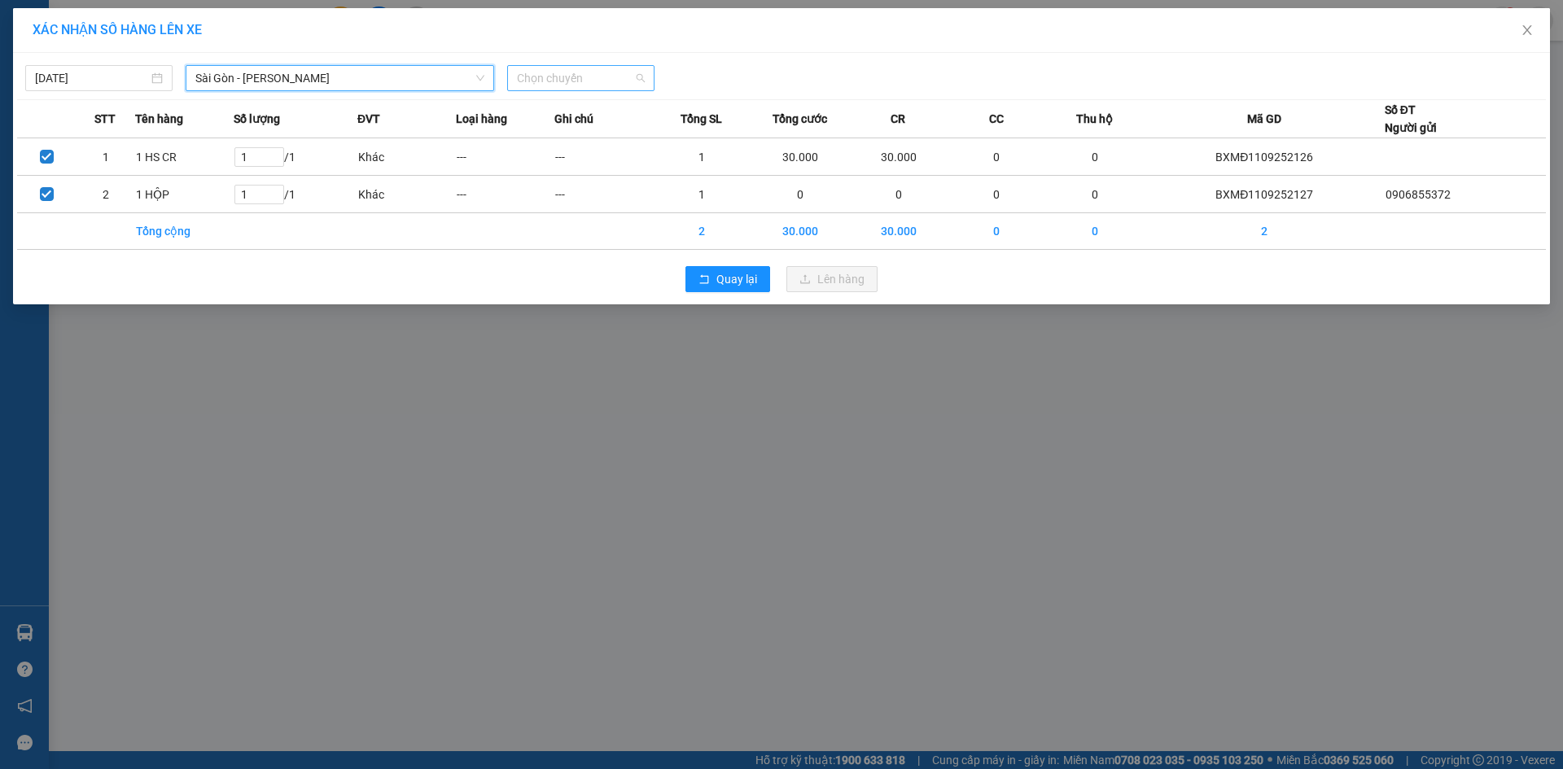
click at [558, 78] on span "Chọn chuyến" at bounding box center [581, 78] width 128 height 24
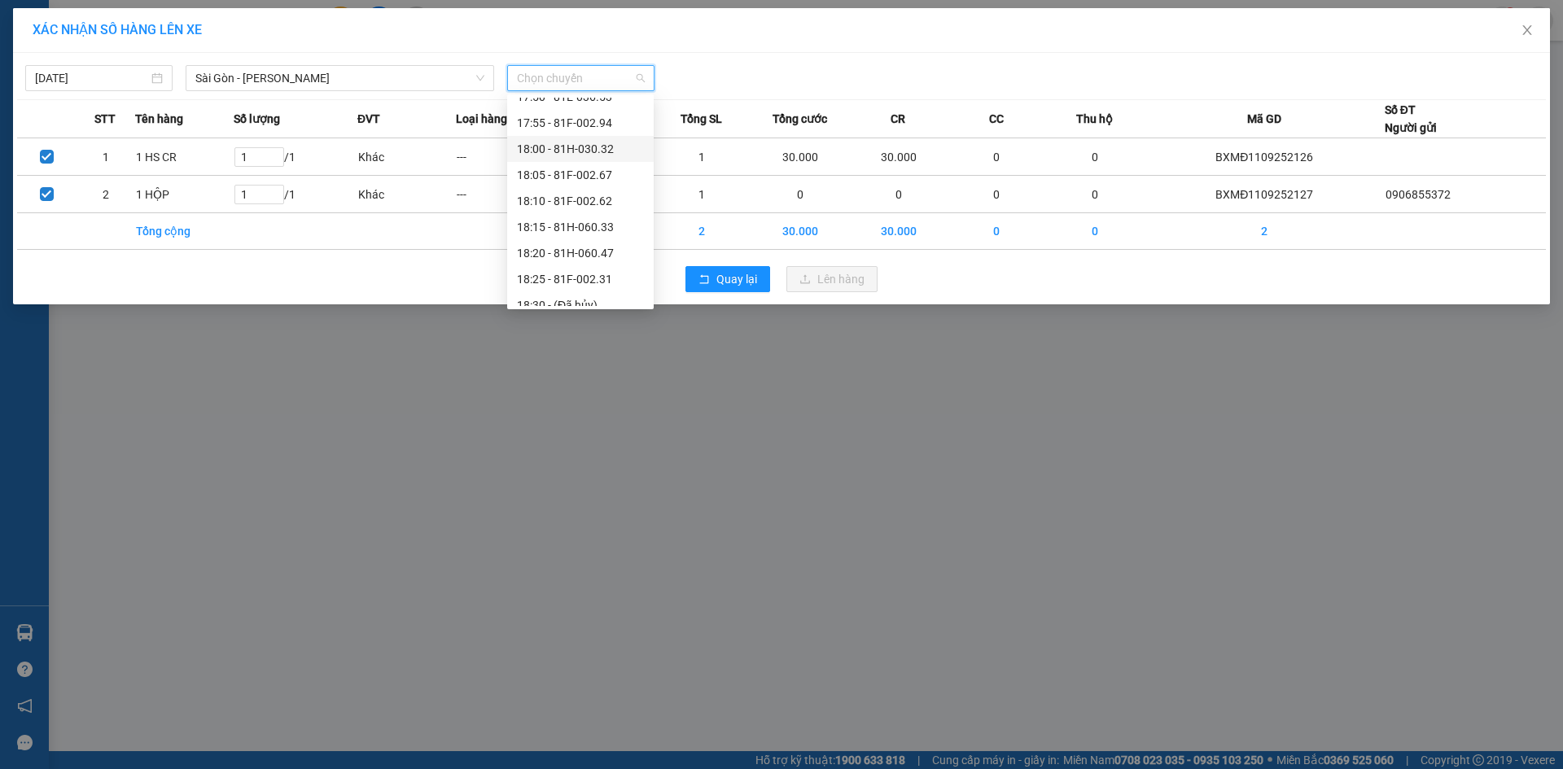
scroll to position [130, 0]
click at [607, 293] on div "20:15 (TC) - 81H-029.74" at bounding box center [580, 293] width 127 height 18
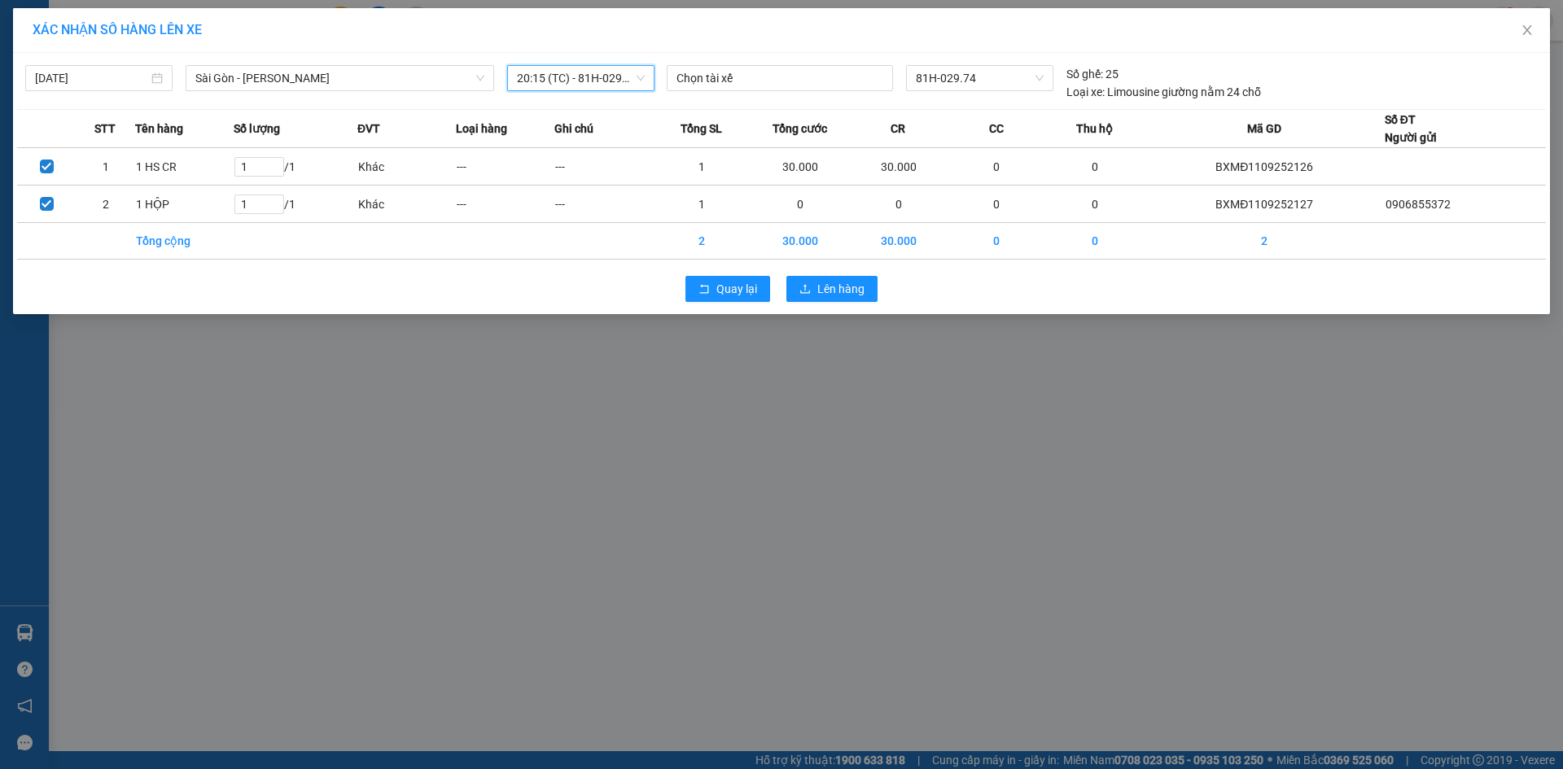
click at [632, 81] on span "20:15 (TC) - 81H-029.74" at bounding box center [581, 78] width 128 height 24
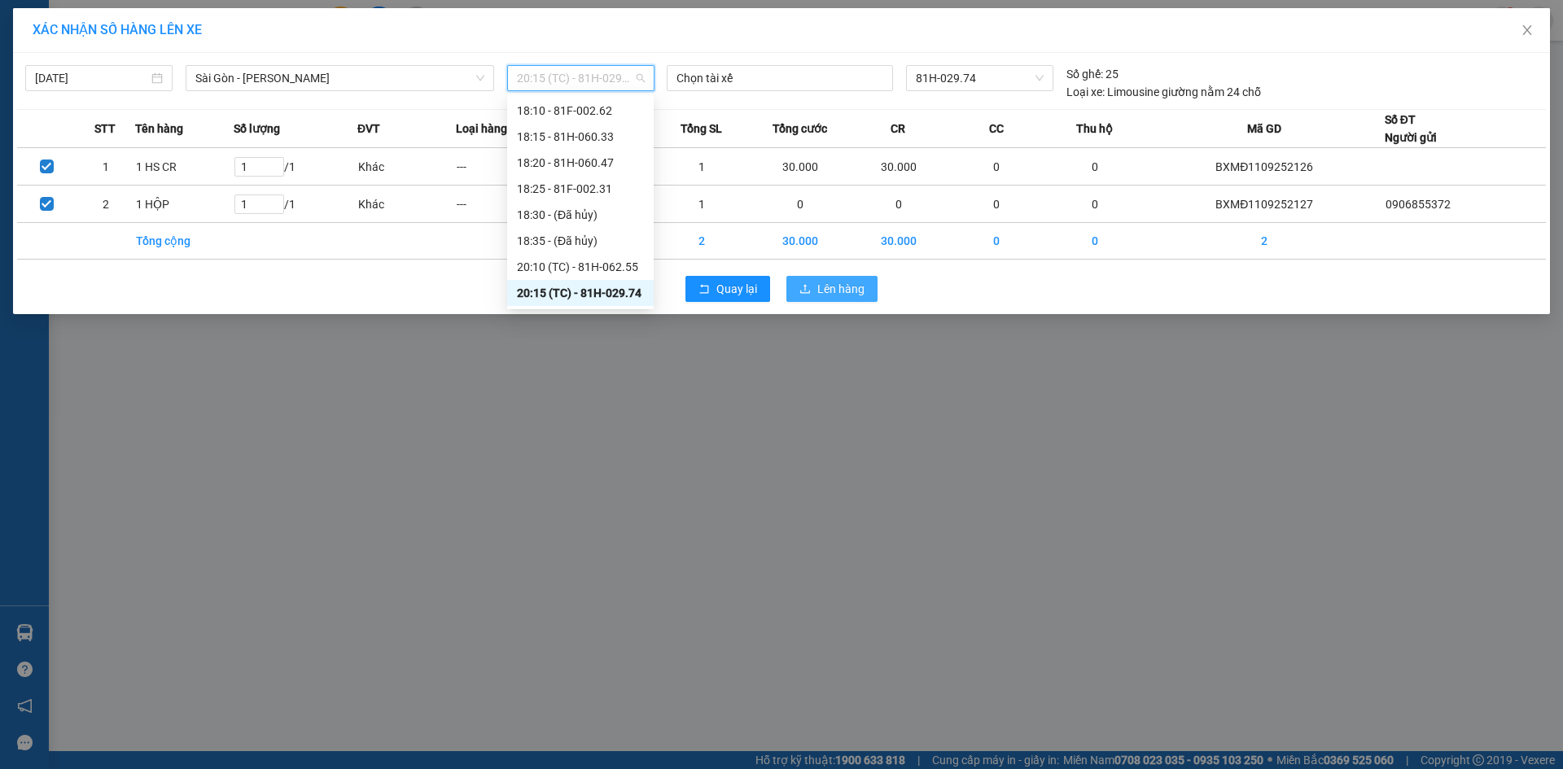
click at [832, 291] on span "Lên hàng" at bounding box center [840, 289] width 47 height 18
